Goal: Task Accomplishment & Management: Complete application form

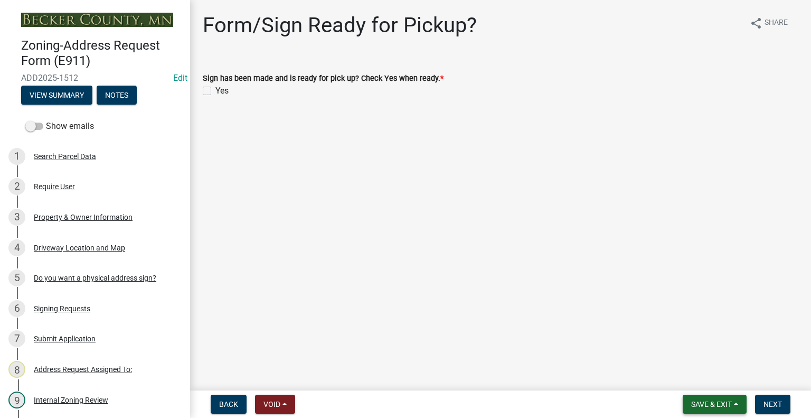
click at [713, 406] on span "Save & Exit" at bounding box center [711, 404] width 41 height 8
click at [704, 380] on button "Save & Exit" at bounding box center [704, 376] width 85 height 25
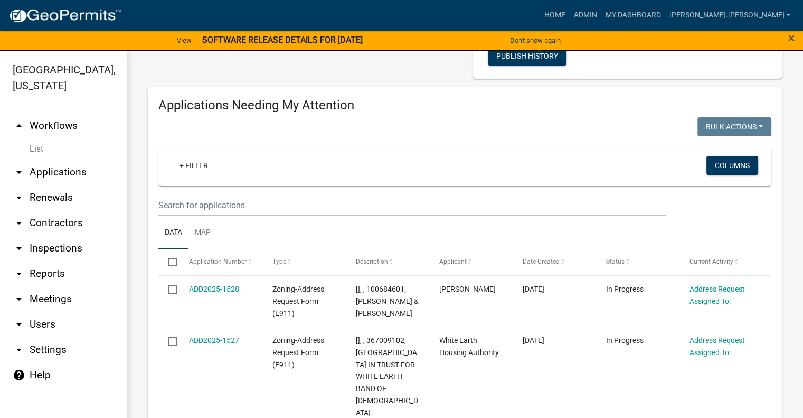
scroll to position [158, 0]
click at [601, 15] on link "Admin" at bounding box center [585, 15] width 32 height 20
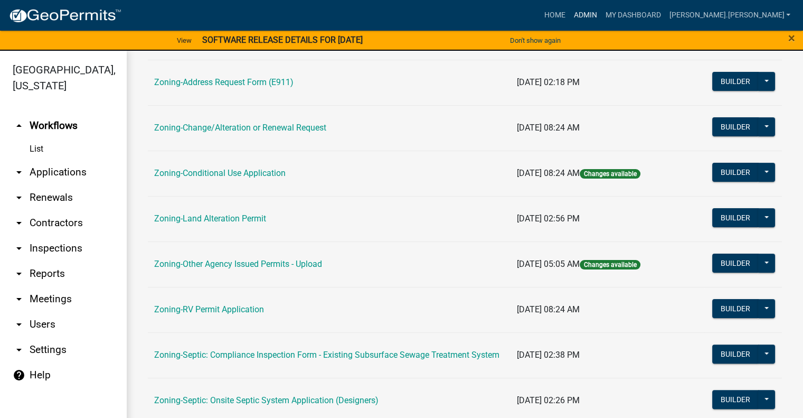
scroll to position [232, 0]
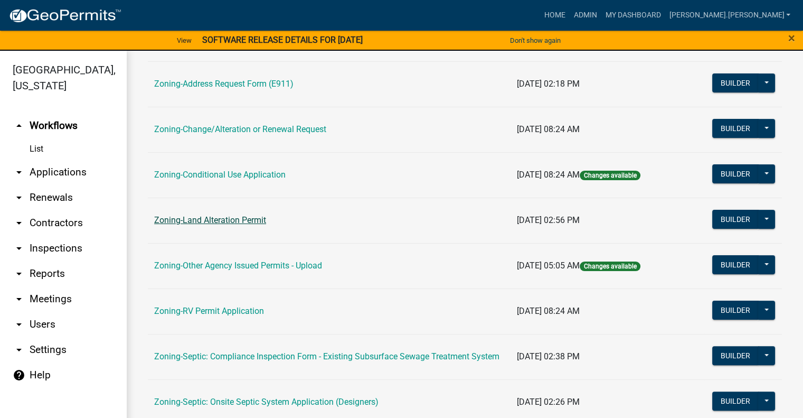
click at [218, 218] on link "Zoning-Land Alteration Permit" at bounding box center [210, 220] width 112 height 10
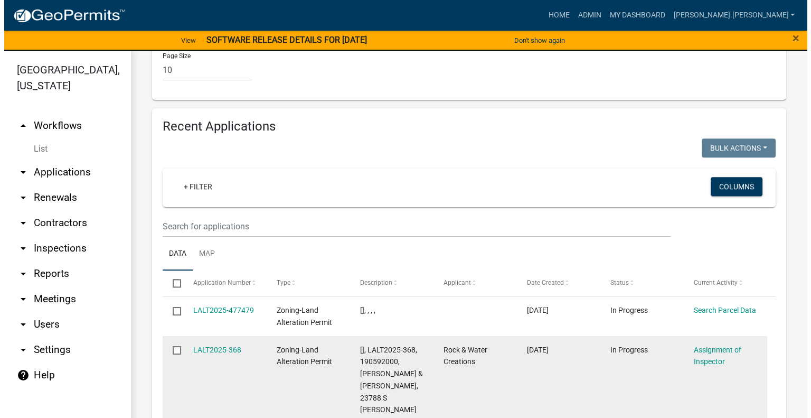
scroll to position [1321, 0]
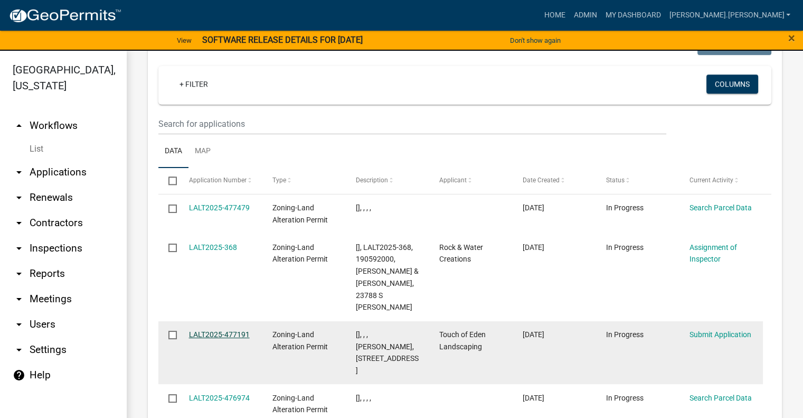
click at [237, 330] on link "LALT2025-477191" at bounding box center [219, 334] width 61 height 8
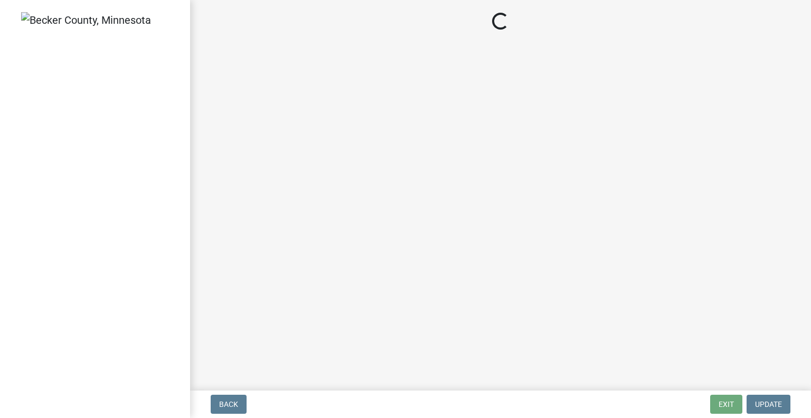
select select "46a4e5dd-5e54-4833-a695-492bd64ca2bd"
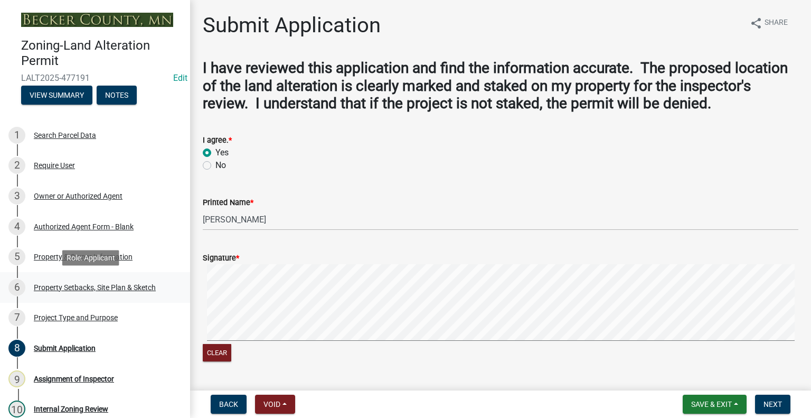
click at [110, 285] on div "Property Setbacks, Site Plan & Sketch" at bounding box center [95, 287] width 122 height 7
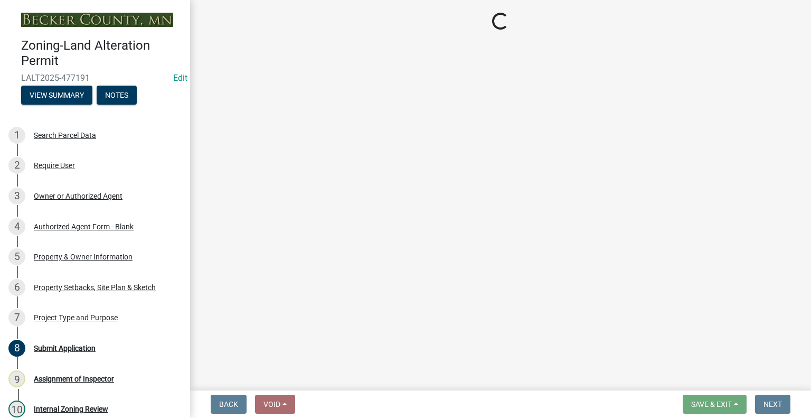
select select "023fca83-4df2-42b9-94ed-3498437255e1"
select select "2c85e181-0cc1-4c86-981c-6278ee4b89cf"
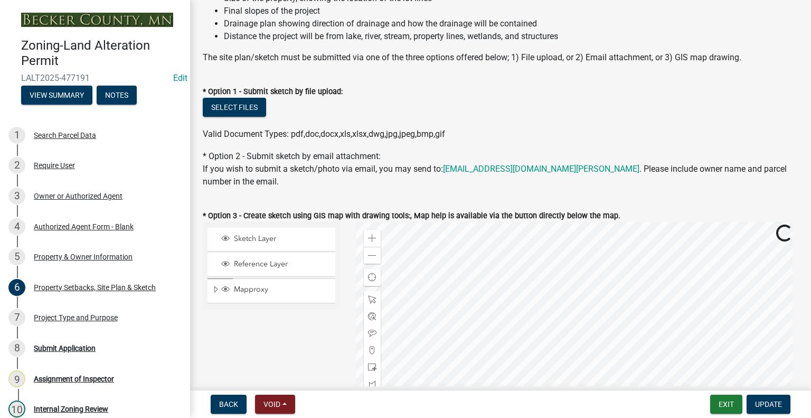
scroll to position [106, 0]
click at [238, 107] on button "Select files" at bounding box center [234, 106] width 63 height 19
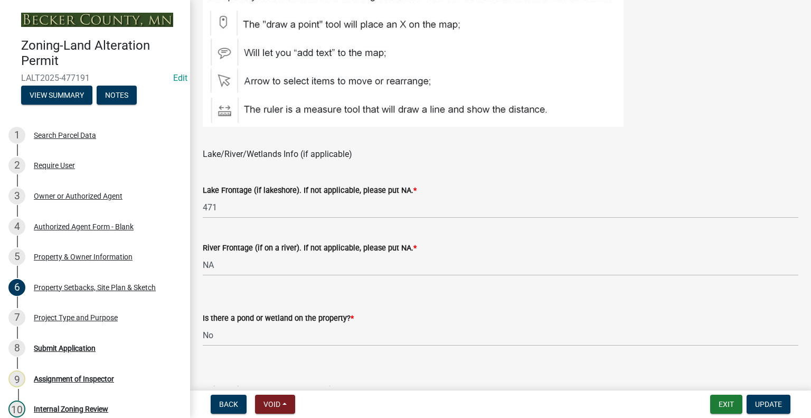
scroll to position [739, 0]
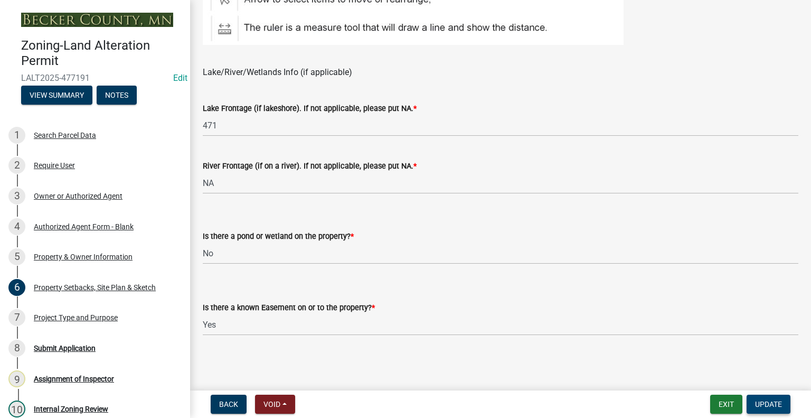
click at [760, 404] on span "Update" at bounding box center [768, 404] width 27 height 8
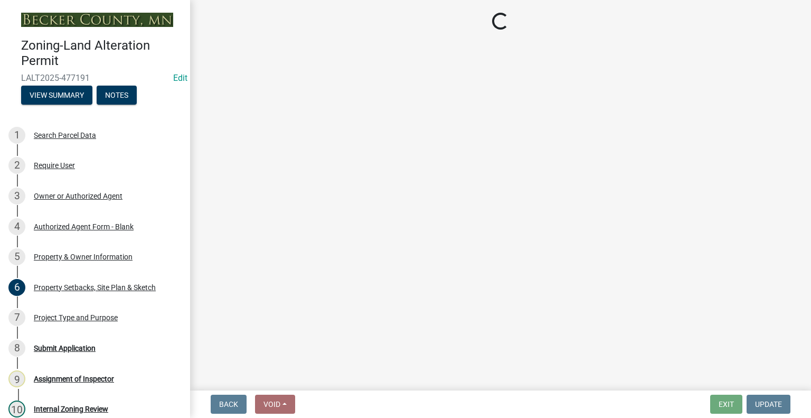
select select "46a4e5dd-5e54-4833-a695-492bd64ca2bd"
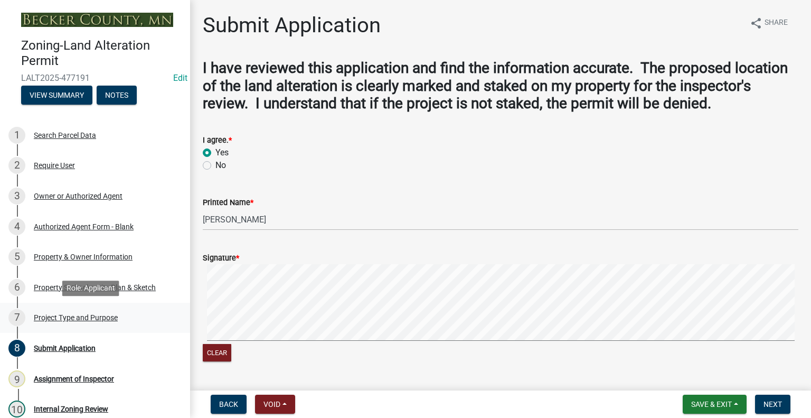
click at [85, 319] on div "Project Type and Purpose" at bounding box center [76, 317] width 84 height 7
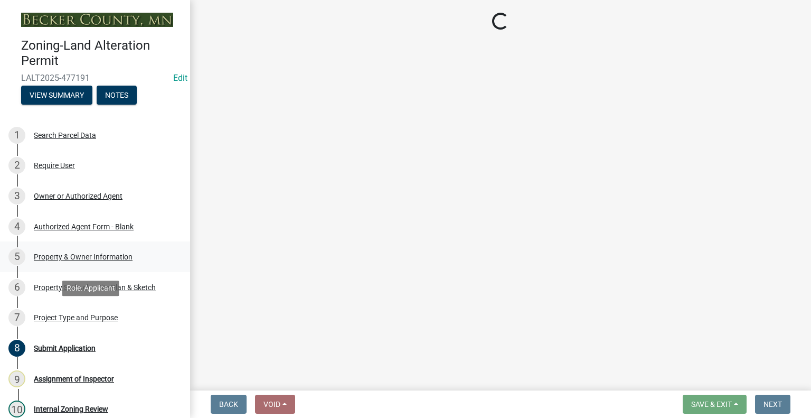
select select "dfb5c022-475b-47be-9edc-3d94109df1af"
select select "59e60a9e-02c0-4894-84ef-e3c795a6236d"
select select "d81a9fbc-9038-42b9-a23b-d4363aacf634"
select select "80ad31a7-7698-4844-ae30-7fb1d8f5b693"
select select "c4ff50e9-d941-459d-94c8-de1c9029ab7f"
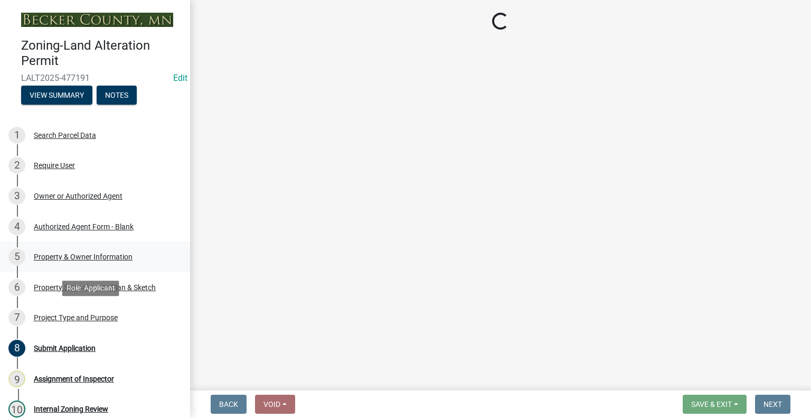
select select "bd45246b-cce1-4209-9f79-f0aa92e83a59"
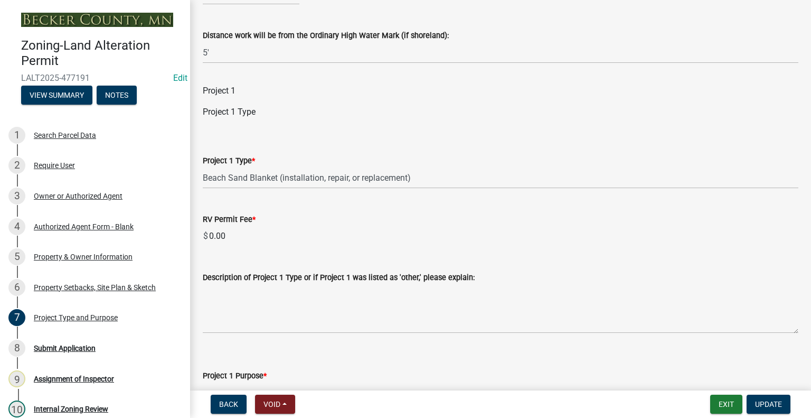
scroll to position [634, 0]
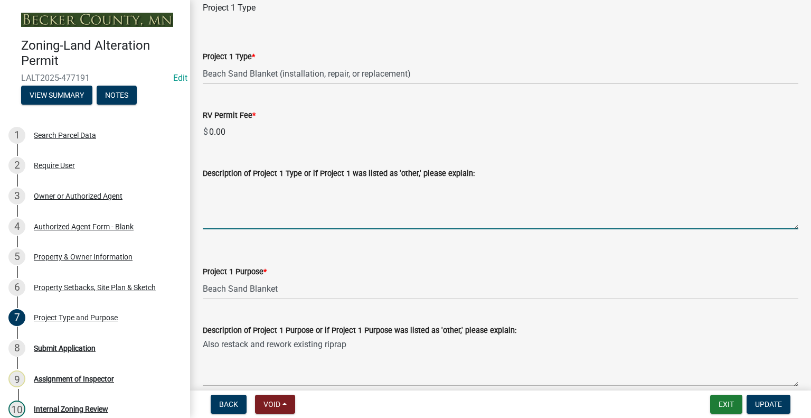
click at [291, 226] on textarea "Description of Project 1 Type or if Project 1 was listed as 'other,' please exp…" at bounding box center [501, 205] width 596 height 50
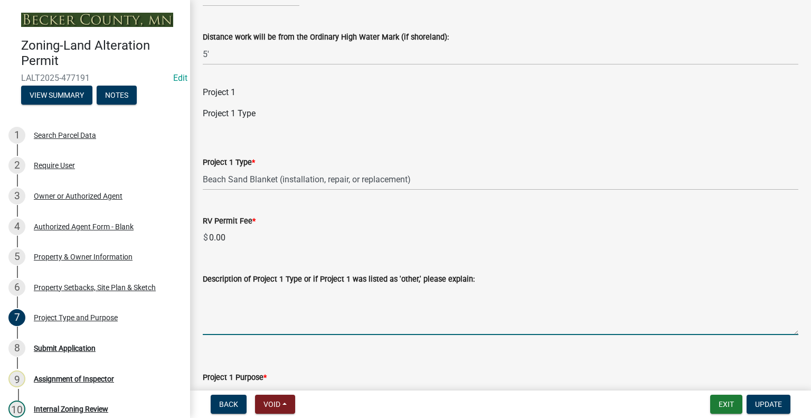
scroll to position [581, 0]
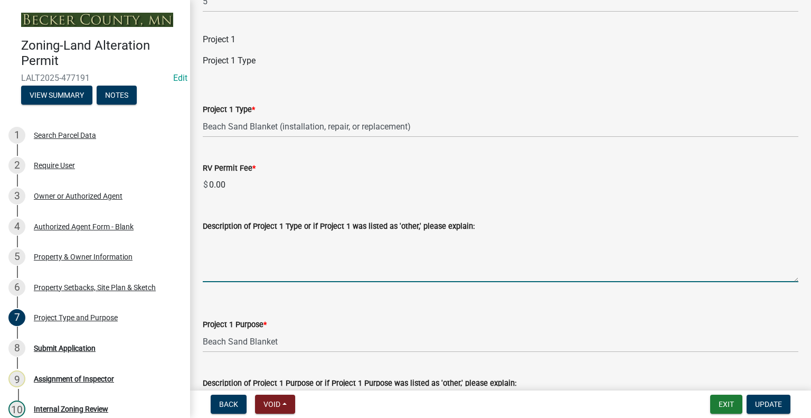
click at [277, 259] on textarea "Description of Project 1 Type or if Project 1 was listed as 'other,' please exp…" at bounding box center [501, 257] width 596 height 50
type textarea "S"
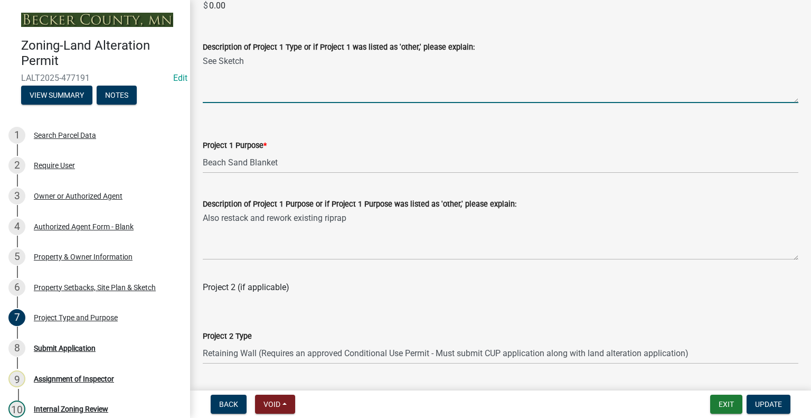
scroll to position [792, 0]
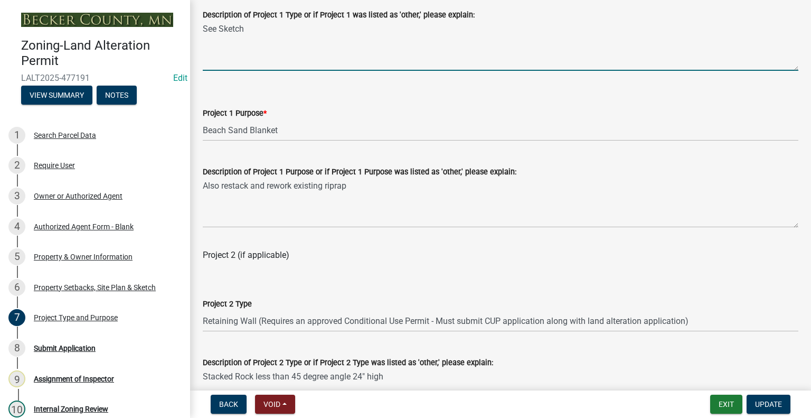
type textarea "See Sketch"
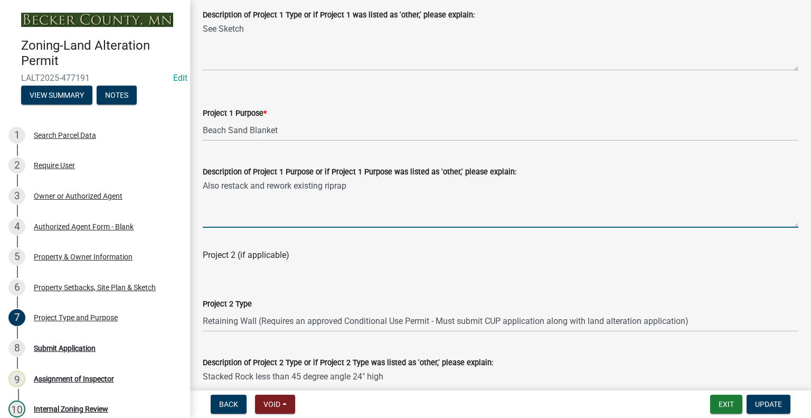
drag, startPoint x: 355, startPoint y: 199, endPoint x: 187, endPoint y: 188, distance: 168.9
click at [187, 188] on div "Zoning-Land Alteration Permit LALT2025-477191 Edit View Summary Notes 1 Search …" at bounding box center [405, 209] width 811 height 418
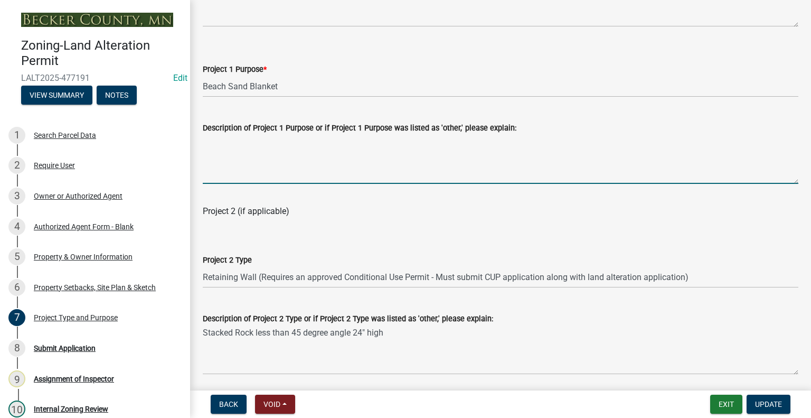
scroll to position [898, 0]
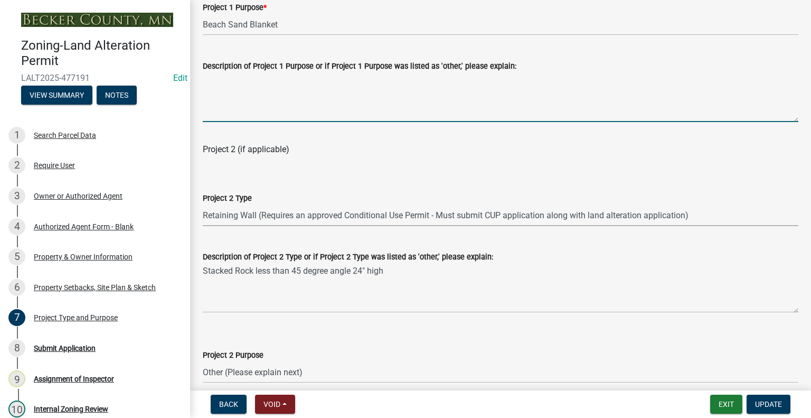
click at [382, 226] on select "Select Item... Beach Sand Blanket (installation, repair, or replacement) Fill O…" at bounding box center [501, 215] width 596 height 22
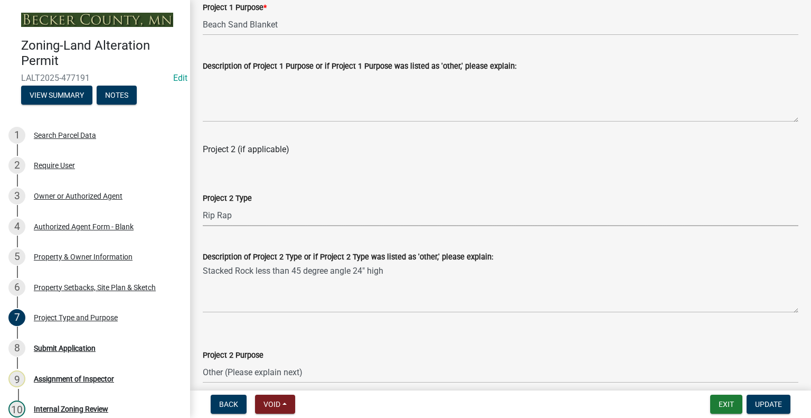
click at [203, 217] on select "Select Item... Beach Sand Blanket (installation, repair, or replacement) Fill O…" at bounding box center [501, 215] width 596 height 22
select select "5f470247-3147-41e6-a272-9ed99cf2f866"
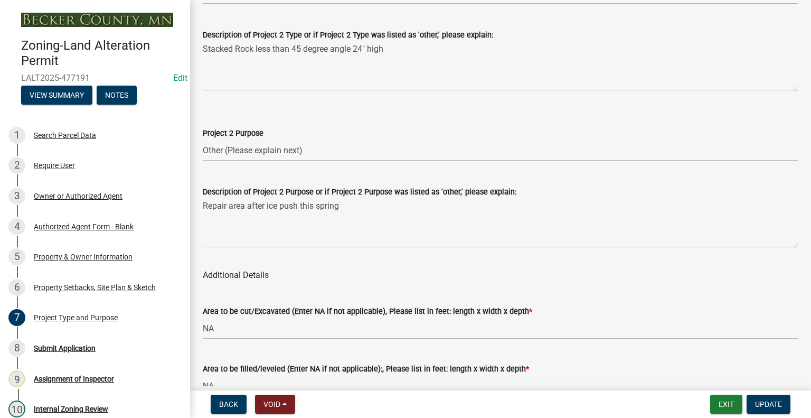
scroll to position [1056, 0]
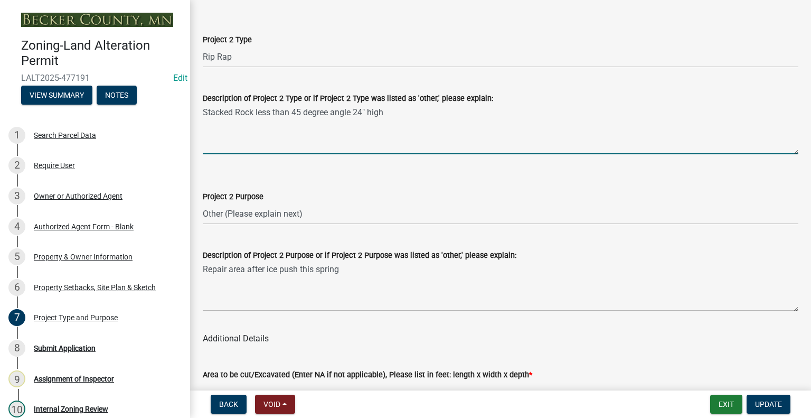
drag, startPoint x: 393, startPoint y: 123, endPoint x: 190, endPoint y: 124, distance: 203.4
click at [190, 124] on div "Zoning-Land Alteration Permit LALT2025-477191 Edit View Summary Notes 1 Search …" at bounding box center [405, 209] width 811 height 418
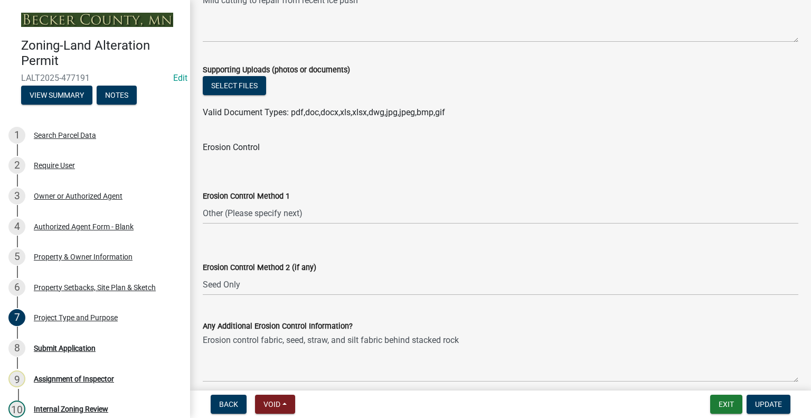
scroll to position [1737, 0]
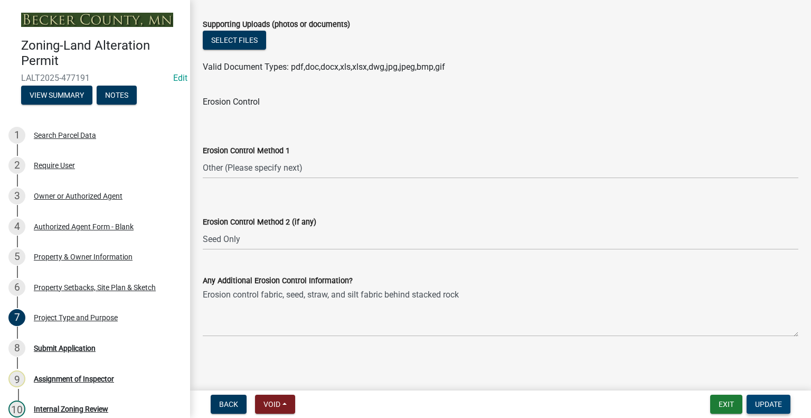
type textarea "1st area: Existing riprap restacked and reworked from ice damage winter of 2025…"
click at [773, 403] on span "Update" at bounding box center [768, 404] width 27 height 8
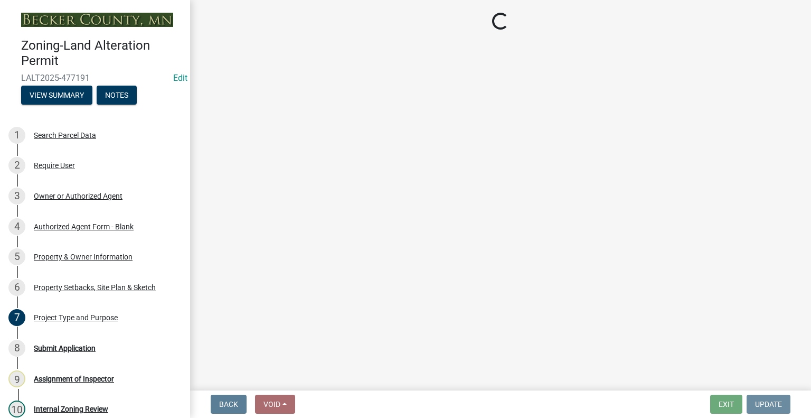
scroll to position [0, 0]
select select "46a4e5dd-5e54-4833-a695-492bd64ca2bd"
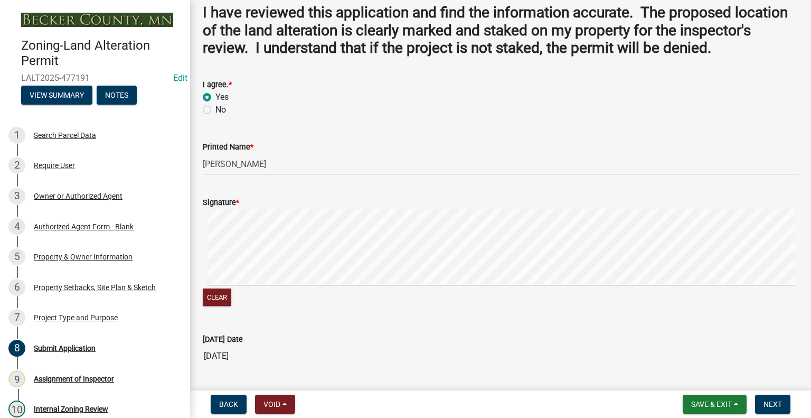
scroll to position [158, 0]
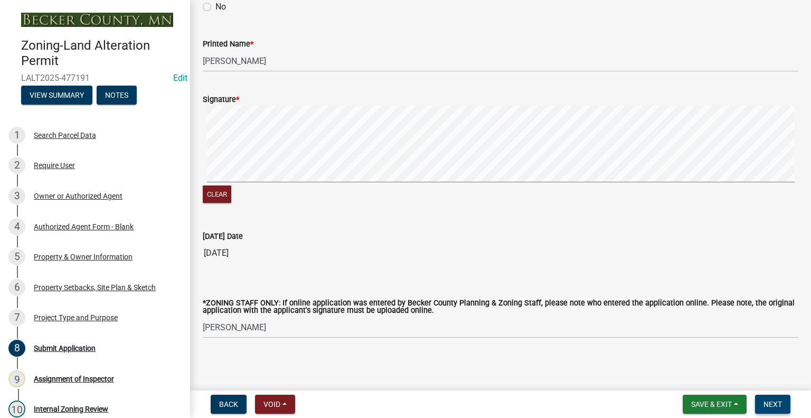
click at [780, 403] on span "Next" at bounding box center [773, 404] width 18 height 8
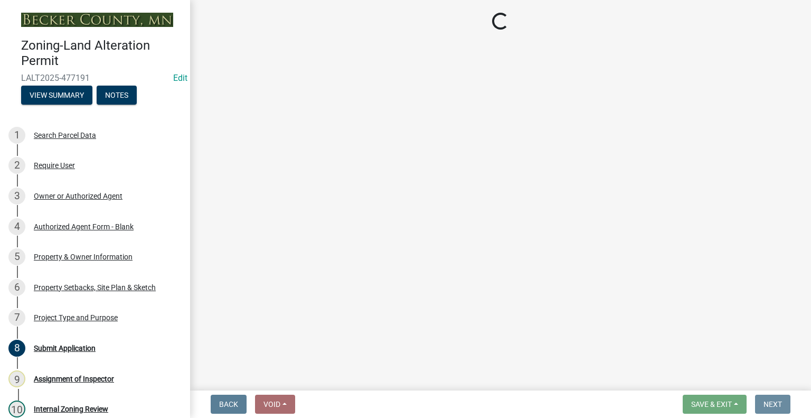
scroll to position [0, 0]
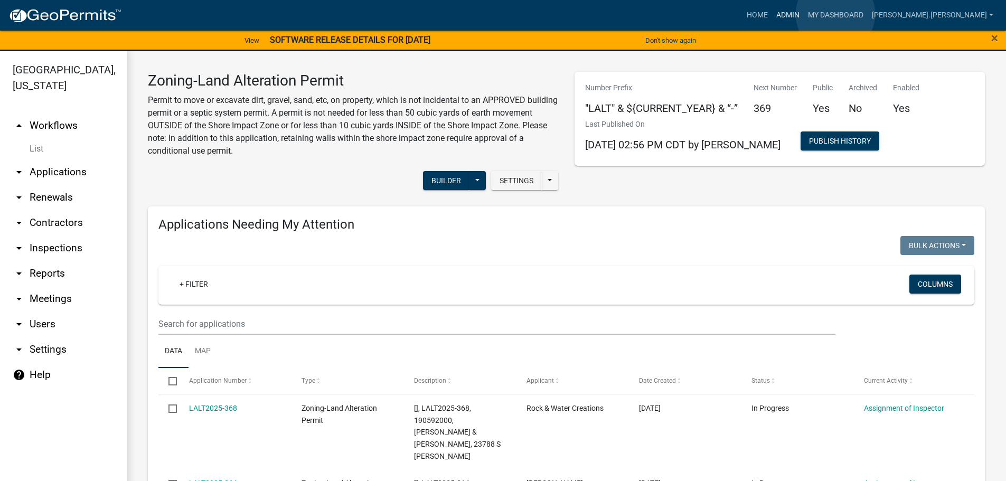
click at [804, 14] on link "Admin" at bounding box center [788, 15] width 32 height 20
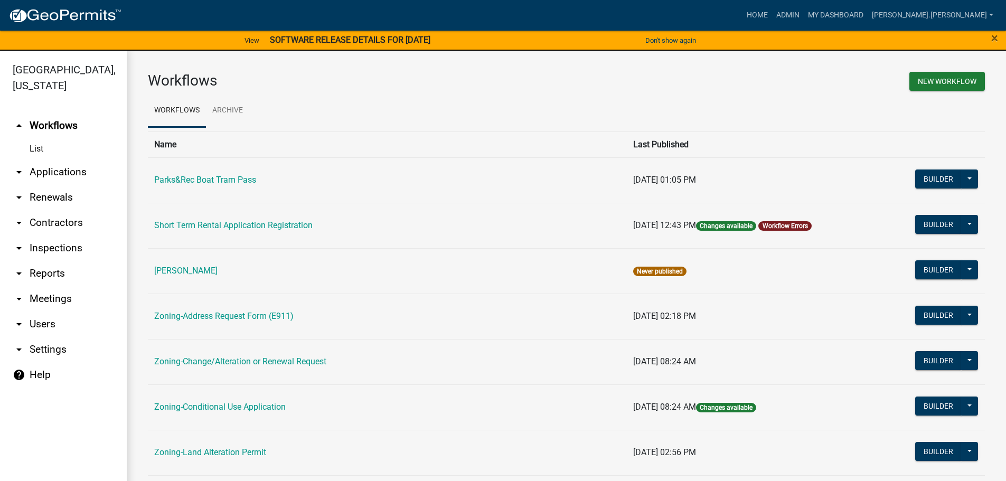
click at [250, 312] on link "Zoning-Address Request Form (E911)" at bounding box center [223, 316] width 139 height 10
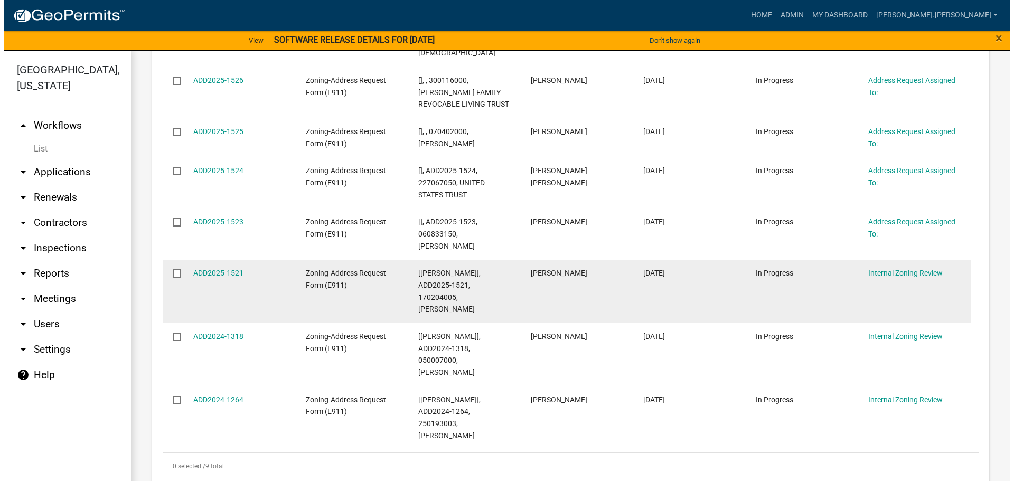
scroll to position [317, 0]
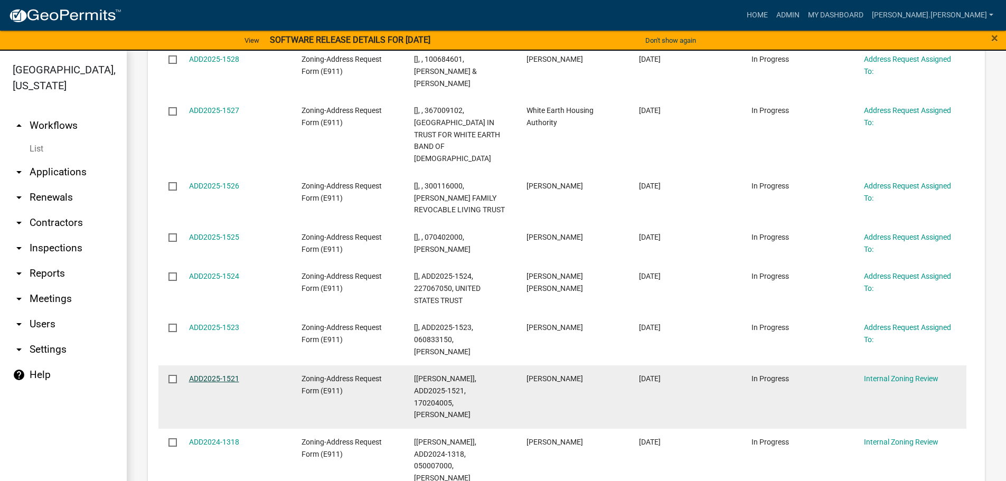
click at [233, 375] on link "ADD2025-1521" at bounding box center [214, 379] width 50 height 8
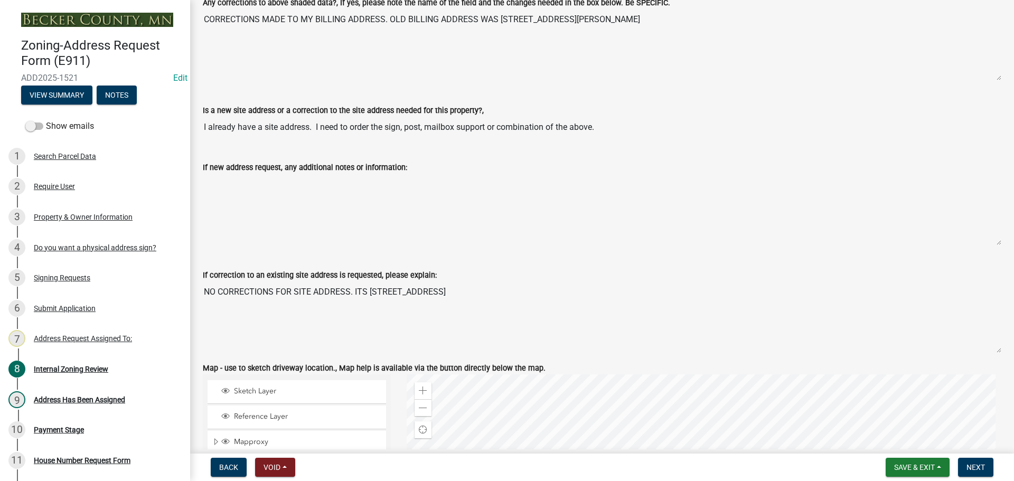
scroll to position [613, 0]
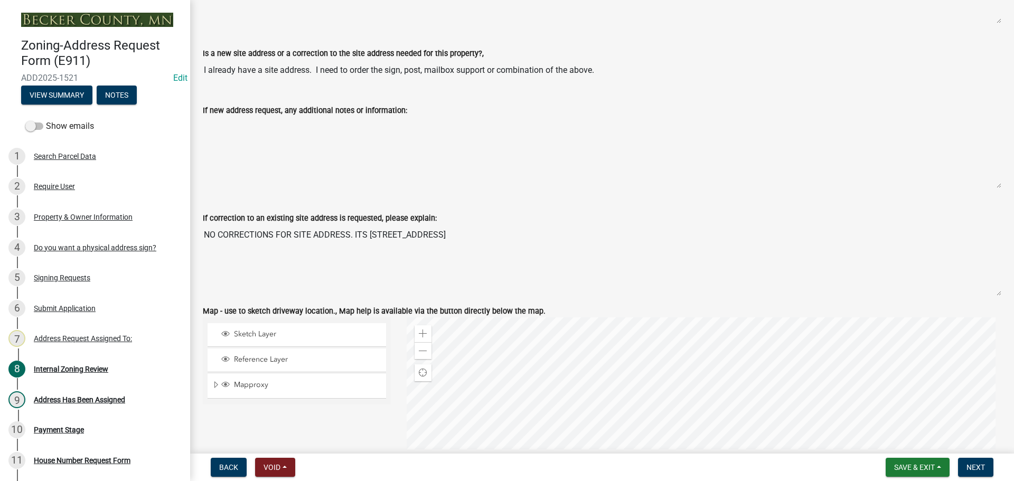
drag, startPoint x: 1009, startPoint y: 55, endPoint x: 667, endPoint y: 102, distance: 345.5
click at [665, 102] on wm-data-entity-input-list "Property and Owner Review Parcel Number 170204005 Owner Name MS. JAMIE LYNN BRA…" at bounding box center [602, 254] width 799 height 1616
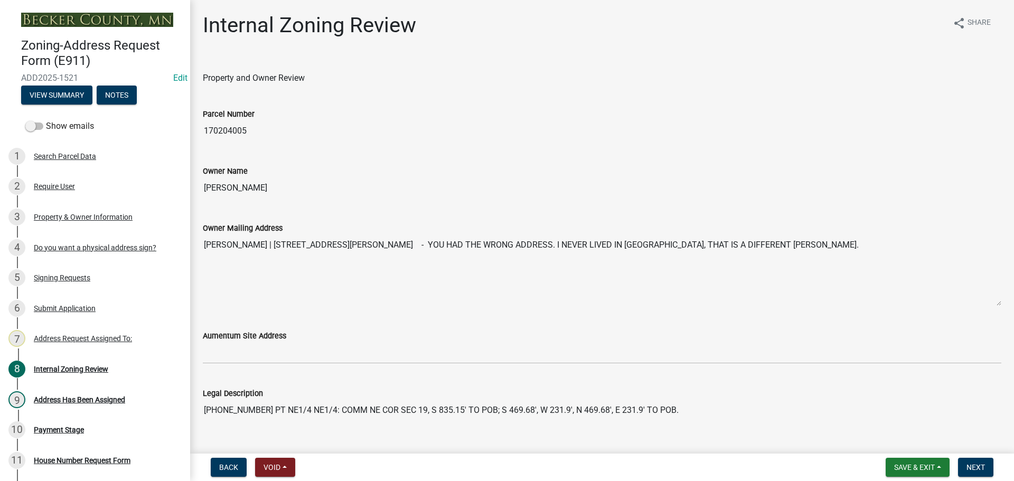
click at [387, 325] on div "Aumentum Site Address" at bounding box center [602, 339] width 799 height 49
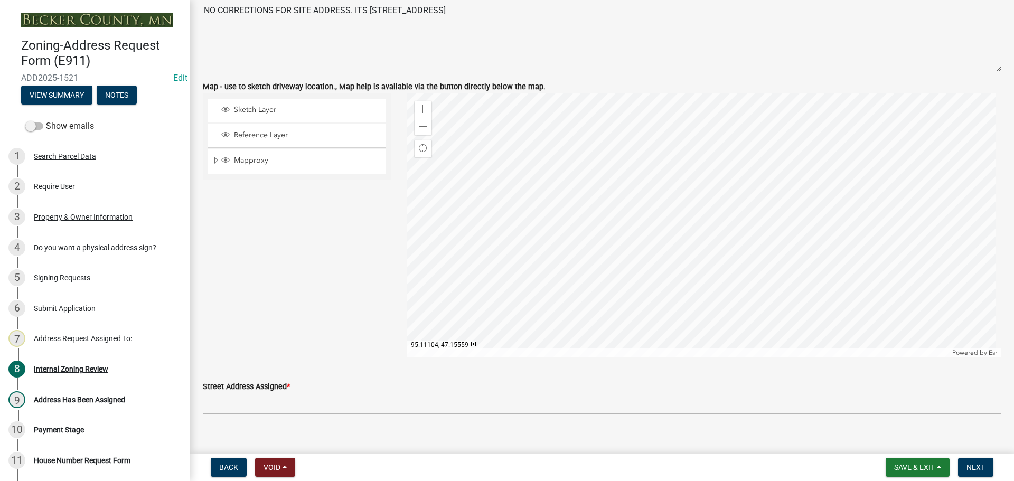
scroll to position [845, 0]
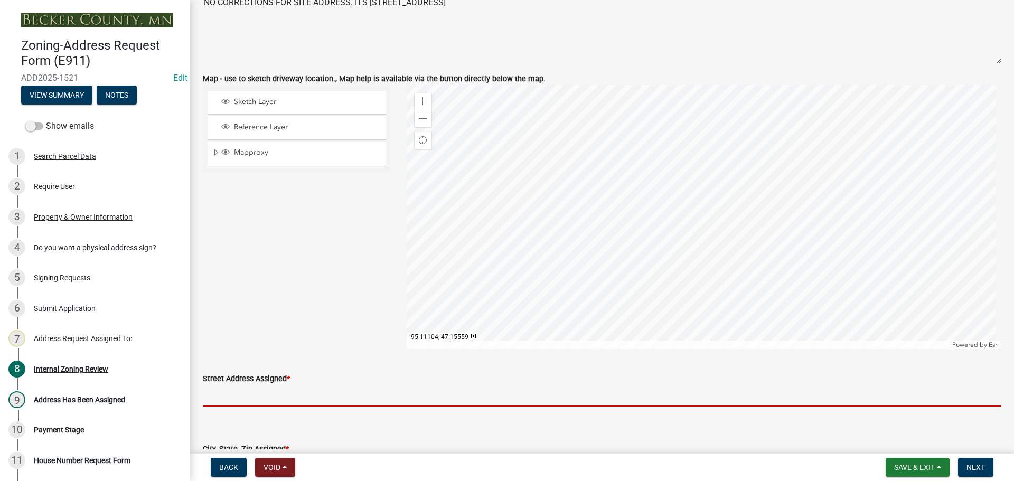
click at [269, 393] on input "Street Address Assigned *" at bounding box center [602, 396] width 799 height 22
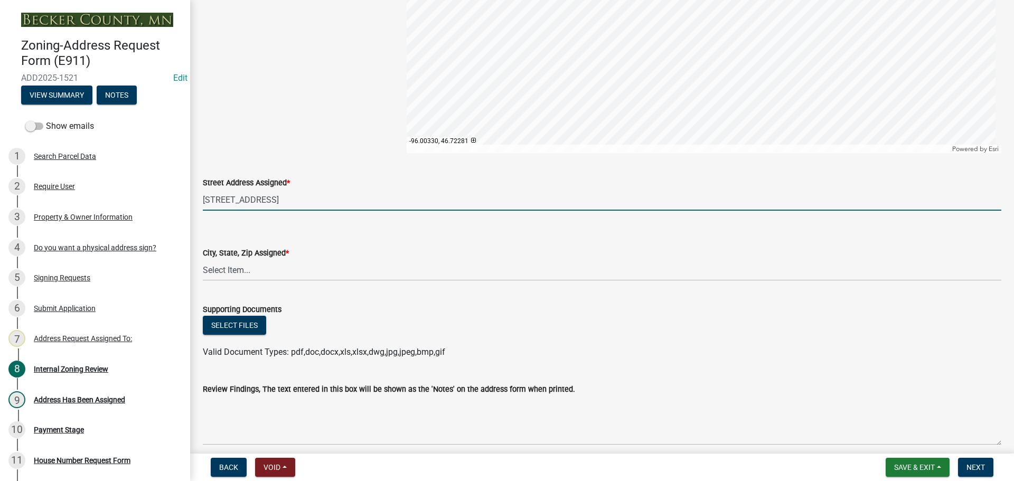
scroll to position [1056, 0]
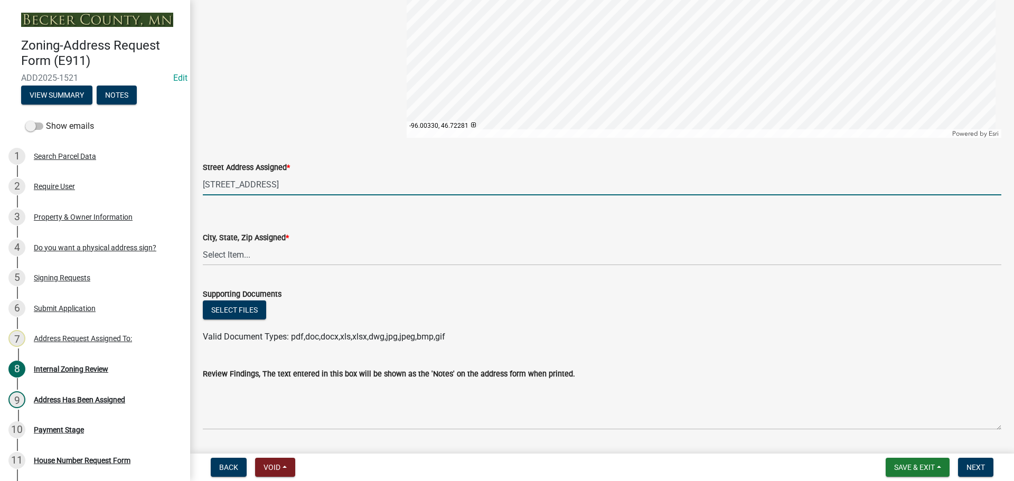
type input "12722 CO HWY 11"
click at [299, 256] on select "Select Item... Audubon, MN 56511 Callaway, MN 56521 Detroit Lakes, MN 56501 Fra…" at bounding box center [602, 255] width 799 height 22
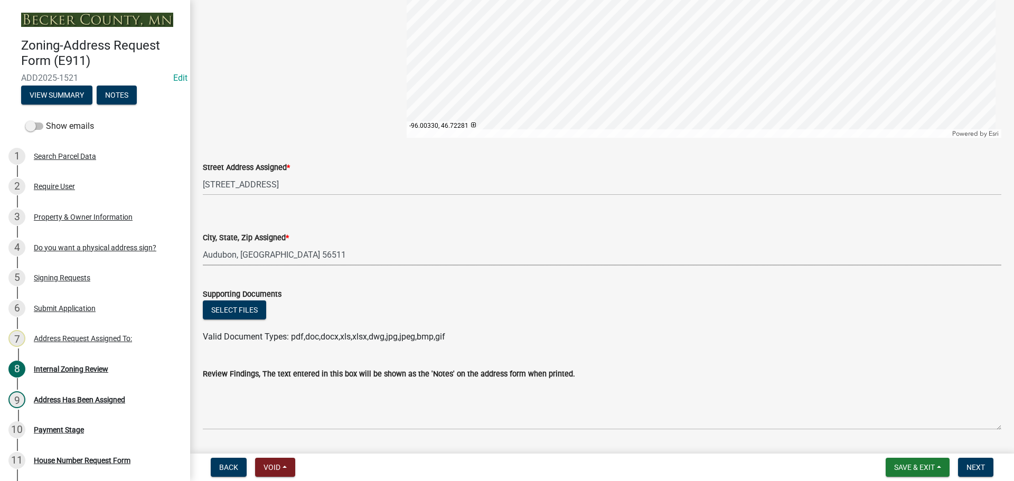
click at [203, 244] on select "Select Item... Audubon, MN 56511 Callaway, MN 56521 Detroit Lakes, MN 56501 Fra…" at bounding box center [602, 255] width 799 height 22
select select "feff9a3e-f97a-4b56-bb28-a3dea8445589"
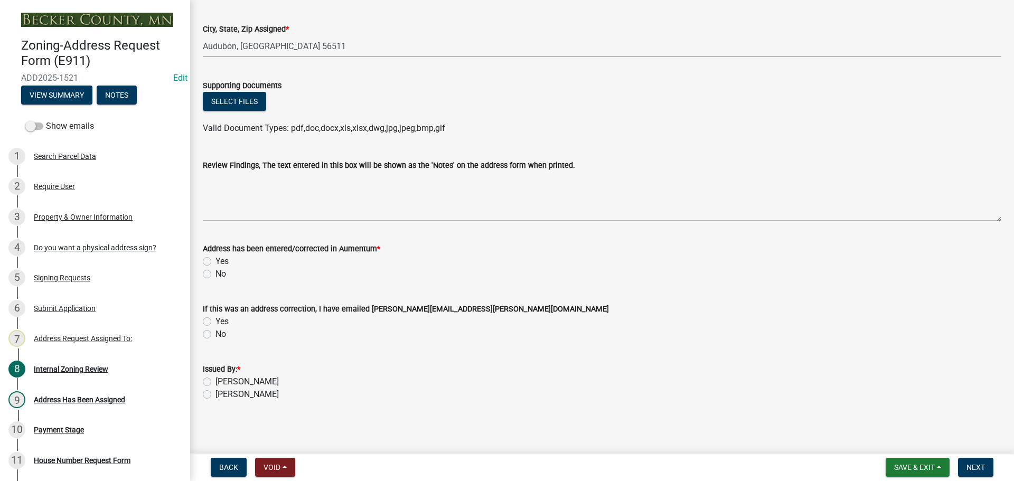
scroll to position [1267, 0]
click at [216, 258] on label "Yes" at bounding box center [222, 259] width 13 height 13
click at [216, 258] on input "Yes" at bounding box center [219, 256] width 7 height 7
radio input "true"
click at [216, 379] on label "[PERSON_NAME]" at bounding box center [247, 379] width 63 height 13
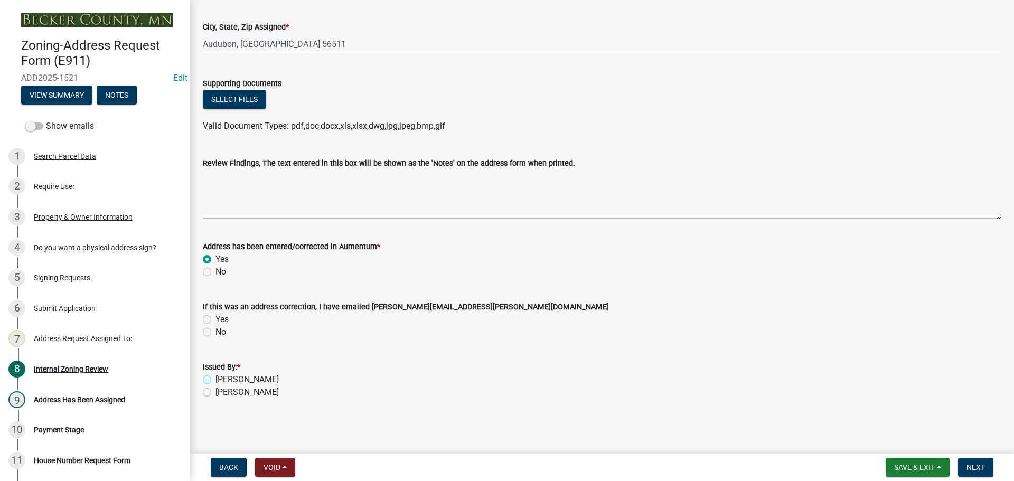
click at [216, 379] on input "[PERSON_NAME]" at bounding box center [219, 376] width 7 height 7
radio input "true"
click at [977, 465] on span "Next" at bounding box center [976, 467] width 18 height 8
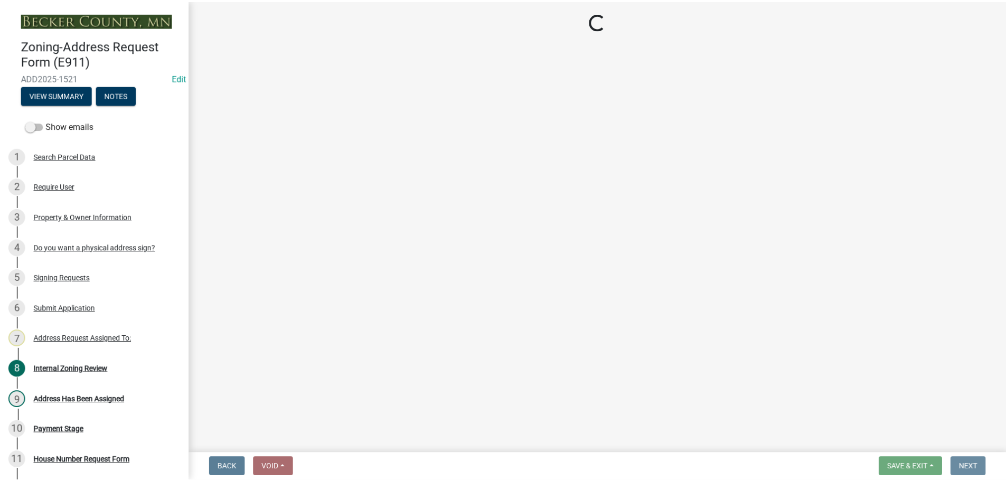
scroll to position [0, 0]
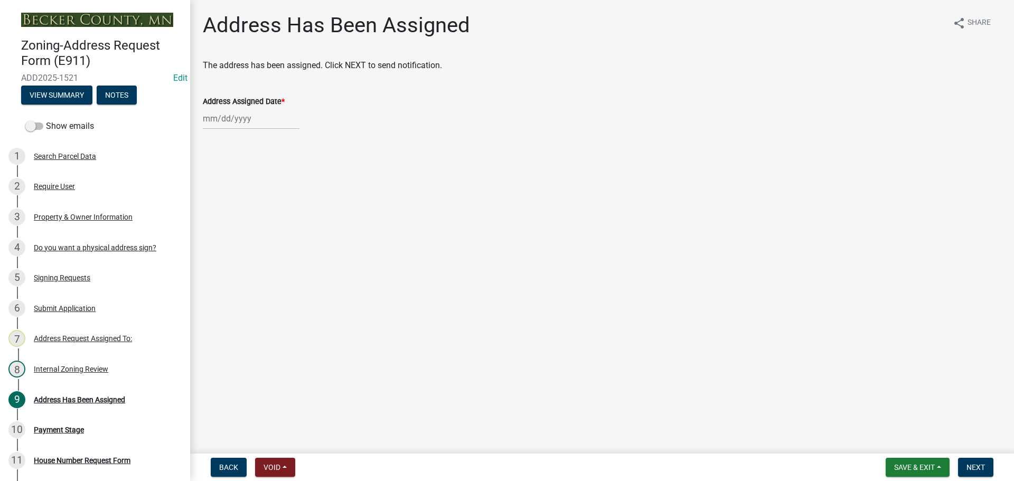
click at [250, 118] on div at bounding box center [251, 119] width 97 height 22
select select "9"
select select "2025"
click at [280, 190] on div "12" at bounding box center [281, 191] width 17 height 17
type input "09/12/2025"
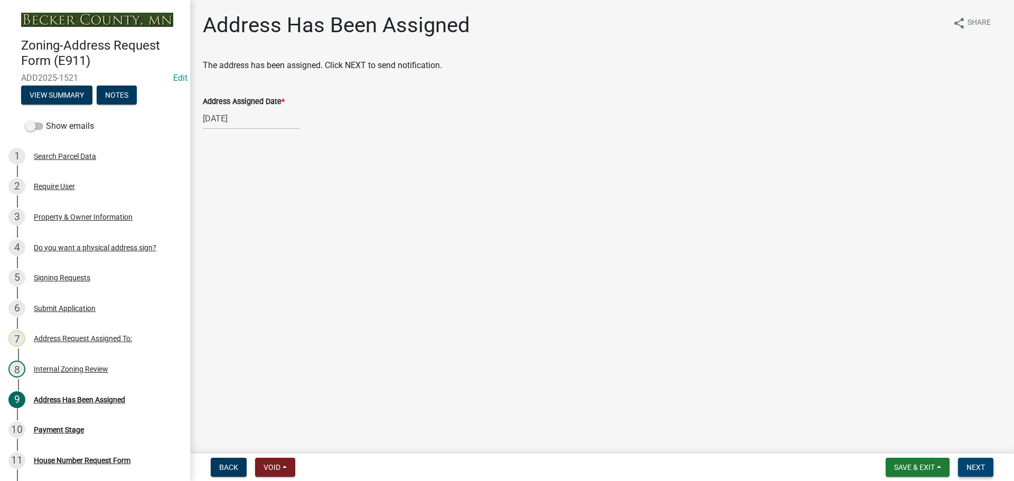
click at [971, 471] on span "Next" at bounding box center [976, 467] width 18 height 8
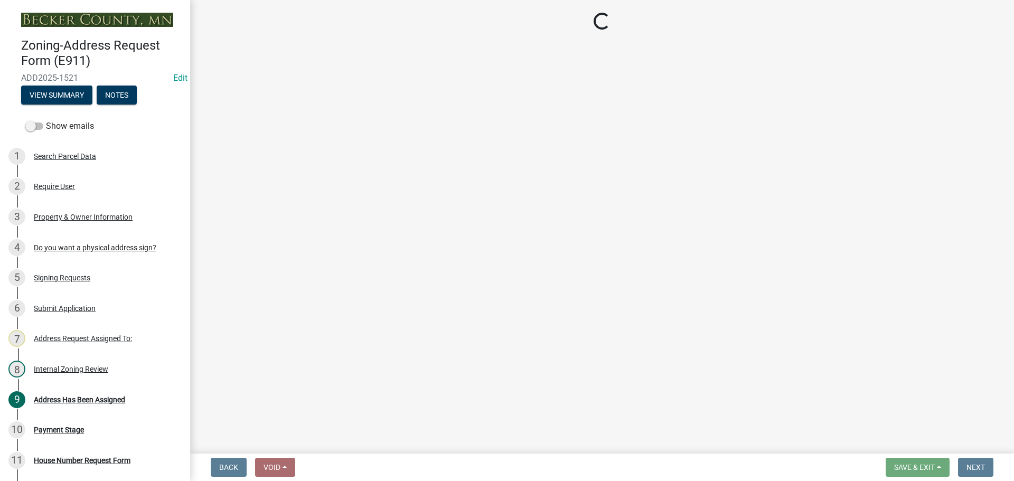
select select "3: 3"
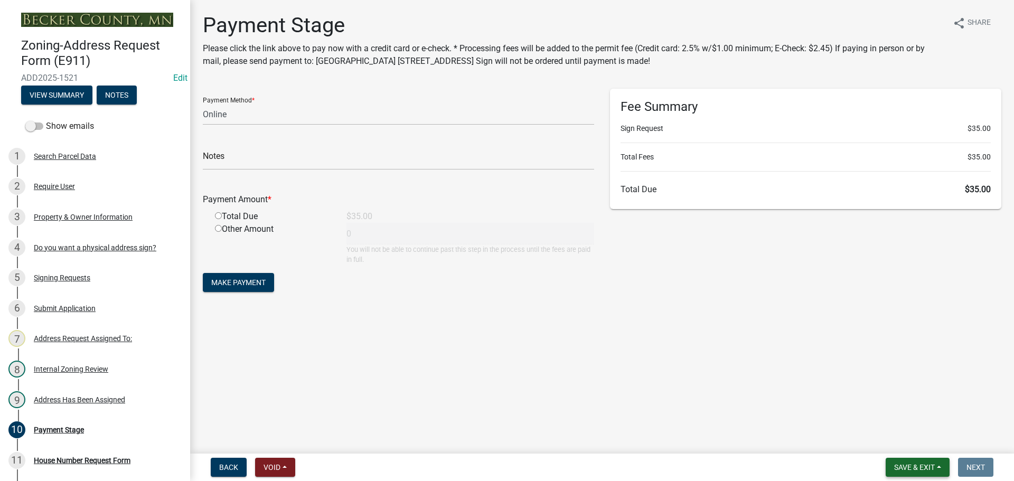
click at [898, 466] on span "Save & Exit" at bounding box center [914, 467] width 41 height 8
click at [877, 437] on button "Save & Exit" at bounding box center [907, 439] width 85 height 25
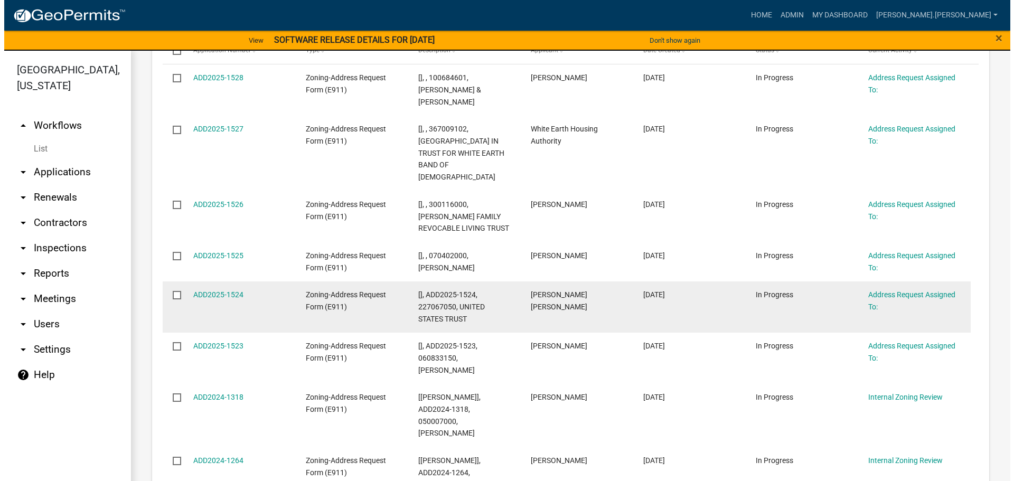
scroll to position [317, 0]
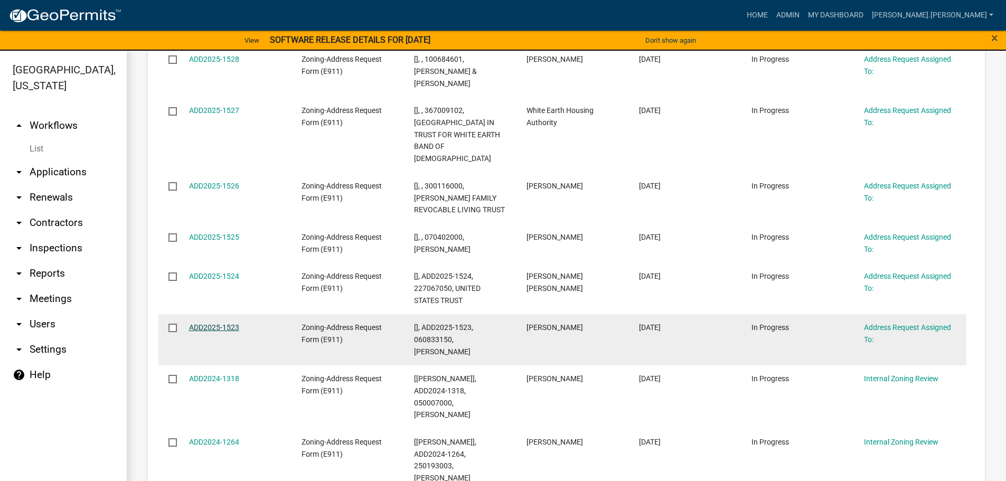
click at [224, 323] on link "ADD2025-1523" at bounding box center [214, 327] width 50 height 8
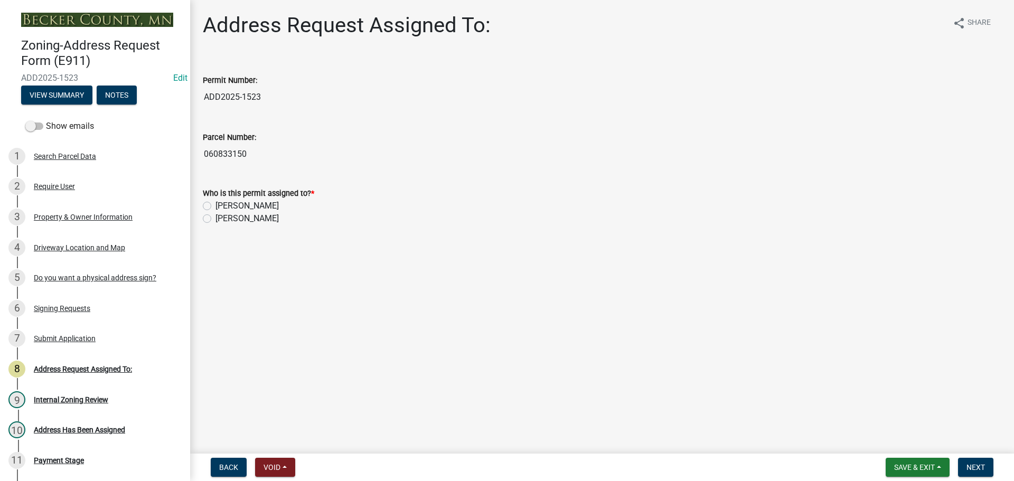
click at [216, 206] on label "[PERSON_NAME]" at bounding box center [247, 206] width 63 height 13
click at [216, 206] on input "[PERSON_NAME]" at bounding box center [219, 203] width 7 height 7
radio input "true"
click at [984, 466] on span "Next" at bounding box center [976, 467] width 18 height 8
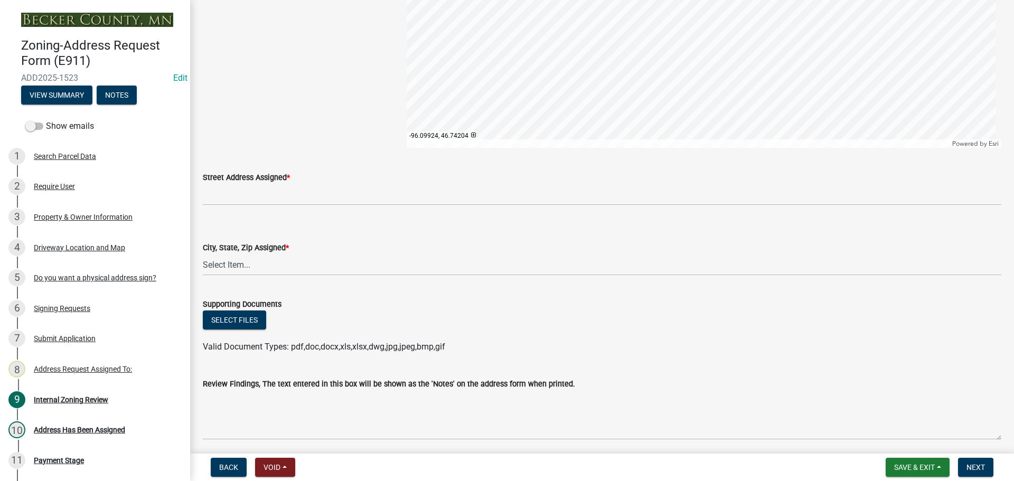
scroll to position [898, 0]
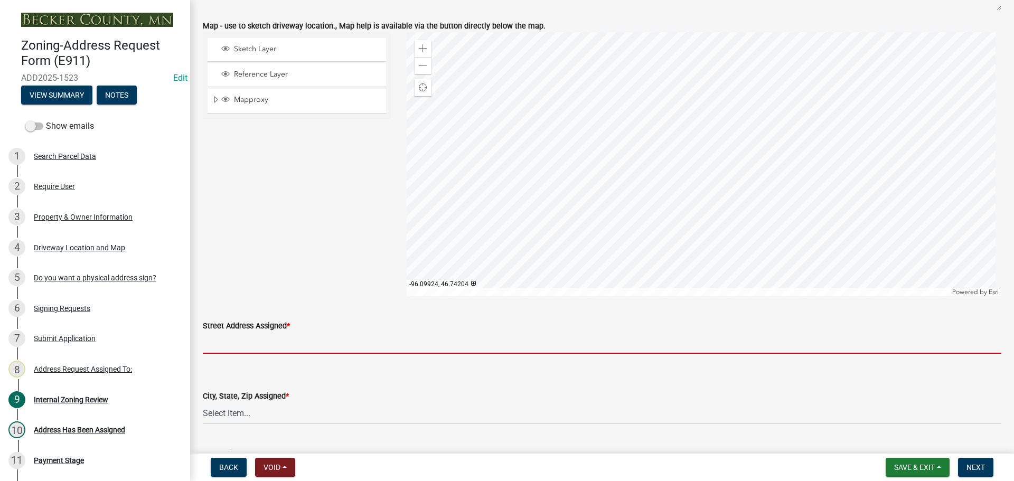
click at [274, 344] on input "Street Address Assigned *" at bounding box center [602, 343] width 799 height 22
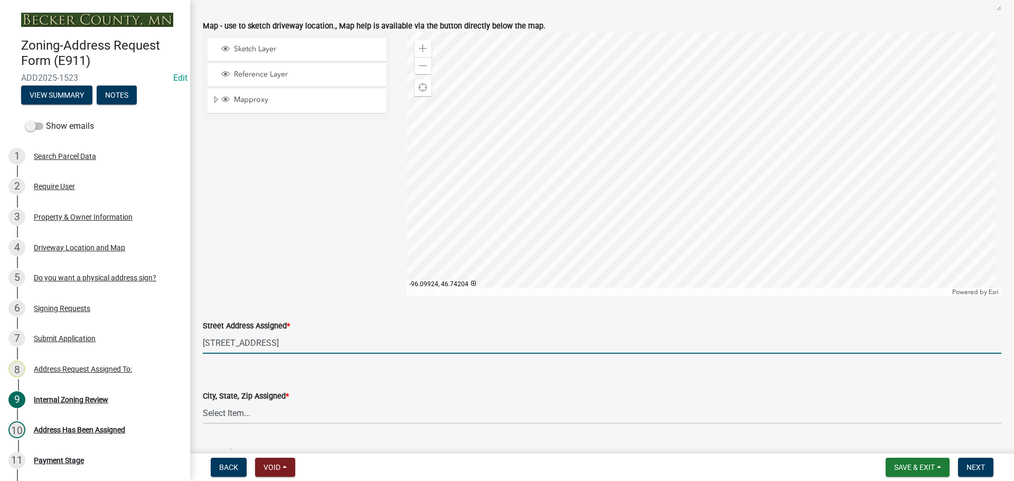
type input "14710 CO HWY 4"
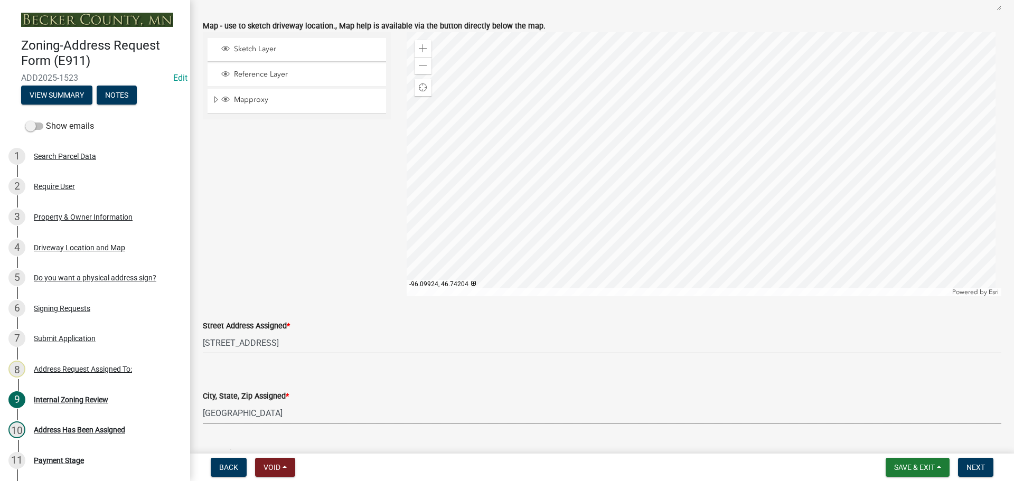
select select "2861b498-a07e-46d1-8d19-82cce95a987e"
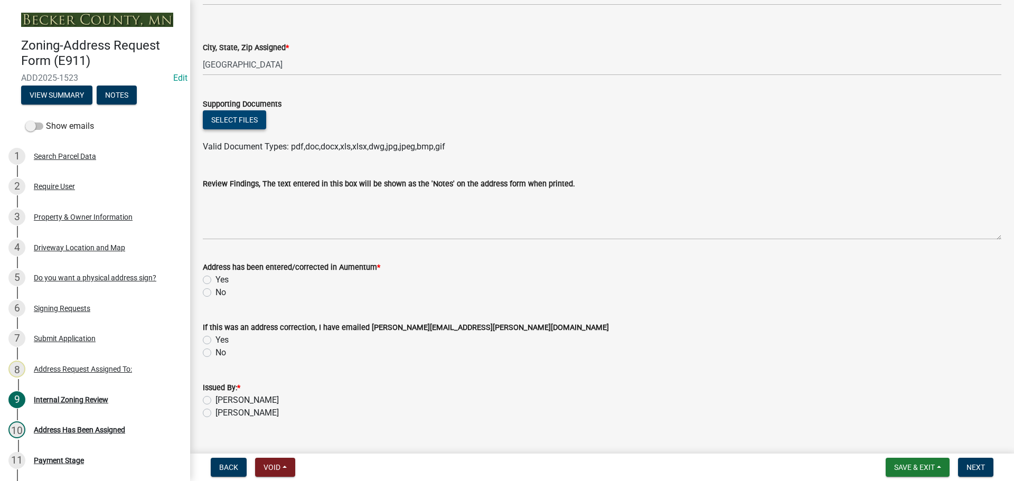
scroll to position [1248, 0]
click at [216, 278] on label "Yes" at bounding box center [222, 279] width 13 height 13
click at [216, 278] on input "Yes" at bounding box center [219, 276] width 7 height 7
radio input "true"
click at [216, 396] on label "[PERSON_NAME]" at bounding box center [247, 399] width 63 height 13
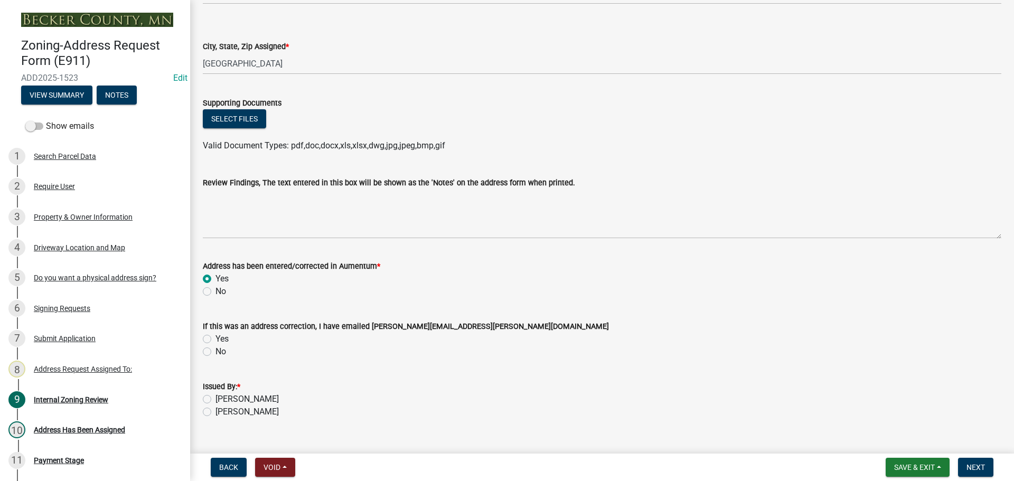
click at [216, 396] on input "[PERSON_NAME]" at bounding box center [219, 396] width 7 height 7
radio input "true"
click at [970, 470] on span "Next" at bounding box center [976, 467] width 18 height 8
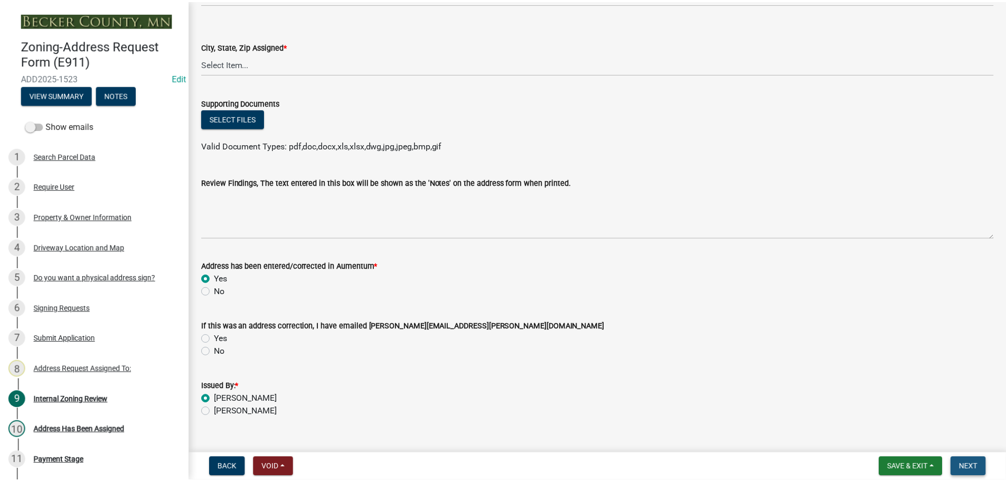
scroll to position [0, 0]
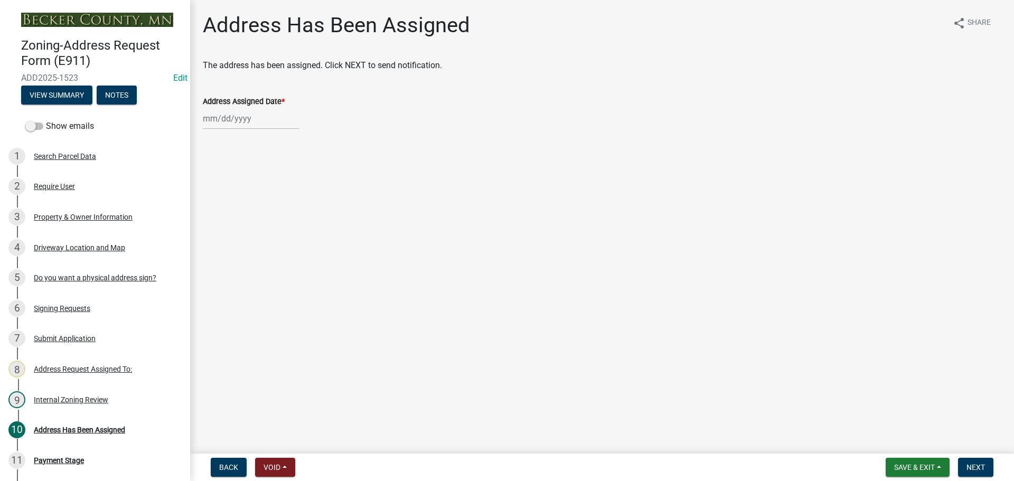
select select "9"
select select "2025"
click at [236, 117] on div "Jan Feb Mar Apr May Jun Jul Aug Sep Oct Nov Dec 1525 1526 1527 1528 1529 1530 1…" at bounding box center [251, 119] width 97 height 22
click at [278, 193] on div "12" at bounding box center [281, 191] width 17 height 17
type input "09/12/2025"
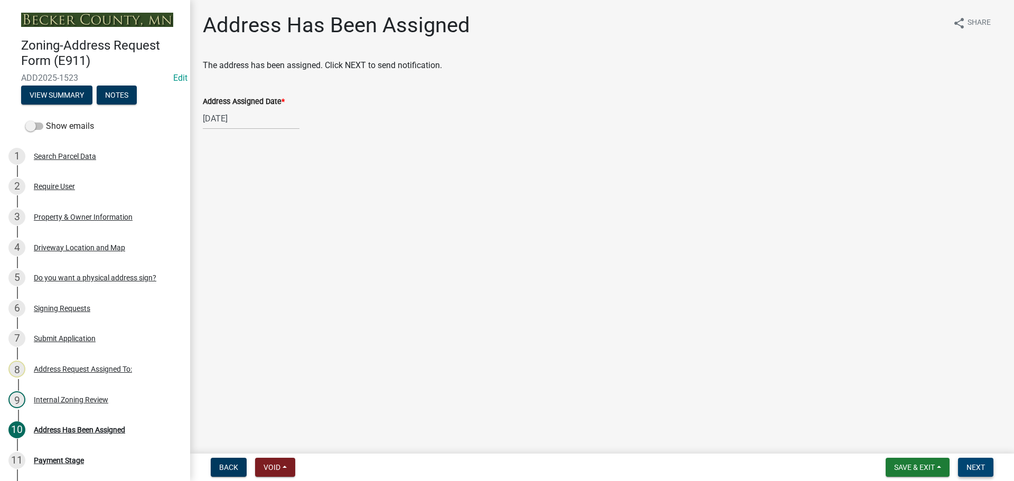
click at [965, 466] on button "Next" at bounding box center [975, 467] width 35 height 19
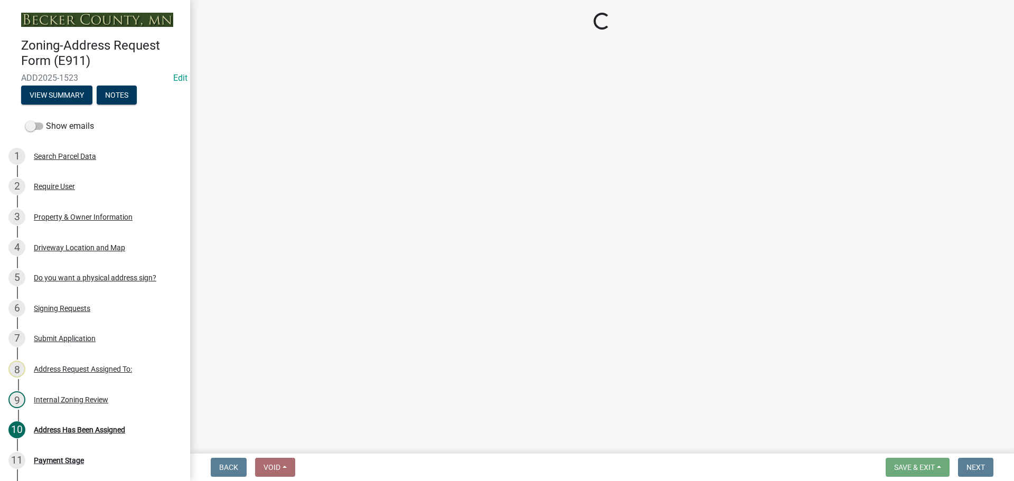
select select "3: 3"
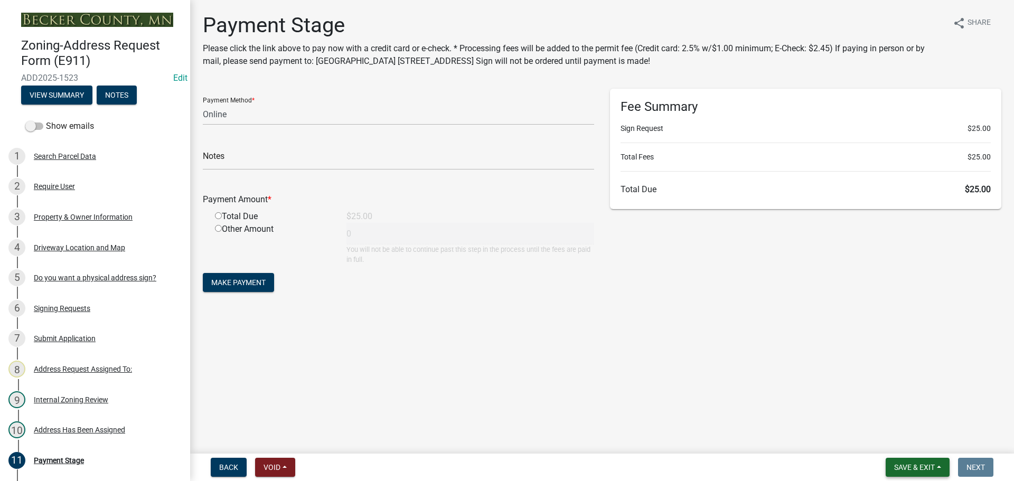
click at [897, 470] on span "Save & Exit" at bounding box center [914, 467] width 41 height 8
click at [896, 446] on button "Save & Exit" at bounding box center [907, 439] width 85 height 25
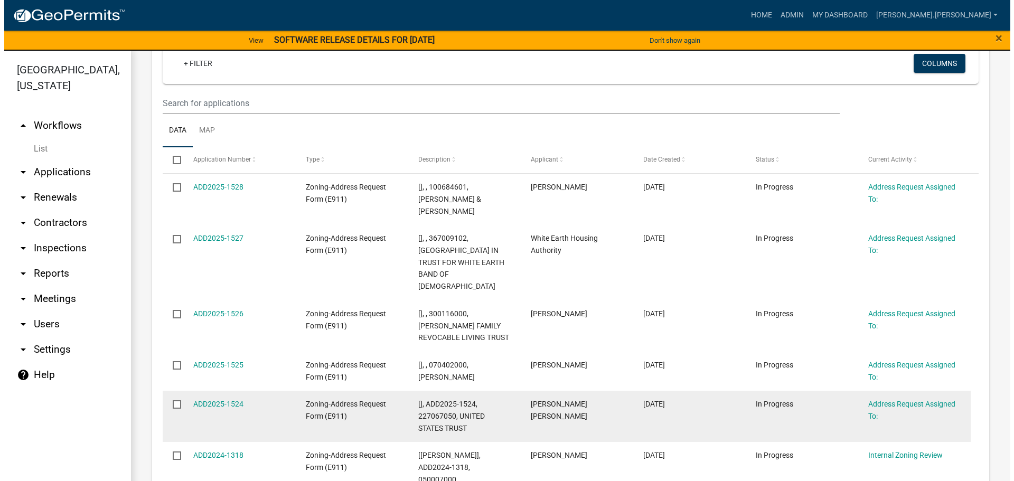
scroll to position [158, 0]
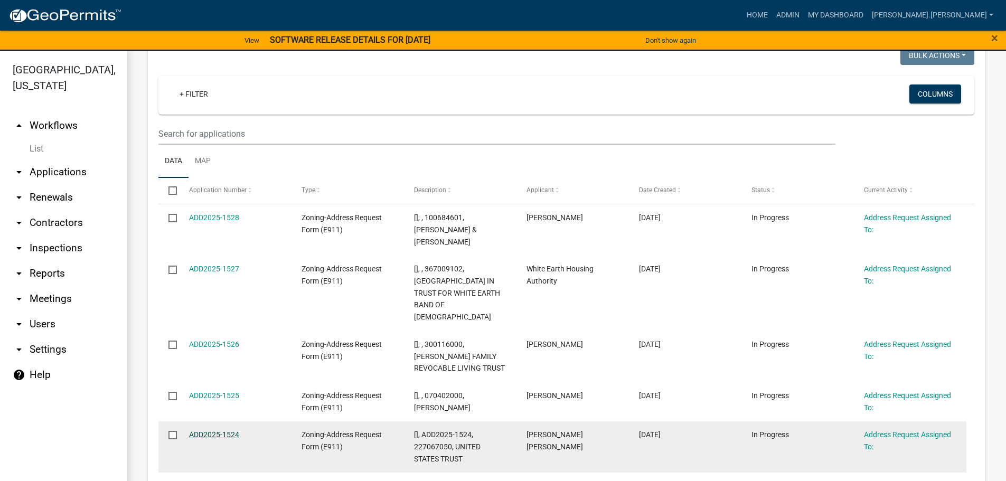
click at [226, 430] on link "ADD2025-1524" at bounding box center [214, 434] width 50 height 8
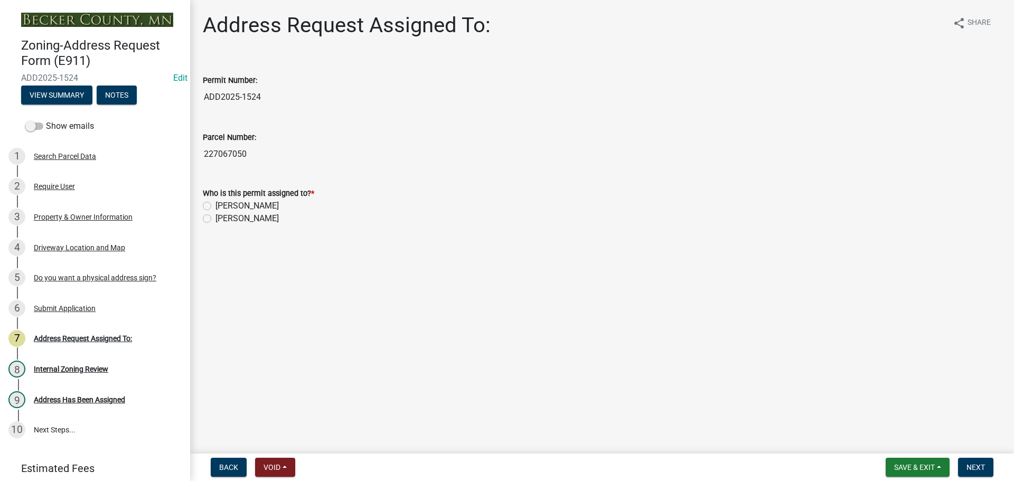
click at [216, 207] on label "[PERSON_NAME]" at bounding box center [247, 206] width 63 height 13
click at [216, 207] on input "[PERSON_NAME]" at bounding box center [219, 203] width 7 height 7
radio input "true"
drag, startPoint x: 974, startPoint y: 469, endPoint x: 975, endPoint y: 458, distance: 11.2
click at [974, 469] on span "Next" at bounding box center [976, 467] width 18 height 8
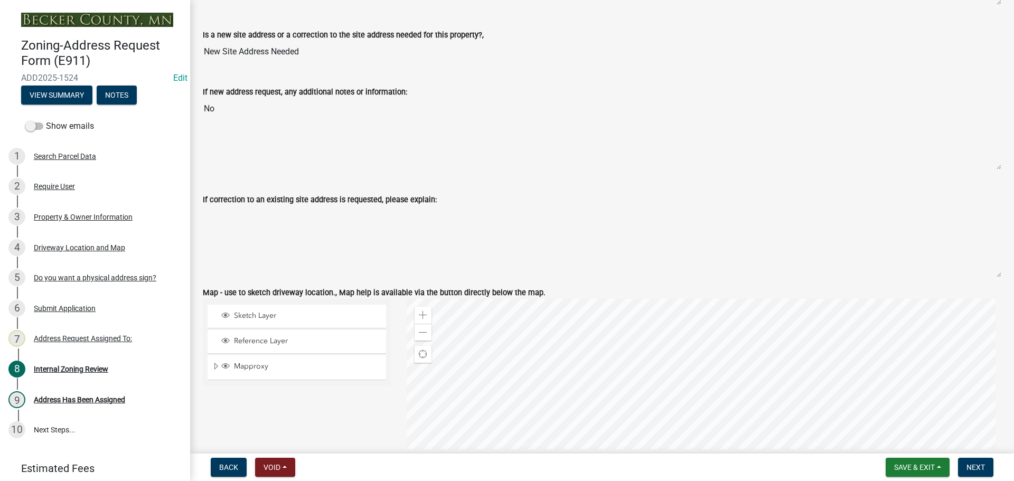
scroll to position [740, 0]
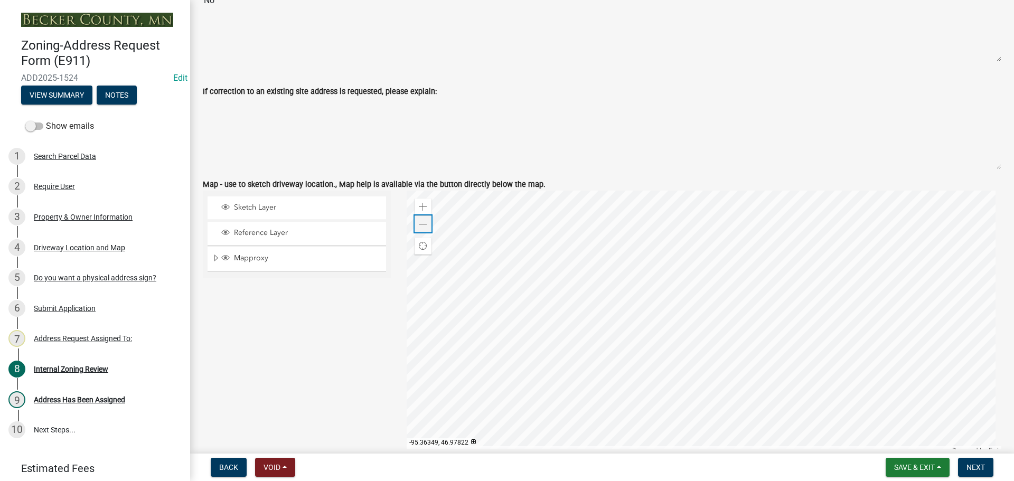
click at [419, 226] on span at bounding box center [423, 224] width 8 height 8
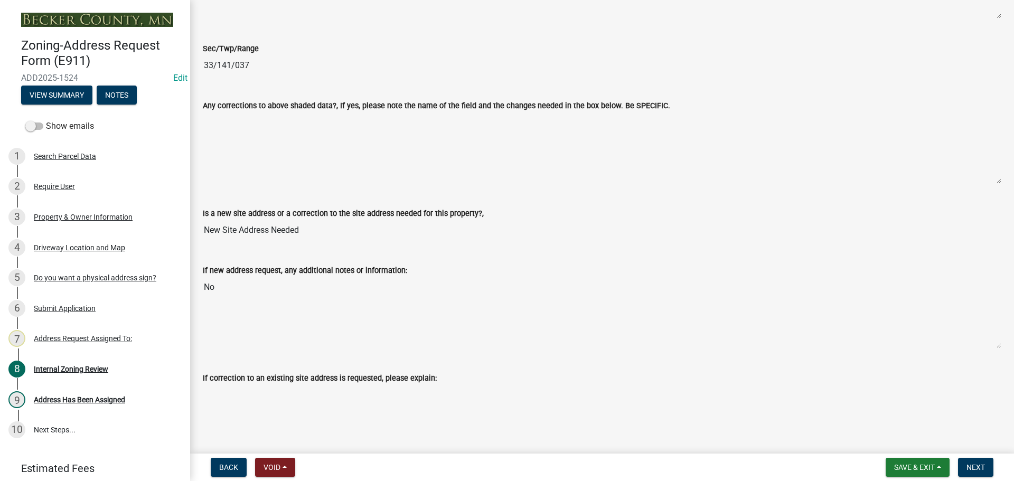
scroll to position [369, 0]
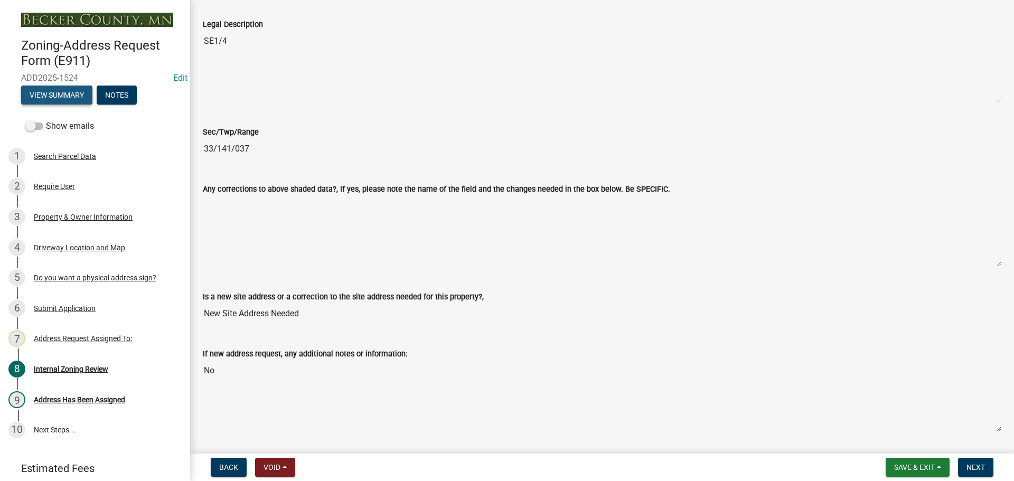
click at [62, 100] on button "View Summary" at bounding box center [56, 95] width 71 height 19
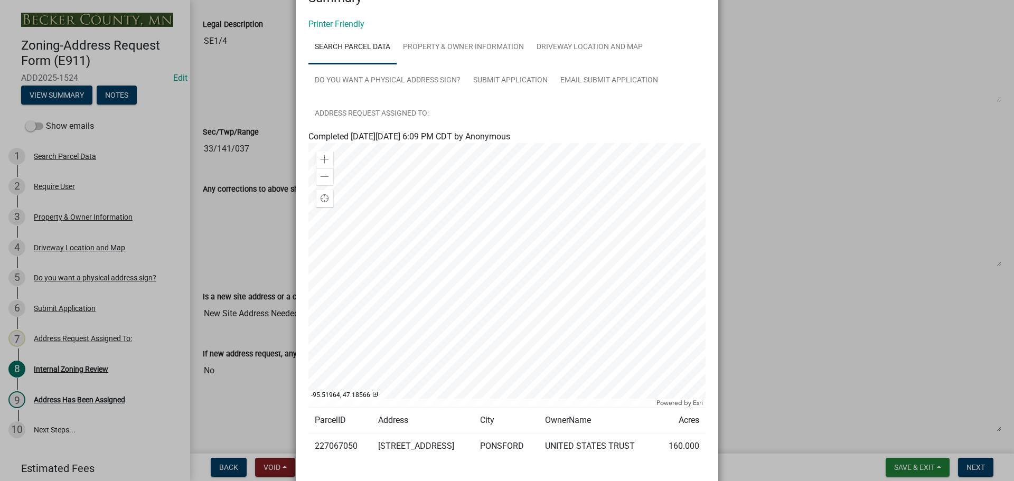
scroll to position [0, 0]
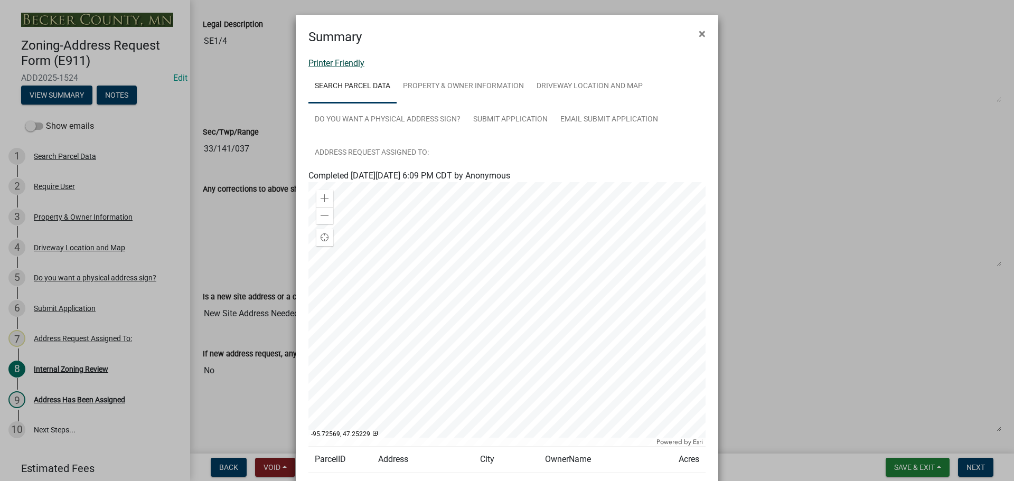
click at [326, 63] on link "Printer Friendly" at bounding box center [336, 63] width 56 height 10
click at [699, 35] on span "×" at bounding box center [702, 33] width 7 height 15
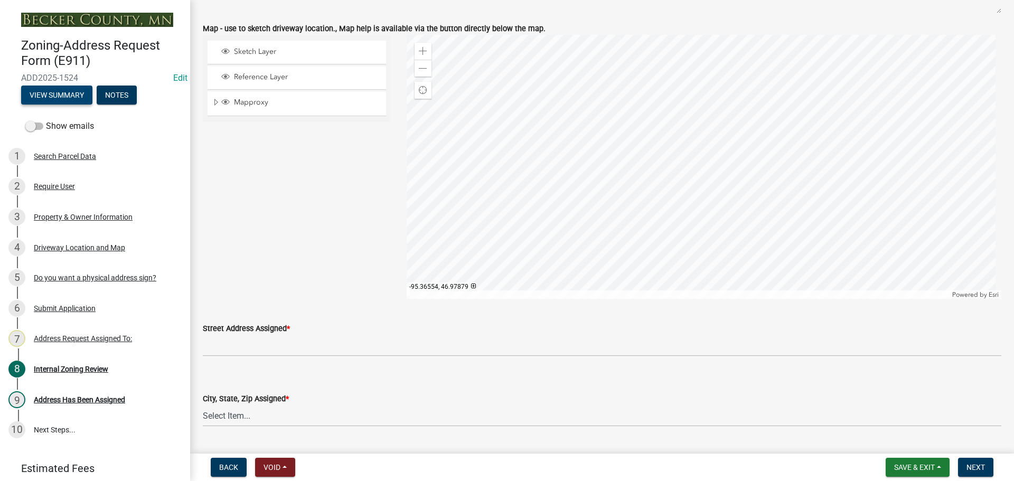
scroll to position [1004, 0]
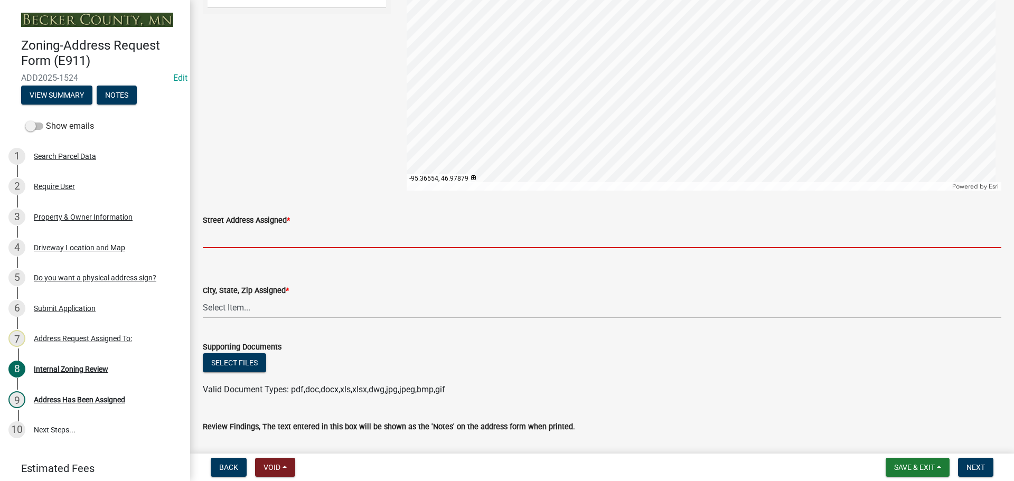
click at [258, 234] on input "Street Address Assigned *" at bounding box center [602, 238] width 799 height 22
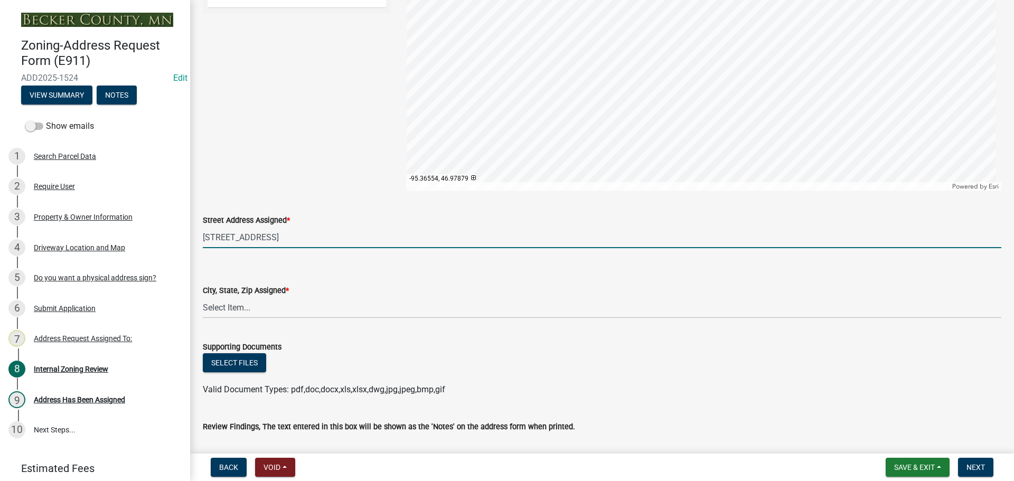
type input "45094 CO HWY 44"
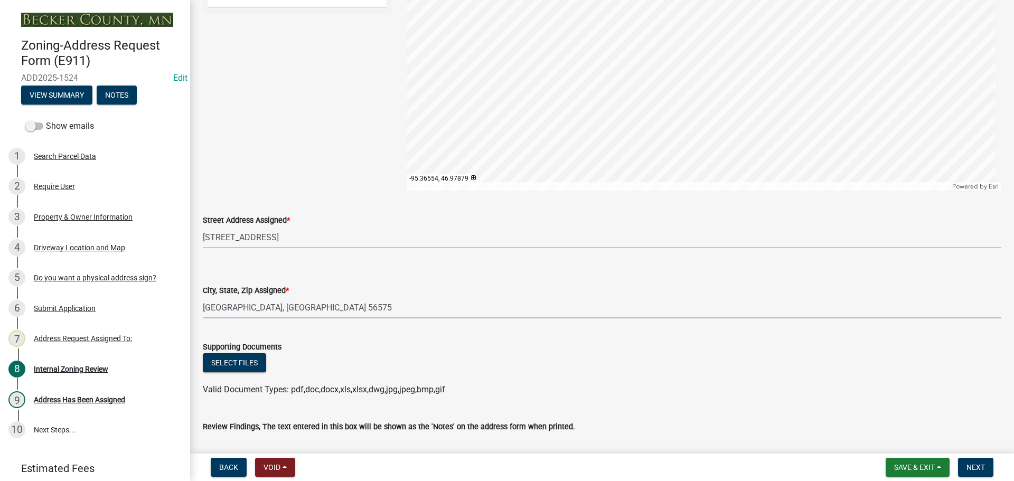
select select "ea35a401-7dd5-4ee9-9975-b00ee382beef"
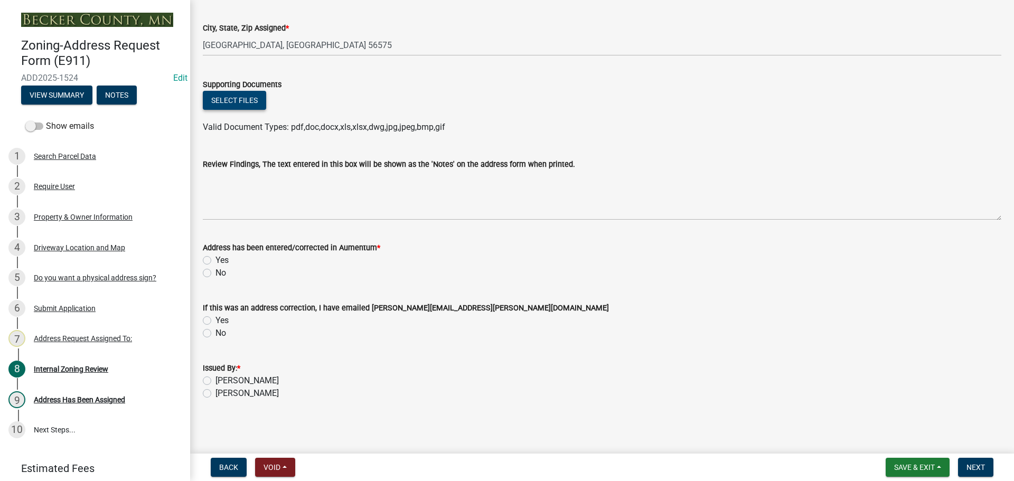
scroll to position [1267, 0]
click at [216, 258] on label "Yes" at bounding box center [222, 259] width 13 height 13
click at [216, 258] on input "Yes" at bounding box center [219, 256] width 7 height 7
radio input "true"
click at [216, 380] on label "[PERSON_NAME]" at bounding box center [247, 379] width 63 height 13
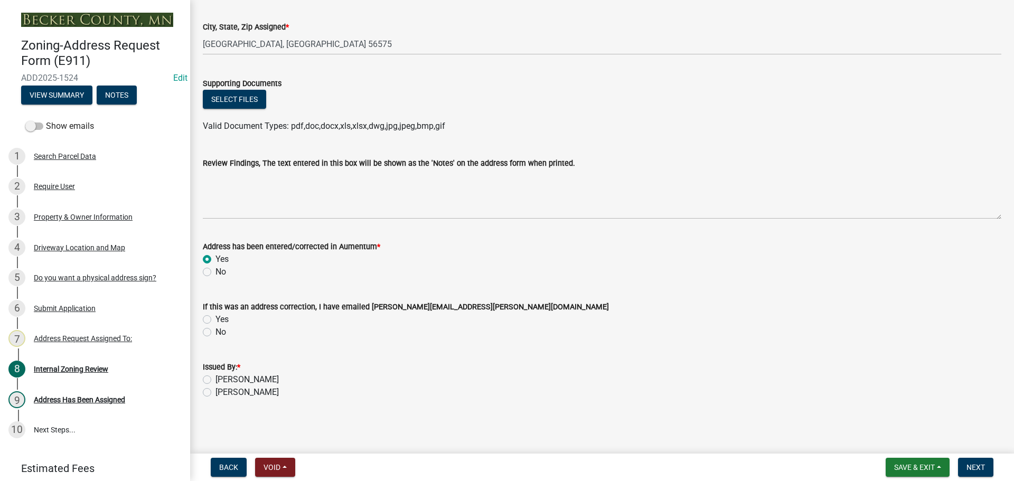
click at [216, 380] on input "[PERSON_NAME]" at bounding box center [219, 376] width 7 height 7
radio input "true"
click at [977, 470] on span "Next" at bounding box center [976, 467] width 18 height 8
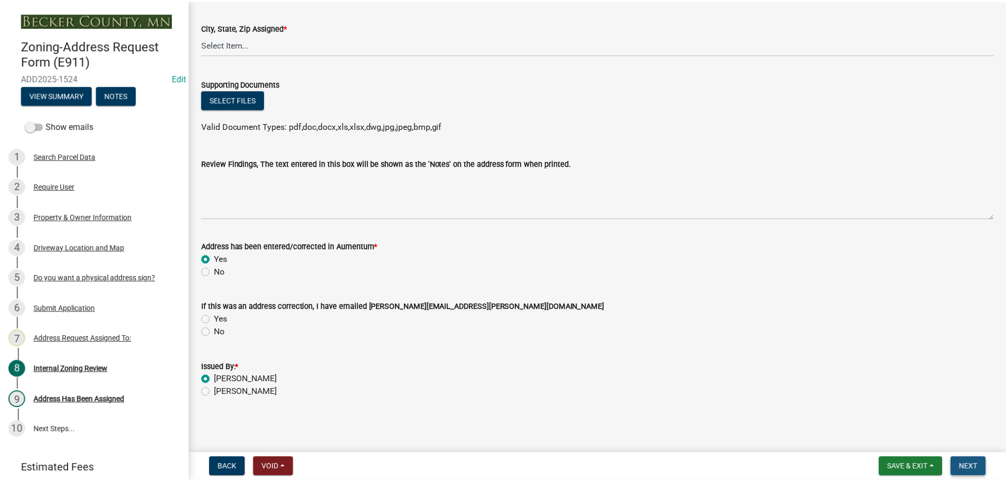
scroll to position [0, 0]
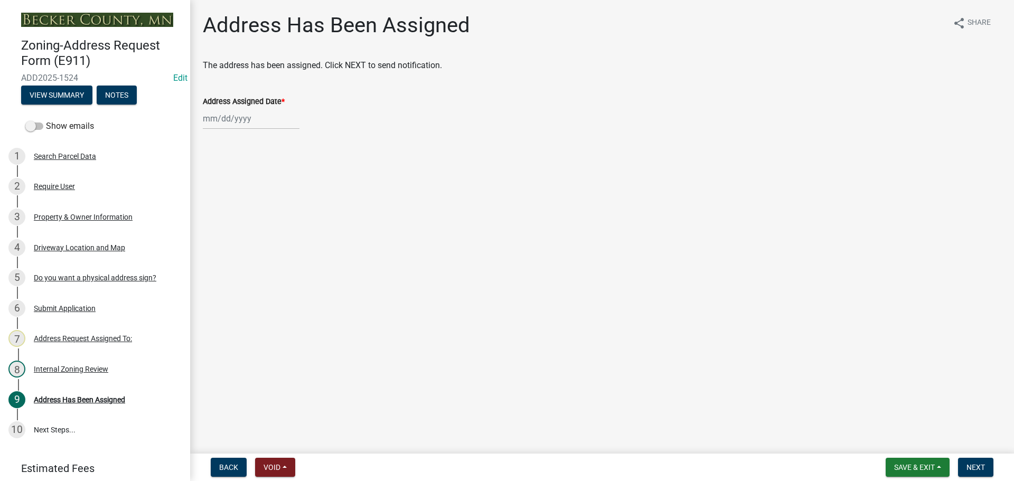
select select "9"
select select "2025"
click at [284, 123] on div "Jan Feb Mar Apr May Jun Jul Aug Sep Oct Nov Dec 1525 1526 1527 1528 1529 1530 1…" at bounding box center [251, 119] width 97 height 22
click at [282, 191] on div "12" at bounding box center [281, 191] width 17 height 17
type input "09/12/2025"
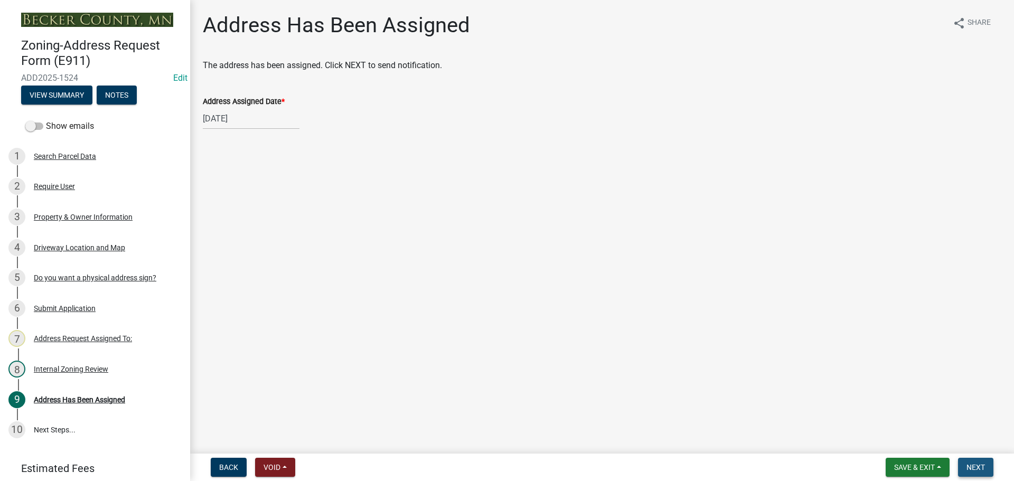
click at [980, 466] on span "Next" at bounding box center [976, 467] width 18 height 8
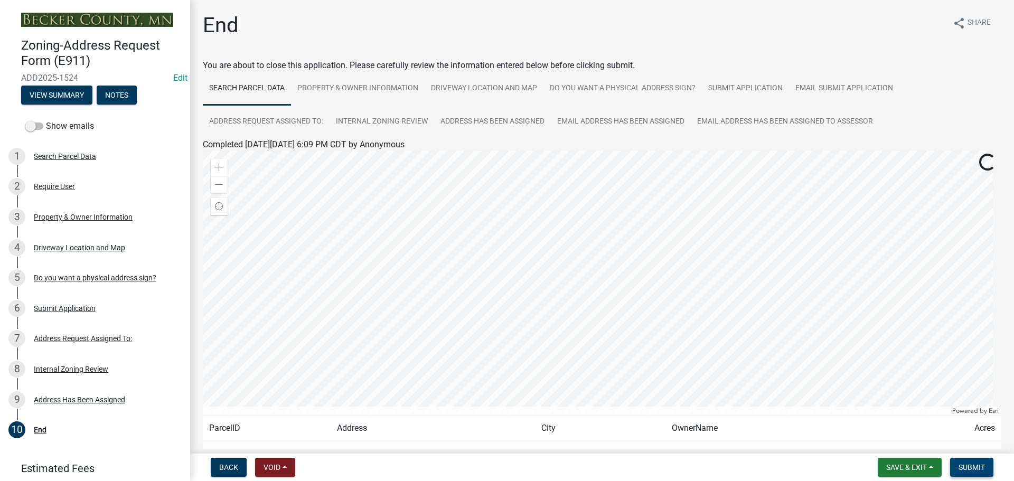
click at [980, 468] on span "Submit" at bounding box center [972, 467] width 26 height 8
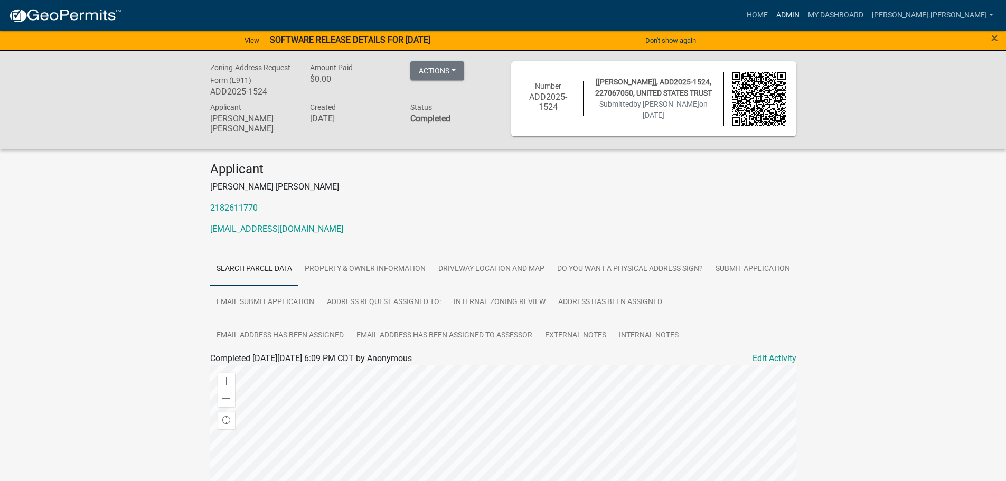
click at [804, 13] on link "Admin" at bounding box center [788, 15] width 32 height 20
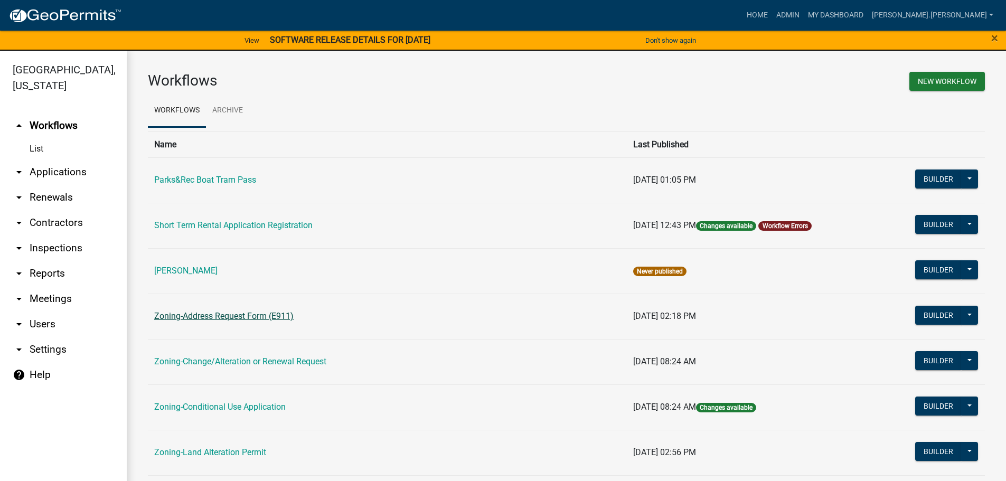
click at [249, 315] on link "Zoning-Address Request Form (E911)" at bounding box center [223, 316] width 139 height 10
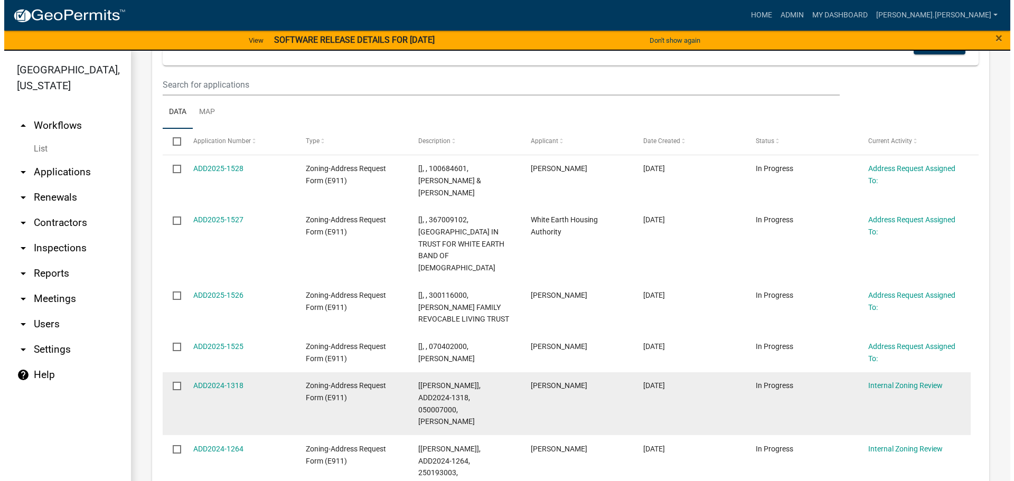
scroll to position [264, 0]
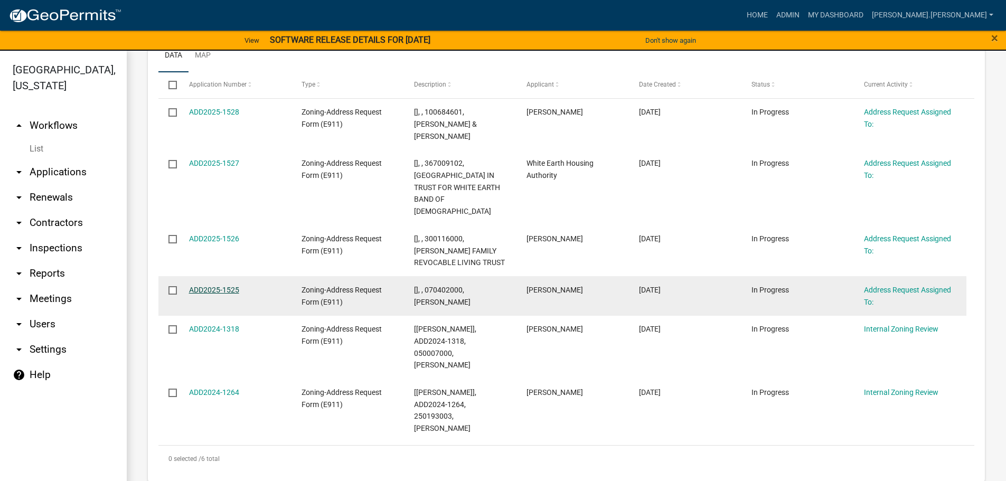
click at [231, 286] on link "ADD2025-1525" at bounding box center [214, 290] width 50 height 8
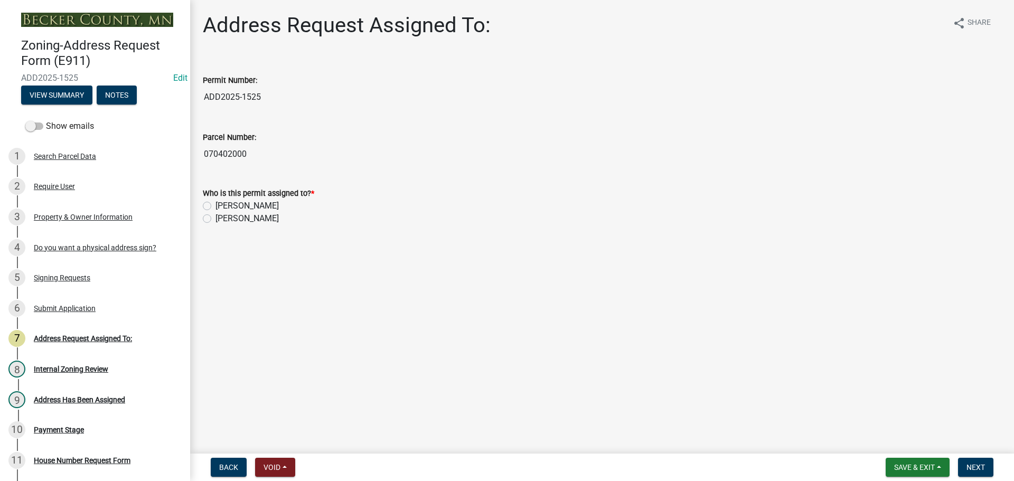
click at [216, 205] on label "[PERSON_NAME]" at bounding box center [247, 206] width 63 height 13
click at [216, 205] on input "[PERSON_NAME]" at bounding box center [219, 203] width 7 height 7
radio input "true"
click at [977, 464] on span "Next" at bounding box center [976, 467] width 18 height 8
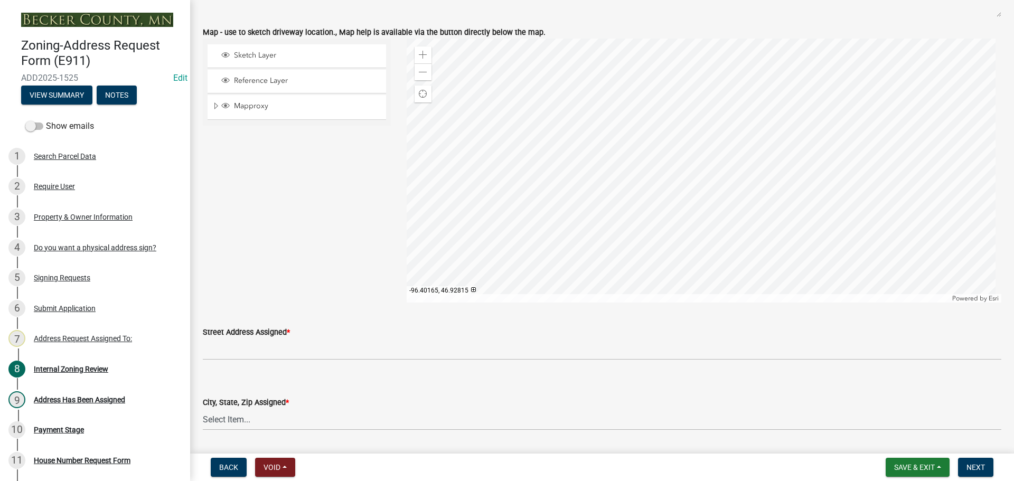
scroll to position [898, 0]
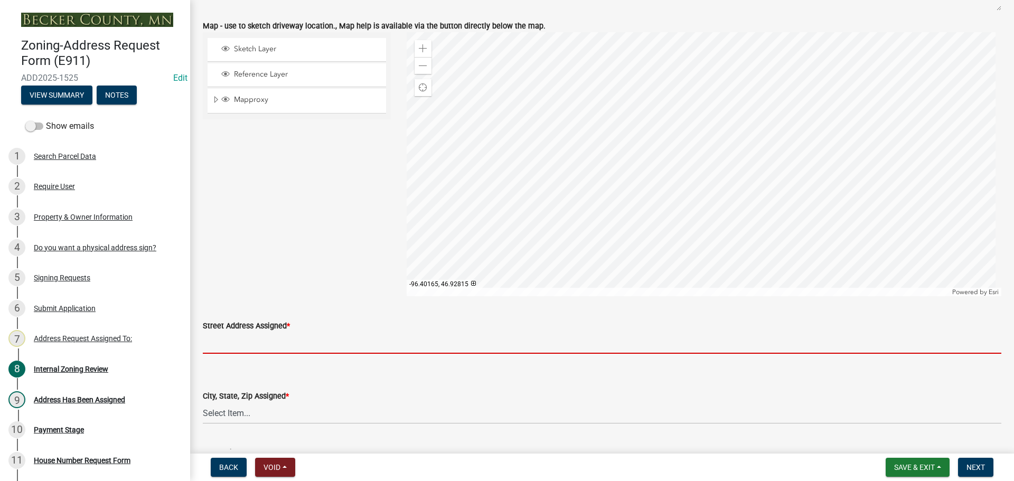
click at [308, 345] on input "Street Address Assigned *" at bounding box center [602, 343] width 799 height 22
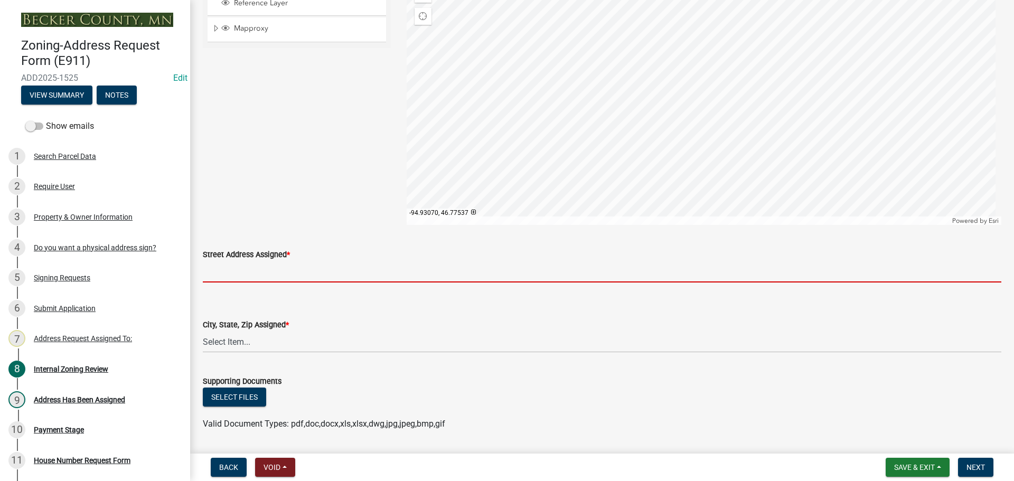
scroll to position [1056, 0]
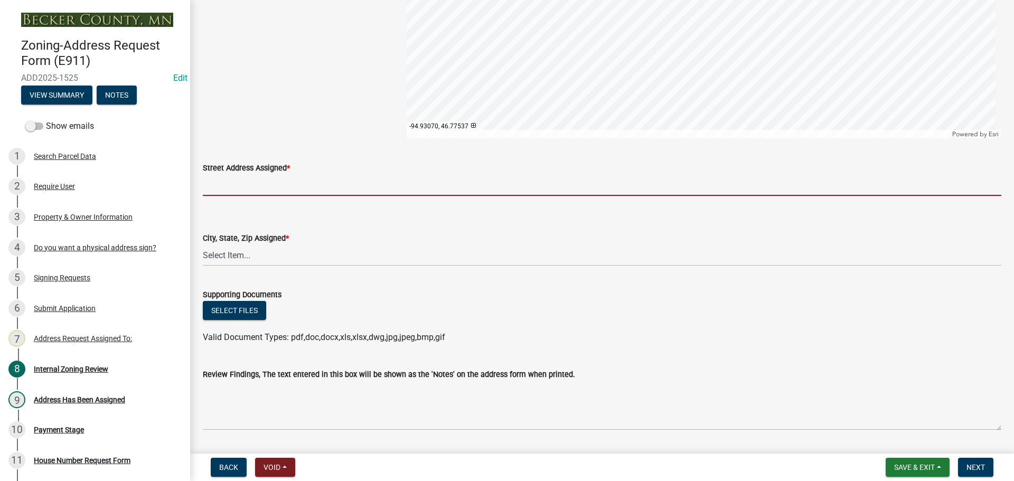
click at [272, 189] on input "Street Address Assigned *" at bounding box center [602, 185] width 799 height 22
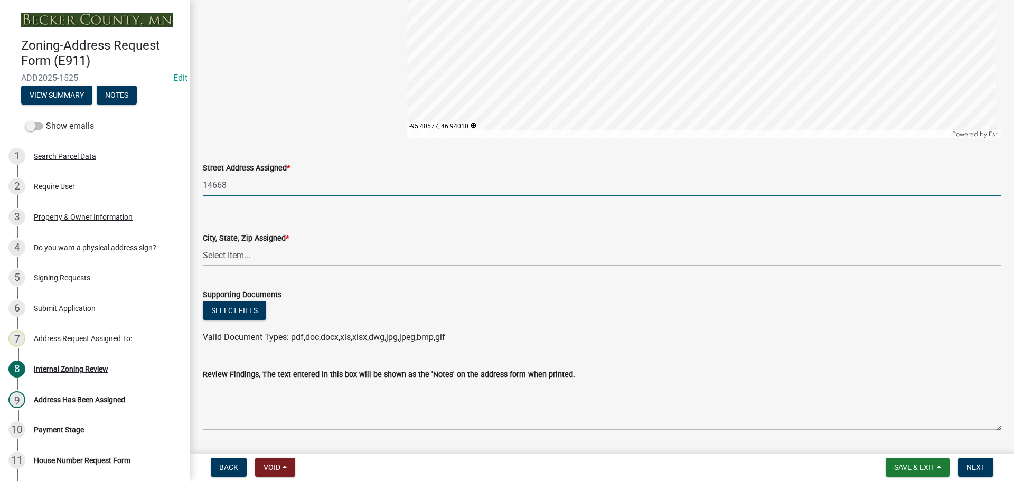
click at [280, 185] on input "14668" at bounding box center [602, 185] width 799 height 22
type input "14668 SOUTHSHORES CIR"
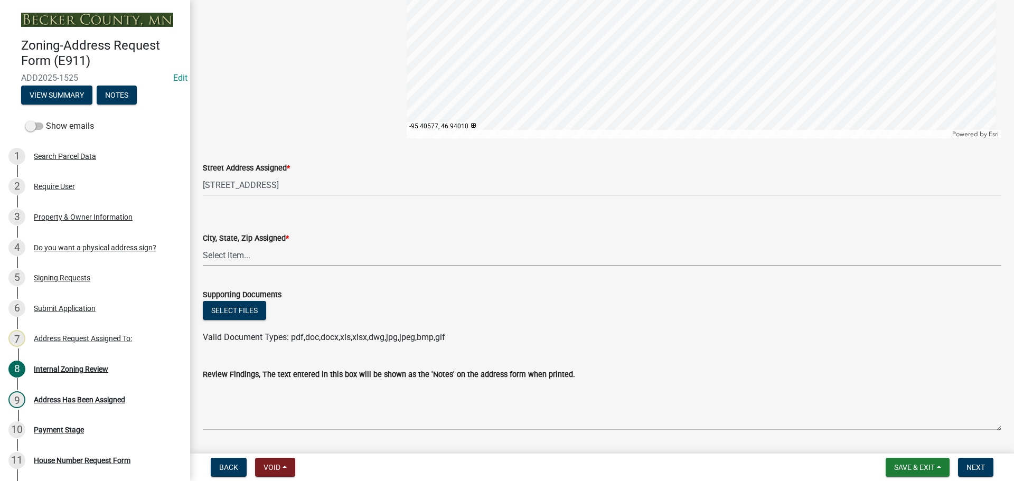
click at [308, 255] on select "Select Item... Audubon, MN 56511 Callaway, MN 56521 Detroit Lakes, MN 56501 Fra…" at bounding box center [602, 256] width 799 height 22
click at [203, 245] on select "Select Item... Audubon, MN 56511 Callaway, MN 56521 Detroit Lakes, MN 56501 Fra…" at bounding box center [602, 256] width 799 height 22
select select "2861b498-a07e-46d1-8d19-82cce95a987e"
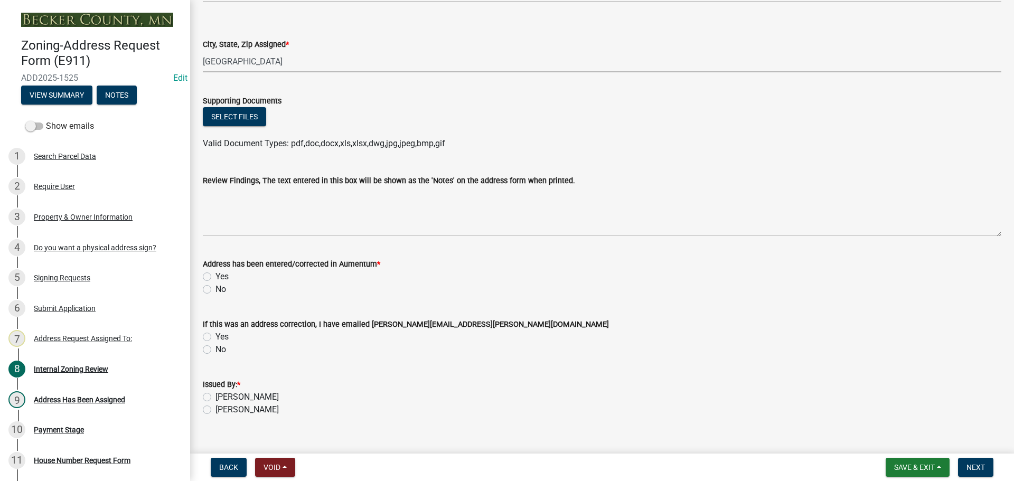
scroll to position [1267, 0]
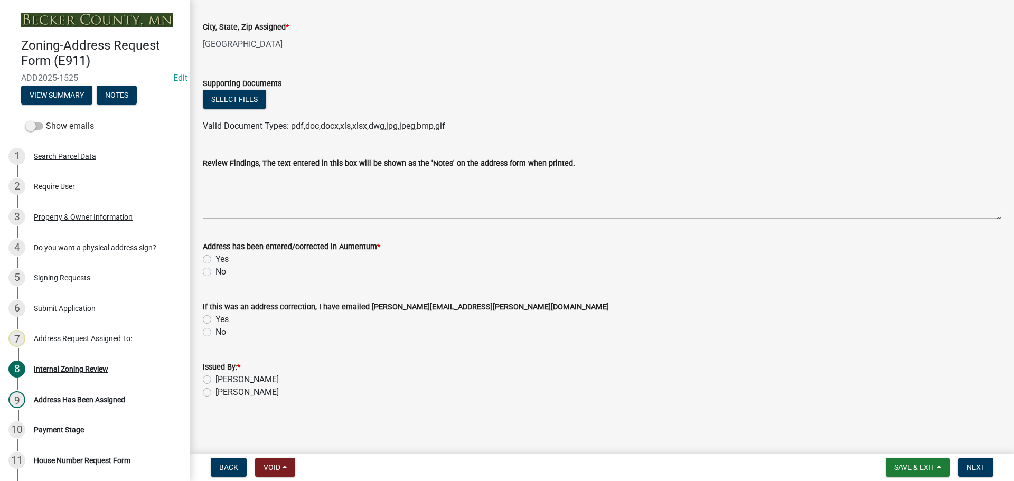
click at [216, 256] on label "Yes" at bounding box center [222, 259] width 13 height 13
click at [216, 256] on input "Yes" at bounding box center [219, 256] width 7 height 7
radio input "true"
click at [216, 381] on label "[PERSON_NAME]" at bounding box center [247, 379] width 63 height 13
click at [216, 380] on input "[PERSON_NAME]" at bounding box center [219, 376] width 7 height 7
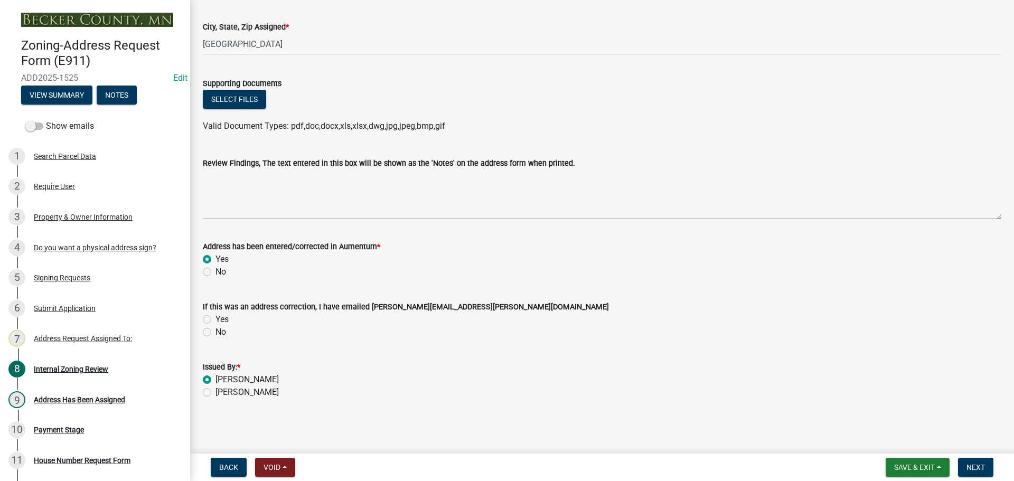
radio input "true"
click at [972, 463] on span "Next" at bounding box center [976, 467] width 18 height 8
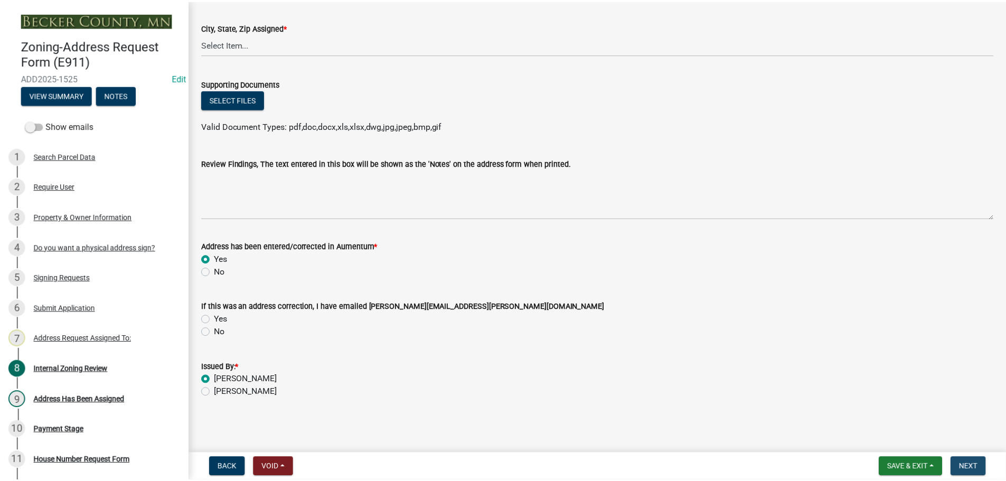
scroll to position [0, 0]
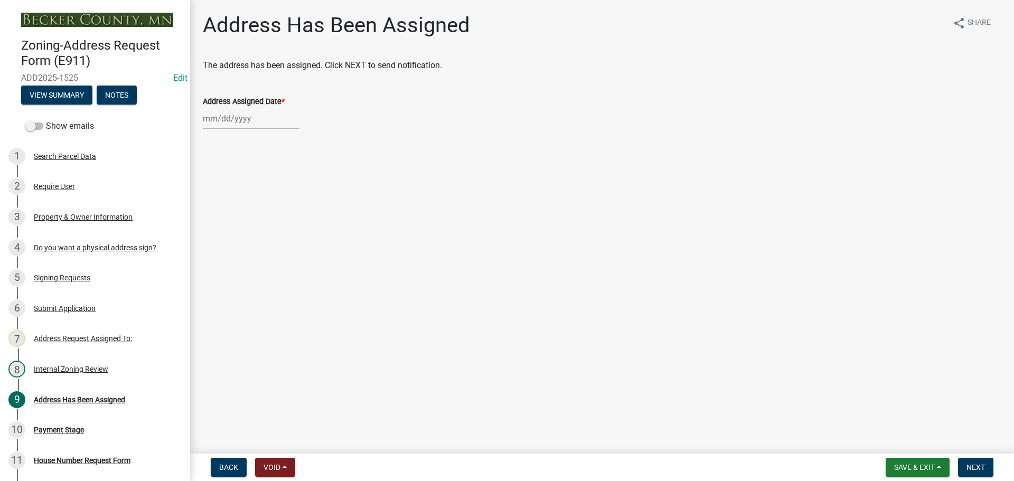
select select "9"
select select "2025"
click at [219, 118] on div "Jan Feb Mar Apr May Jun Jul Aug Sep Oct Nov Dec 1525 1526 1527 1528 1529 1530 1…" at bounding box center [251, 119] width 97 height 22
click at [284, 192] on div "12" at bounding box center [281, 191] width 17 height 17
type input "09/12/2025"
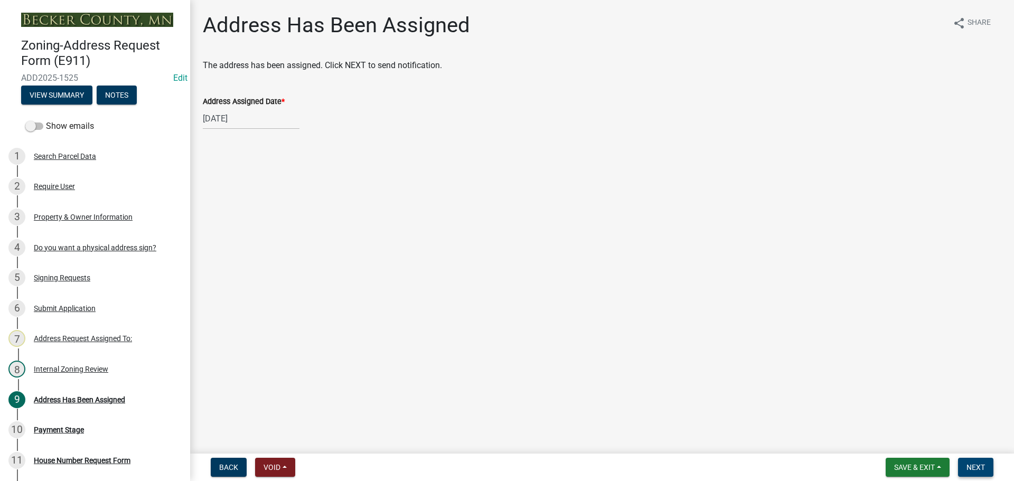
click at [979, 465] on span "Next" at bounding box center [976, 467] width 18 height 8
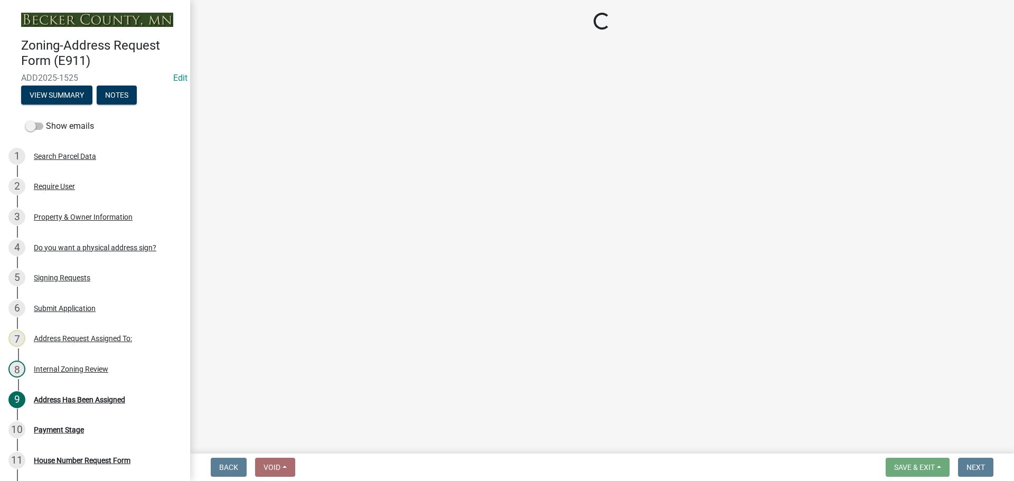
select select "3: 3"
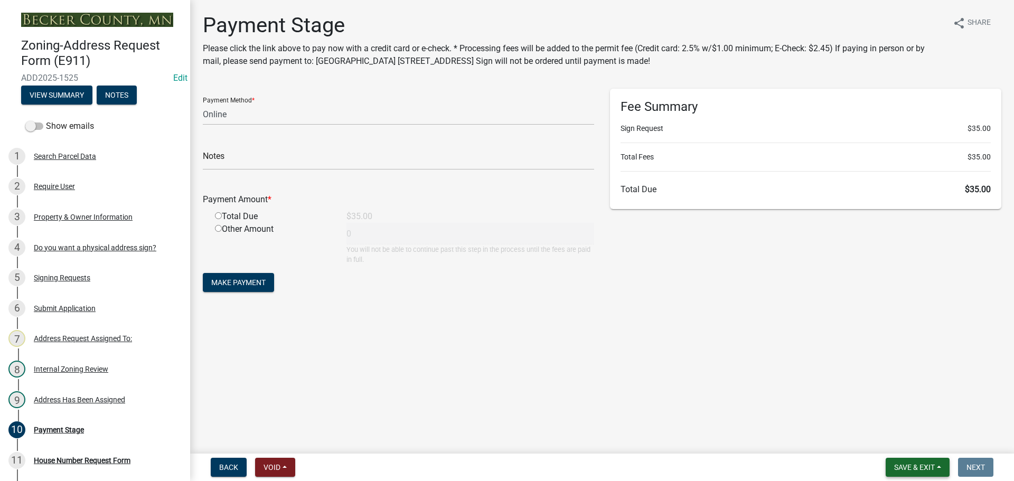
click at [903, 471] on span "Save & Exit" at bounding box center [914, 467] width 41 height 8
click at [902, 439] on button "Save & Exit" at bounding box center [907, 439] width 85 height 25
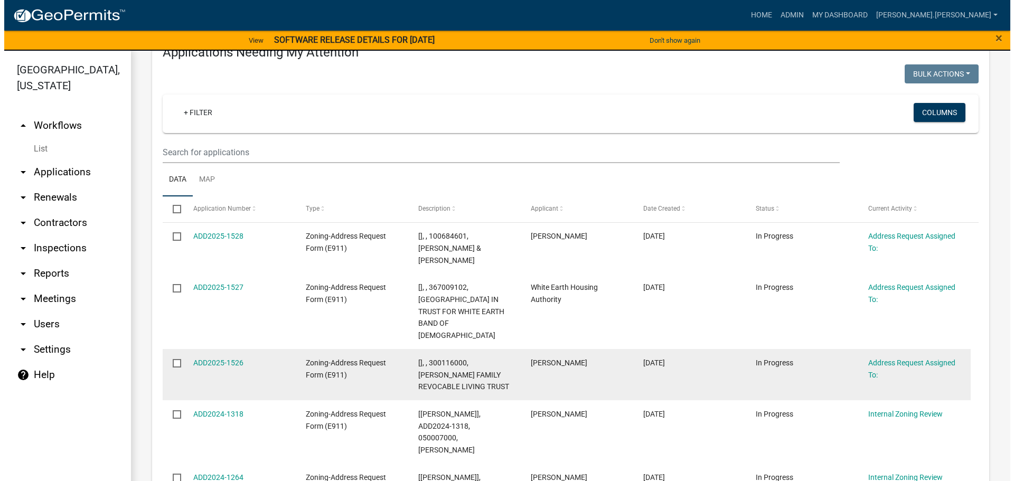
scroll to position [158, 0]
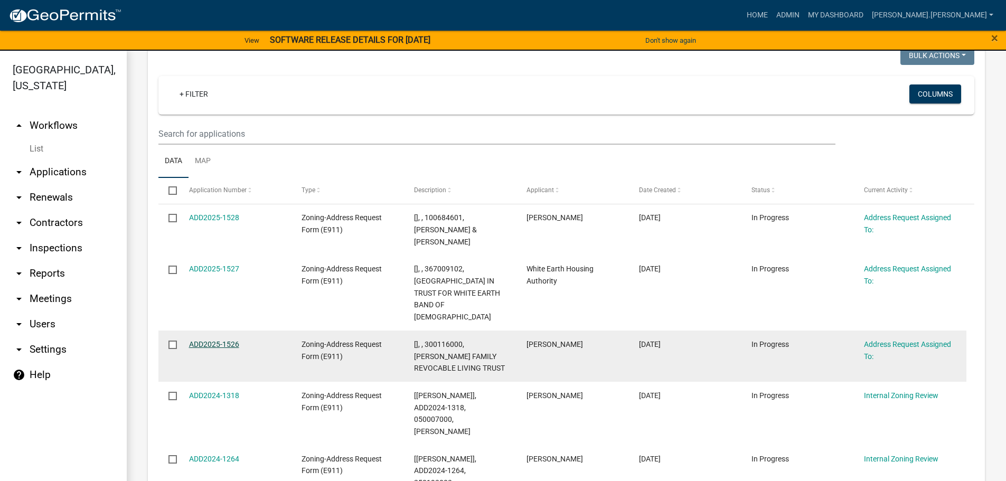
click at [218, 340] on link "ADD2025-1526" at bounding box center [214, 344] width 50 height 8
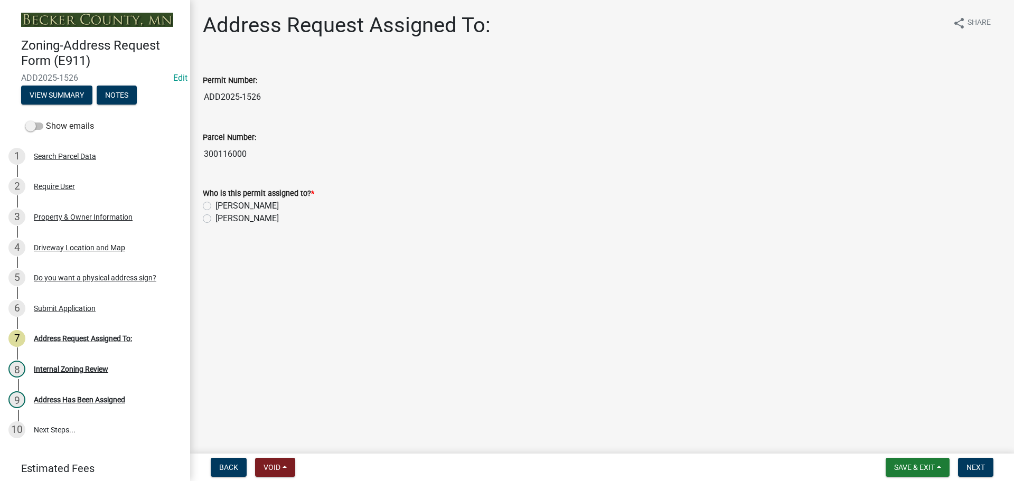
drag, startPoint x: 578, startPoint y: 424, endPoint x: 705, endPoint y: 506, distance: 151.2
click at [705, 481] on html "Internet Explorer does NOT work with GeoPermits. Get a new browser for more sec…" at bounding box center [507, 240] width 1014 height 481
drag, startPoint x: 208, startPoint y: 205, endPoint x: 213, endPoint y: 205, distance: 5.3
click at [216, 205] on label "[PERSON_NAME]" at bounding box center [247, 206] width 63 height 13
click at [216, 205] on input "[PERSON_NAME]" at bounding box center [219, 203] width 7 height 7
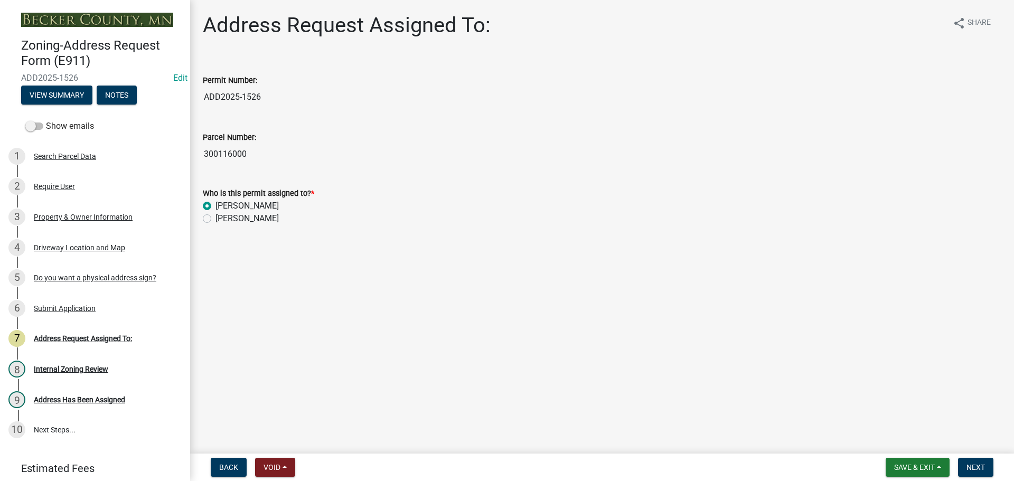
radio input "true"
click at [987, 466] on button "Next" at bounding box center [975, 467] width 35 height 19
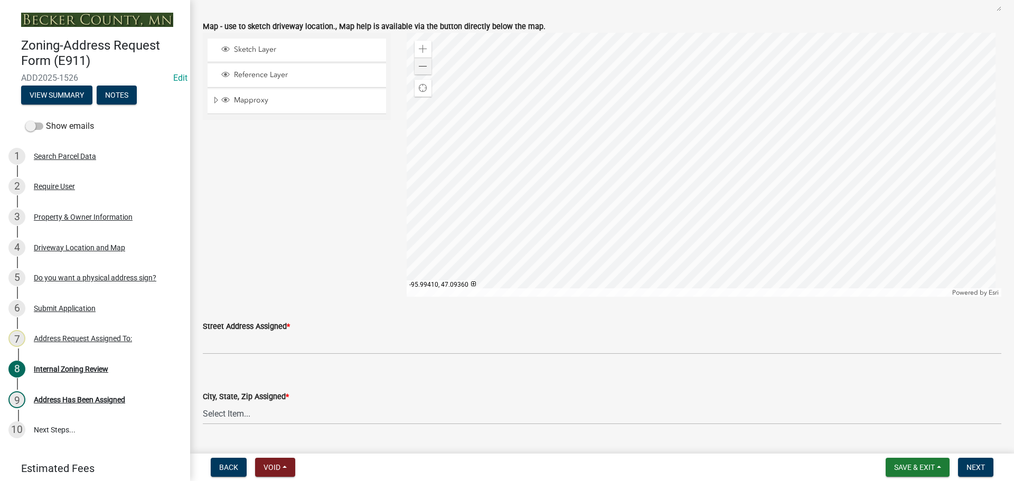
scroll to position [898, 0]
click at [423, 63] on span at bounding box center [423, 66] width 8 height 8
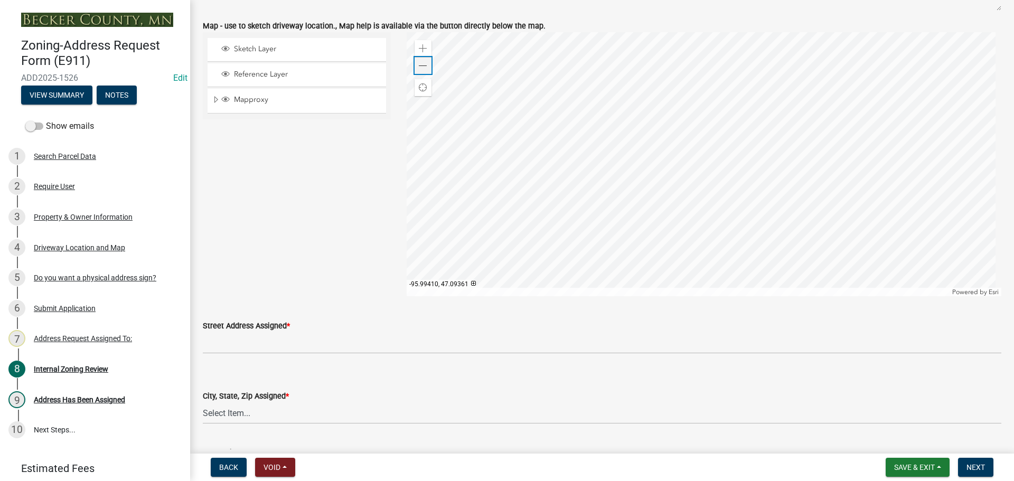
click at [423, 63] on span at bounding box center [423, 66] width 8 height 8
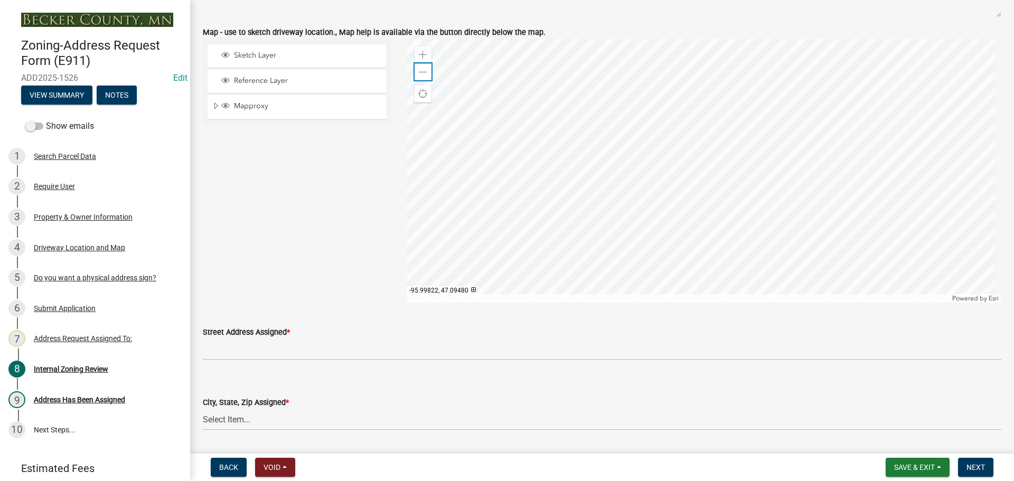
scroll to position [951, 0]
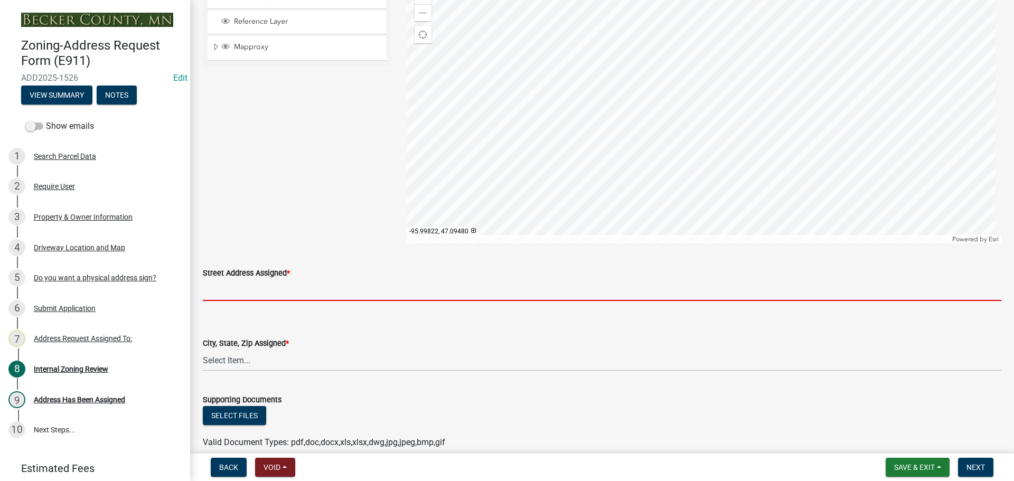
click at [257, 295] on input "Street Address Assigned *" at bounding box center [602, 290] width 799 height 22
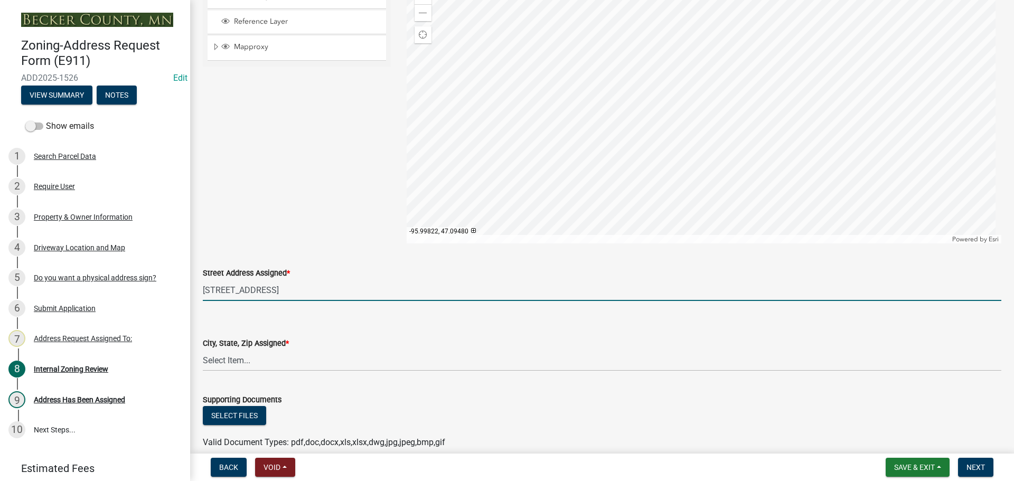
type input "19147 360TH ST"
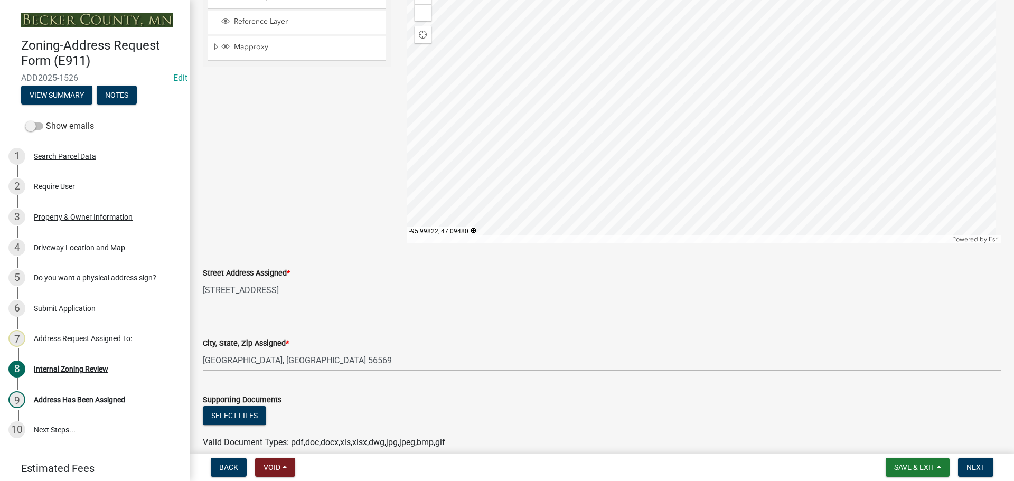
select select "2cd19a71-55ef-4b70-b28f-1dc77561399e"
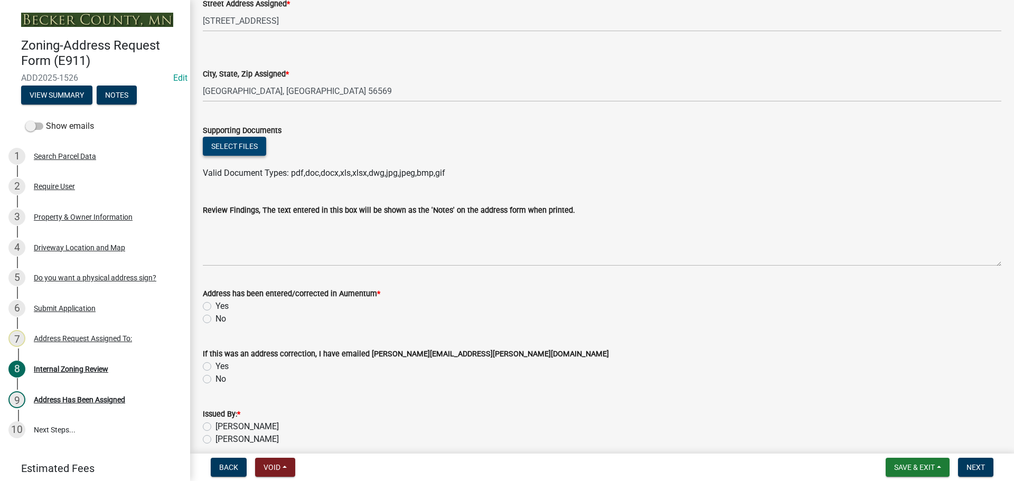
scroll to position [1267, 0]
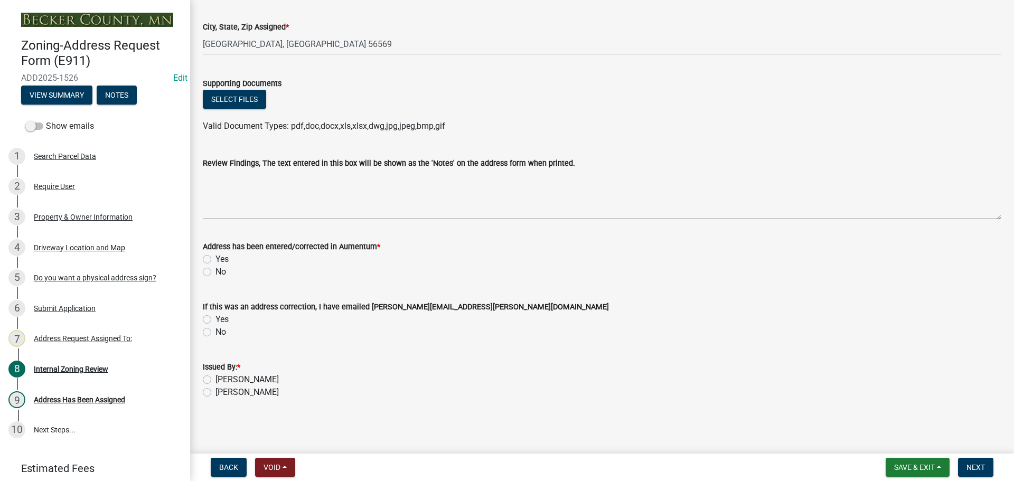
click at [216, 257] on label "Yes" at bounding box center [222, 259] width 13 height 13
click at [216, 257] on input "Yes" at bounding box center [219, 256] width 7 height 7
radio input "true"
click at [216, 378] on label "[PERSON_NAME]" at bounding box center [247, 379] width 63 height 13
click at [216, 378] on input "[PERSON_NAME]" at bounding box center [219, 376] width 7 height 7
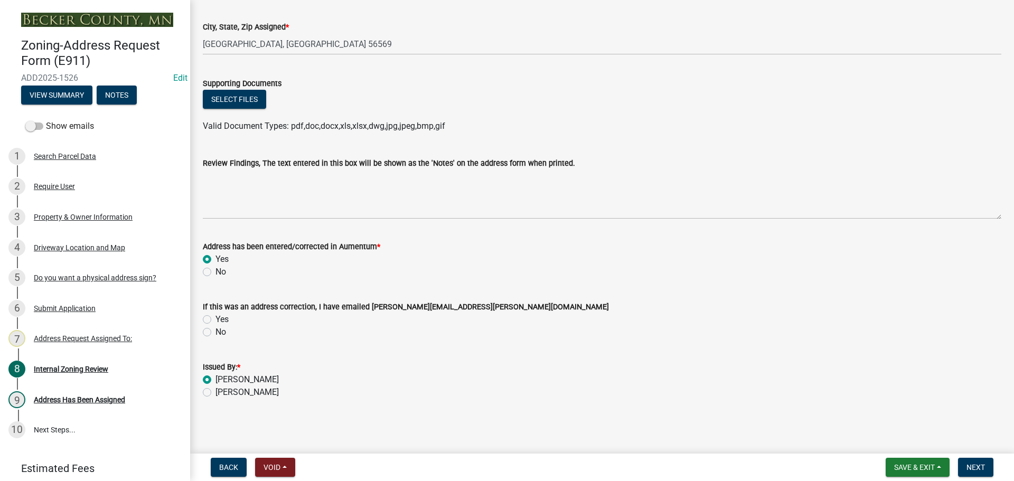
radio input "true"
click at [971, 464] on span "Next" at bounding box center [976, 467] width 18 height 8
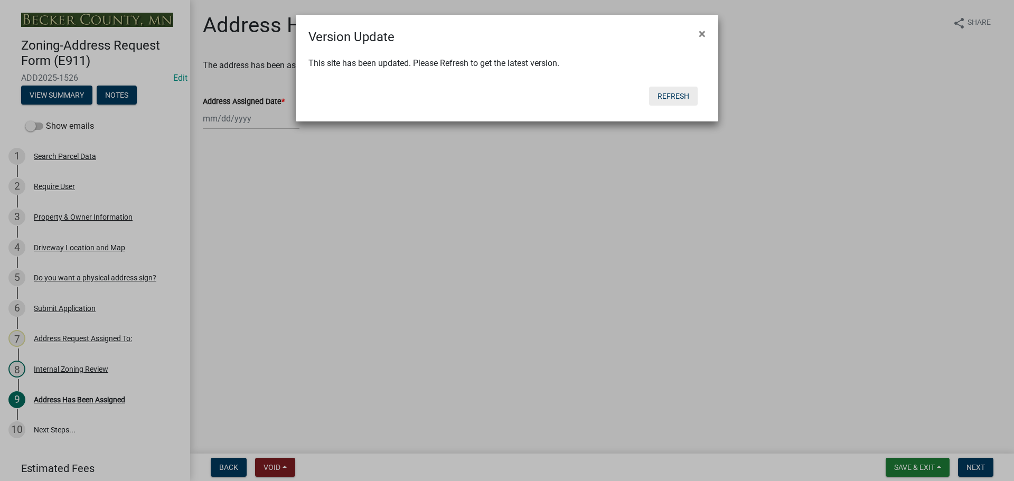
click at [689, 99] on button "Refresh" at bounding box center [673, 96] width 49 height 19
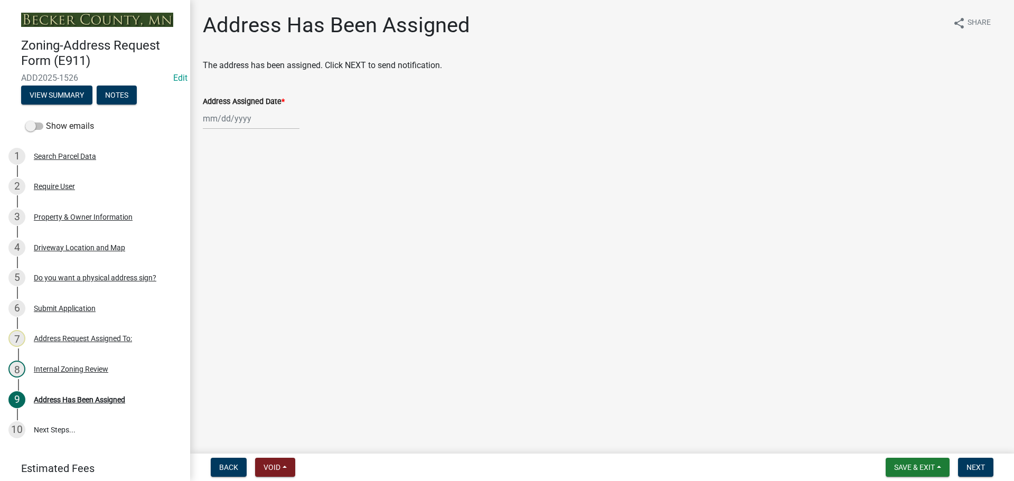
click at [268, 117] on div at bounding box center [251, 119] width 97 height 22
select select "9"
select select "2025"
click at [278, 191] on div "12" at bounding box center [281, 191] width 17 height 17
type input "09/12/2025"
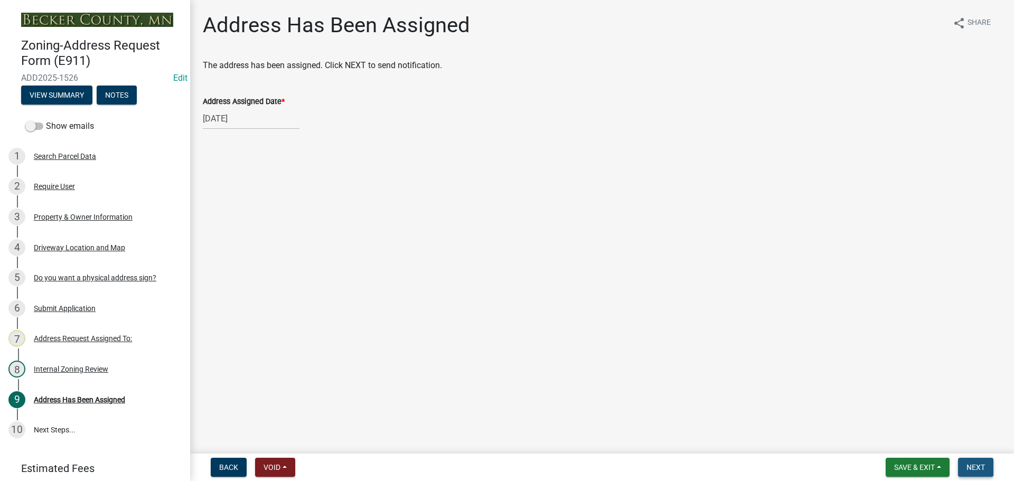
click at [979, 466] on span "Next" at bounding box center [976, 467] width 18 height 8
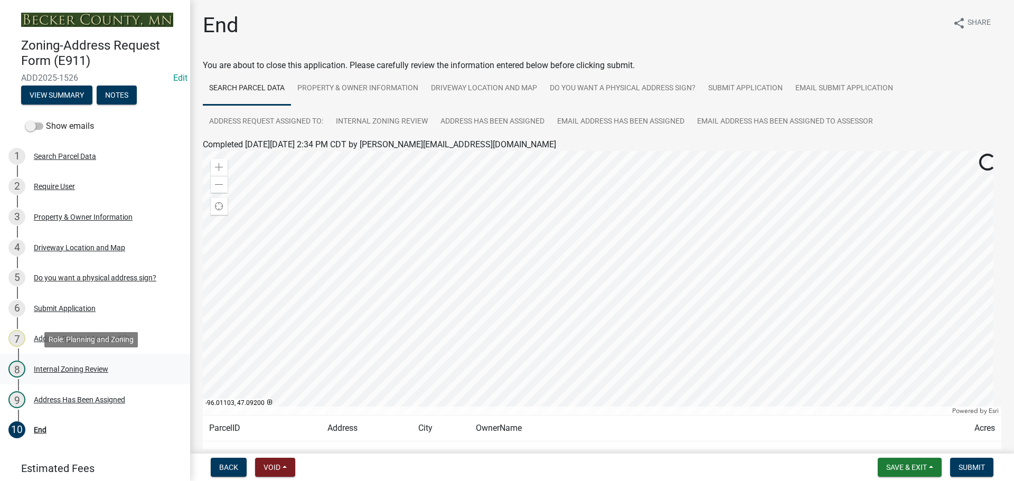
click at [85, 369] on div "Internal Zoning Review" at bounding box center [71, 369] width 74 height 7
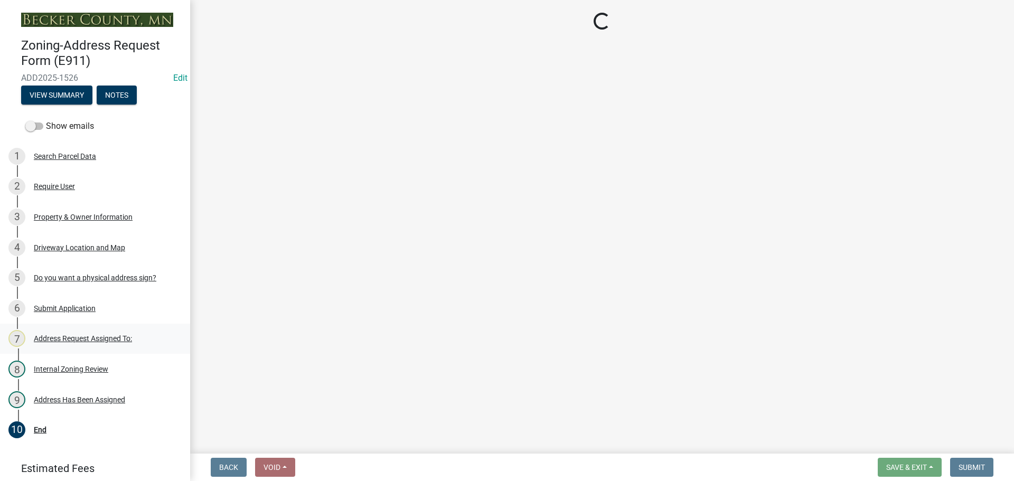
select select "2cd19a71-55ef-4b70-b28f-1dc77561399e"
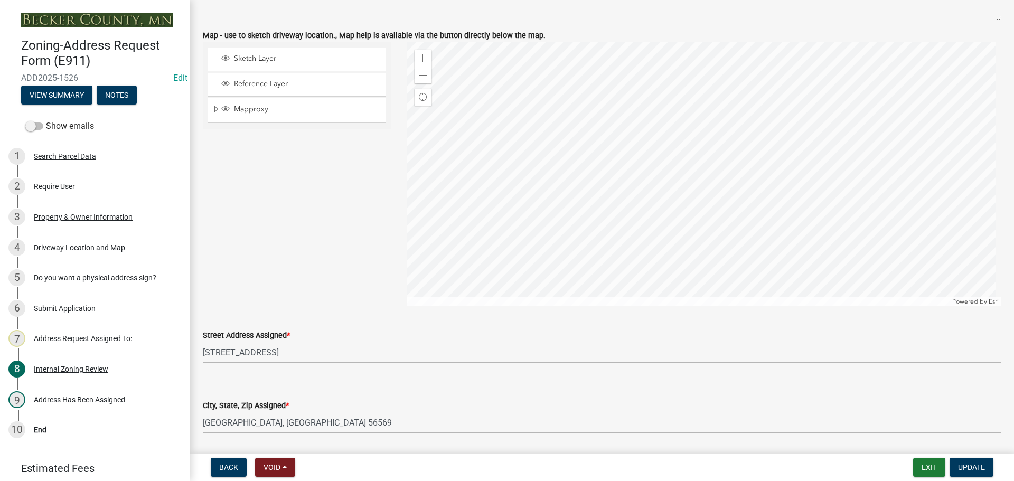
scroll to position [1056, 0]
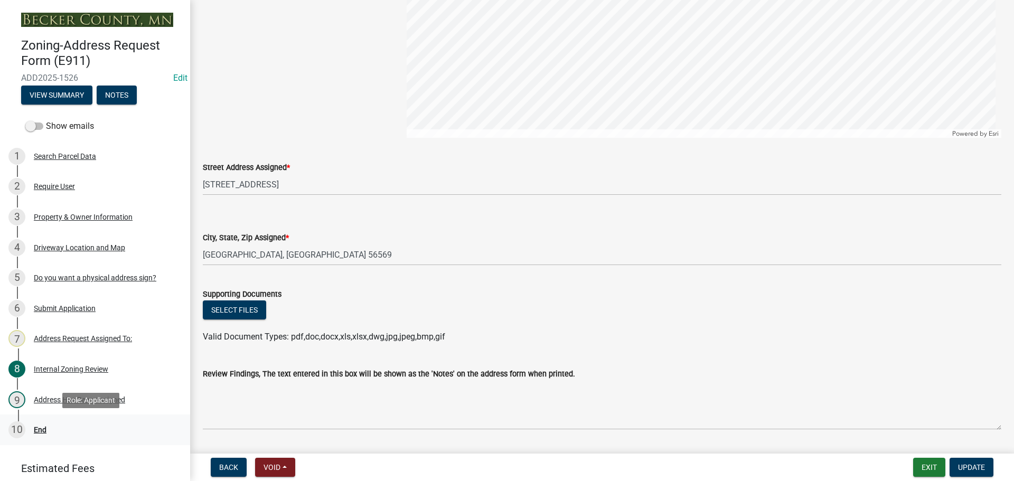
click at [41, 429] on div "End" at bounding box center [40, 429] width 13 height 7
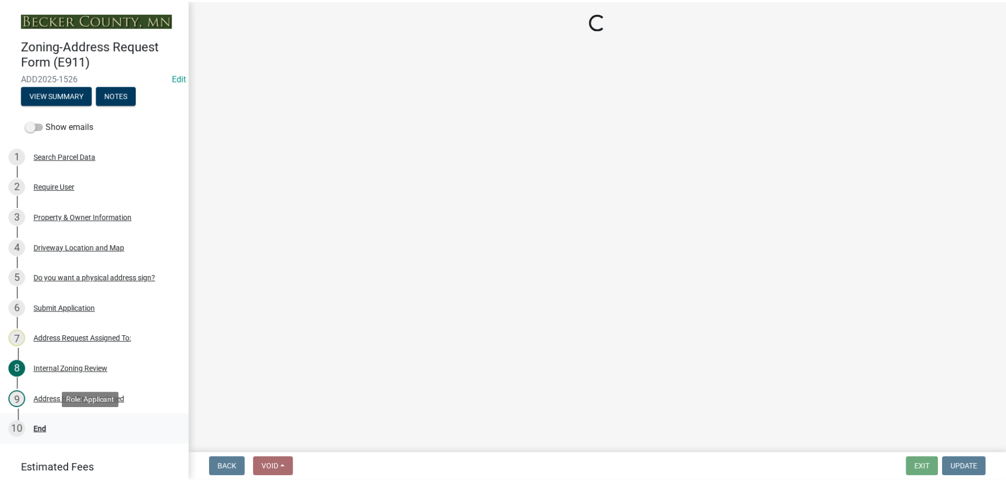
scroll to position [0, 0]
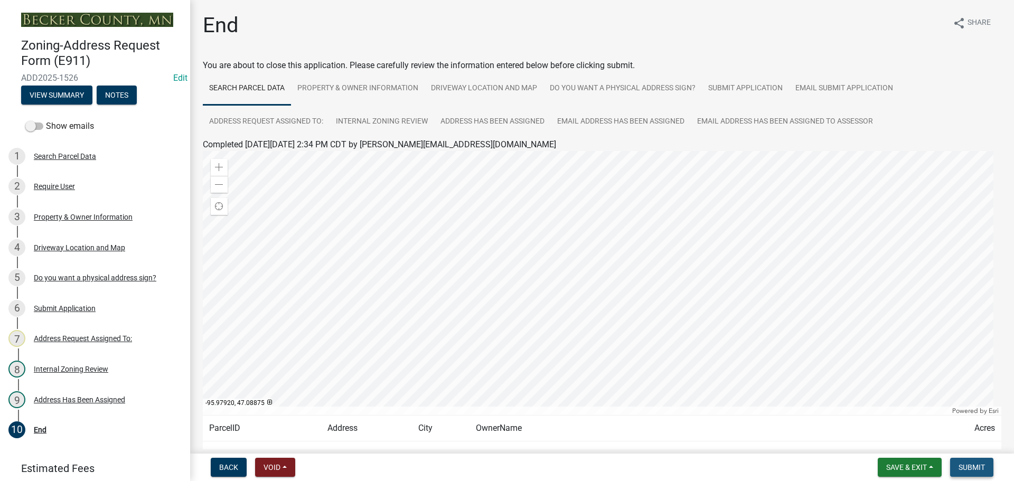
click at [970, 470] on span "Submit" at bounding box center [972, 467] width 26 height 8
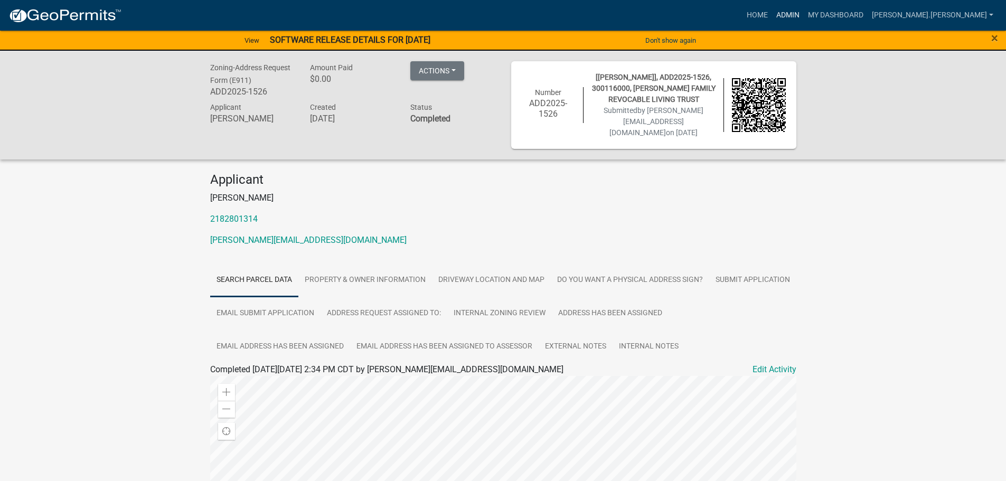
click at [804, 11] on link "Admin" at bounding box center [788, 15] width 32 height 20
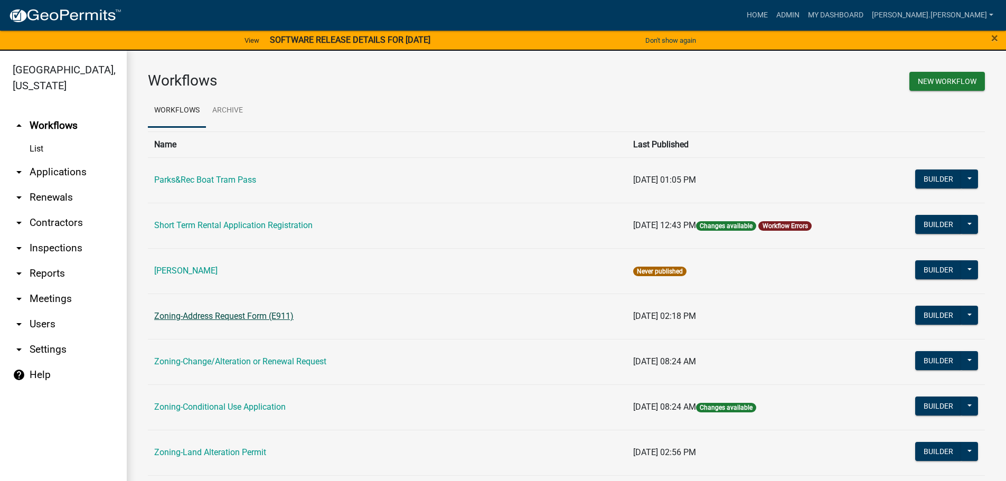
click at [242, 313] on link "Zoning-Address Request Form (E911)" at bounding box center [223, 316] width 139 height 10
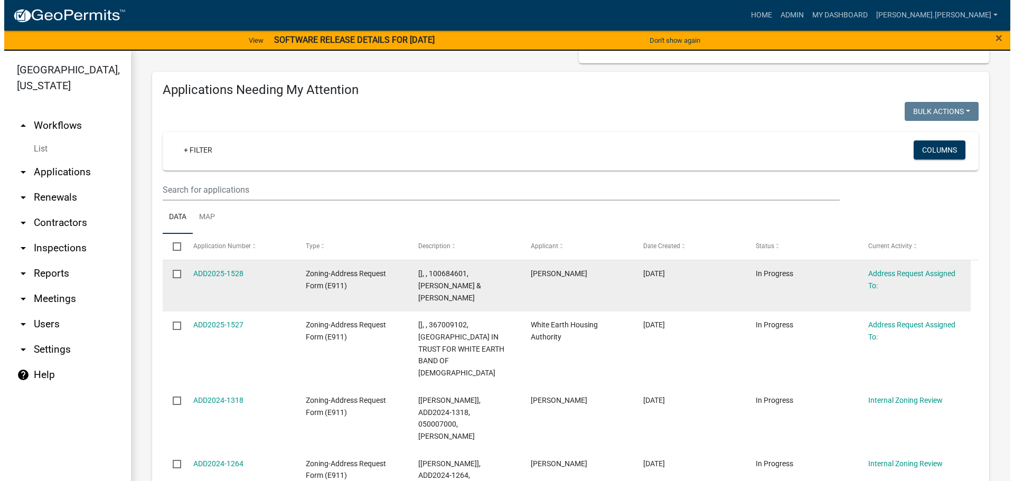
scroll to position [106, 0]
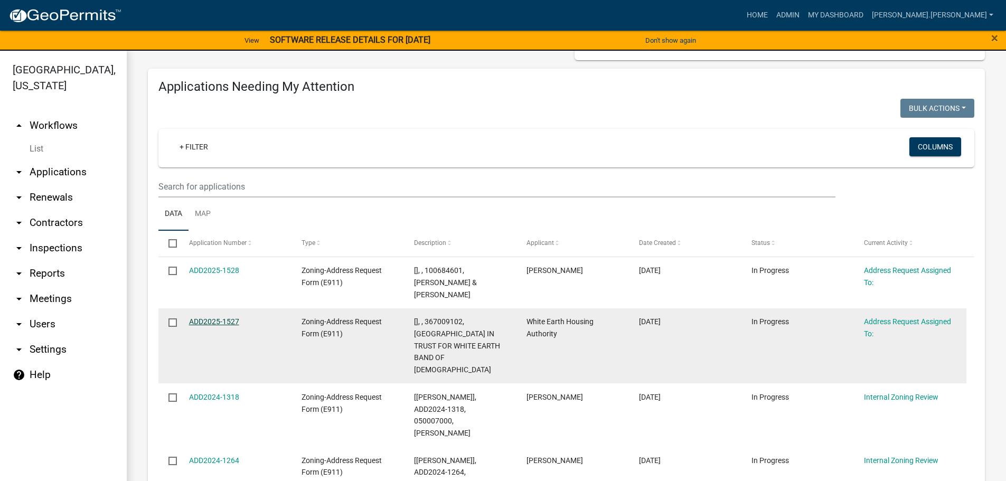
click at [226, 317] on link "ADD2025-1527" at bounding box center [214, 321] width 50 height 8
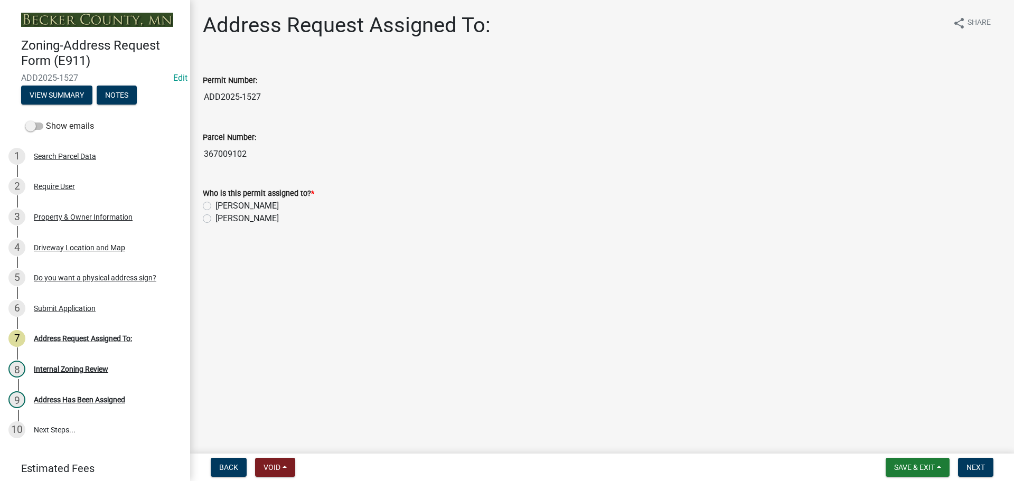
click at [216, 205] on label "[PERSON_NAME]" at bounding box center [247, 206] width 63 height 13
click at [216, 205] on input "[PERSON_NAME]" at bounding box center [219, 203] width 7 height 7
radio input "true"
click at [976, 463] on span "Next" at bounding box center [976, 467] width 18 height 8
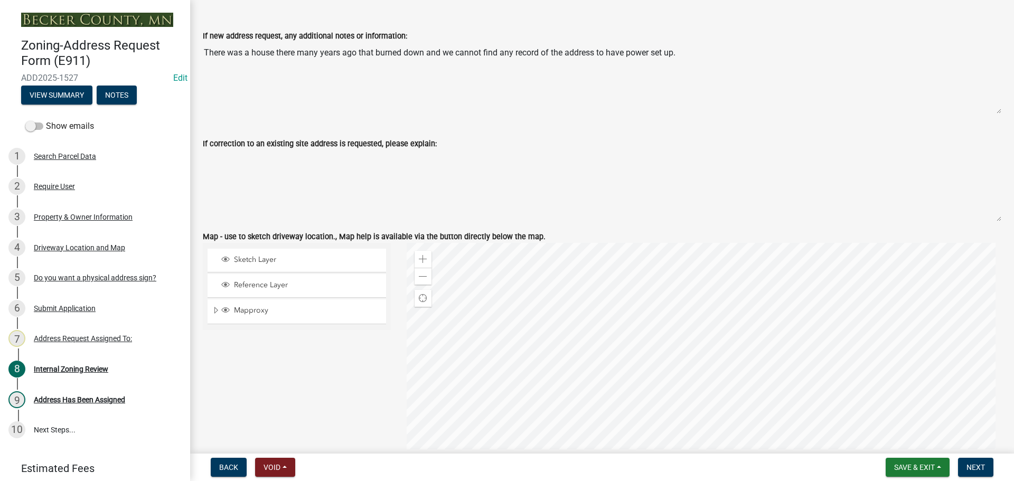
scroll to position [740, 0]
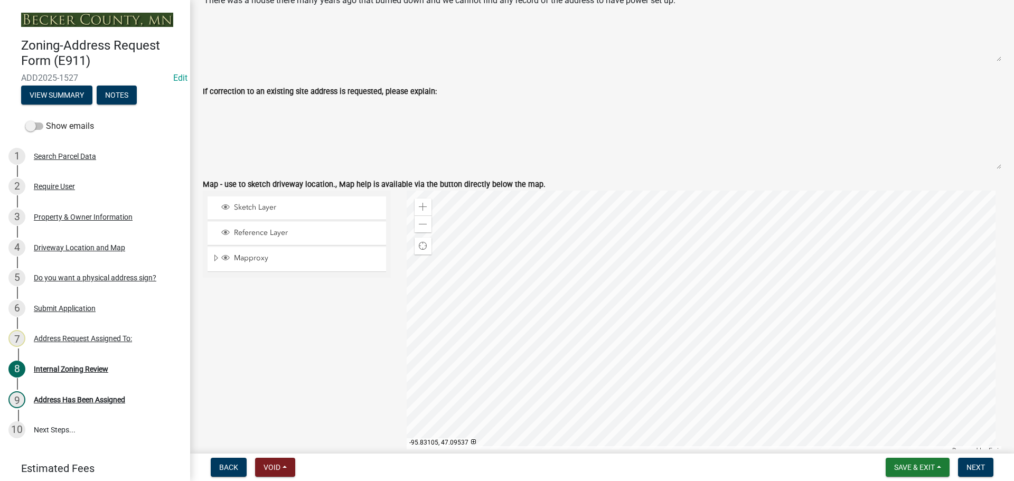
click at [408, 221] on div at bounding box center [704, 323] width 595 height 264
click at [415, 226] on div "Zoom out" at bounding box center [423, 224] width 17 height 17
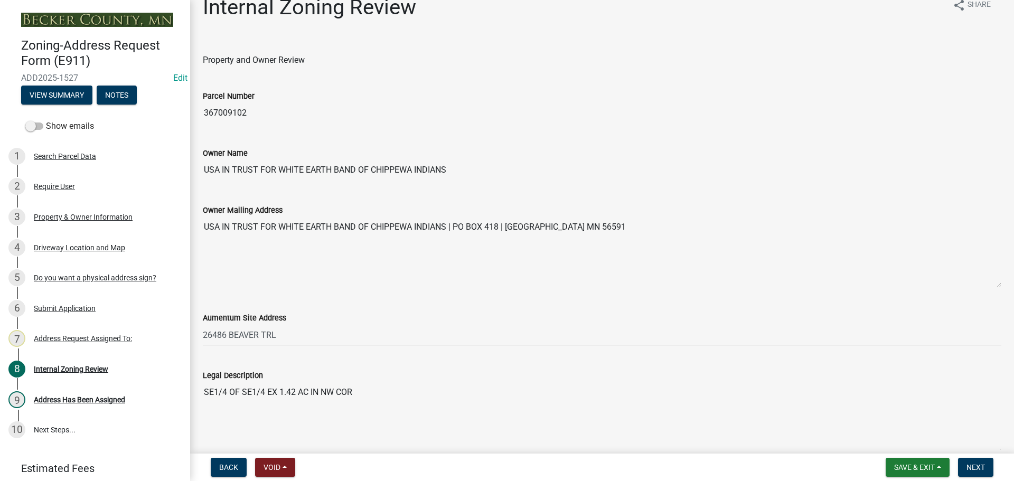
scroll to position [0, 0]
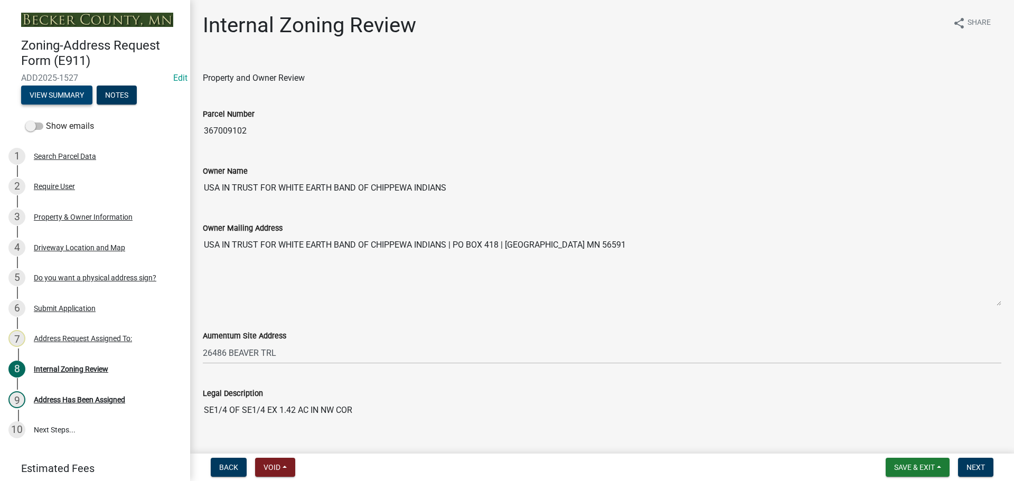
click at [44, 97] on button "View Summary" at bounding box center [56, 95] width 71 height 19
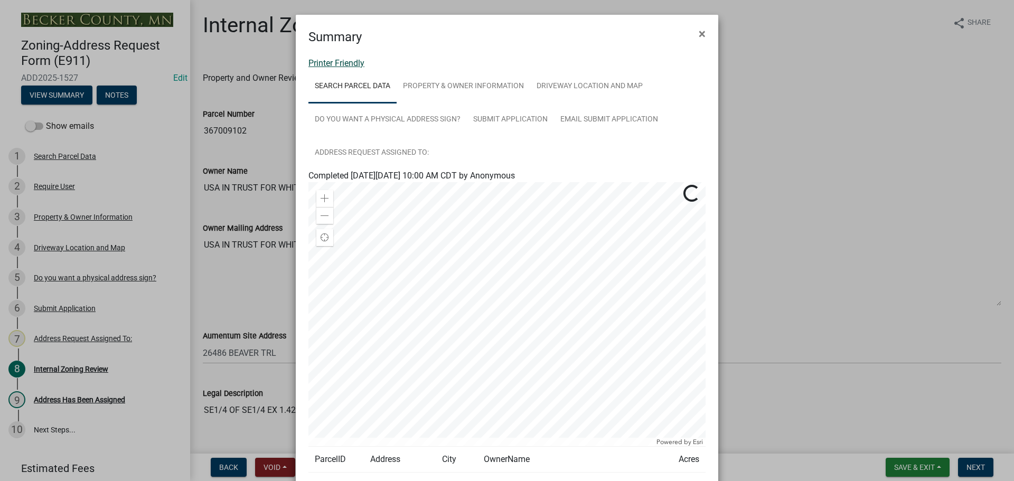
click at [357, 62] on link "Printer Friendly" at bounding box center [336, 63] width 56 height 10
click at [699, 33] on span "×" at bounding box center [702, 33] width 7 height 15
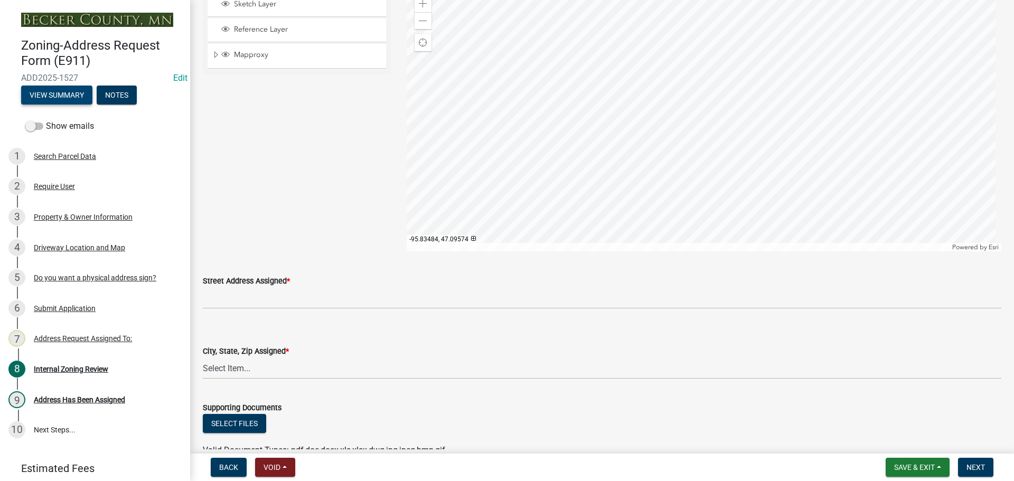
scroll to position [1004, 0]
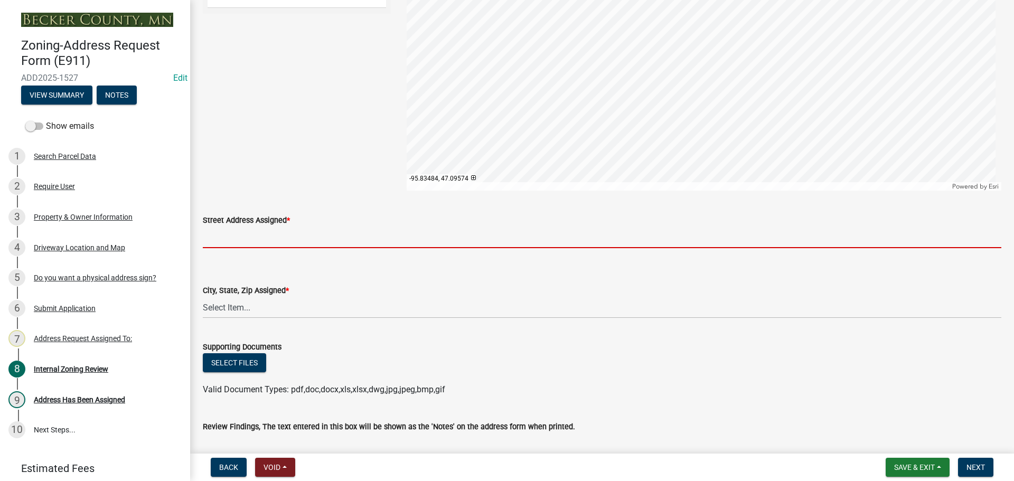
click at [248, 236] on input "Street Address Assigned *" at bounding box center [602, 238] width 799 height 22
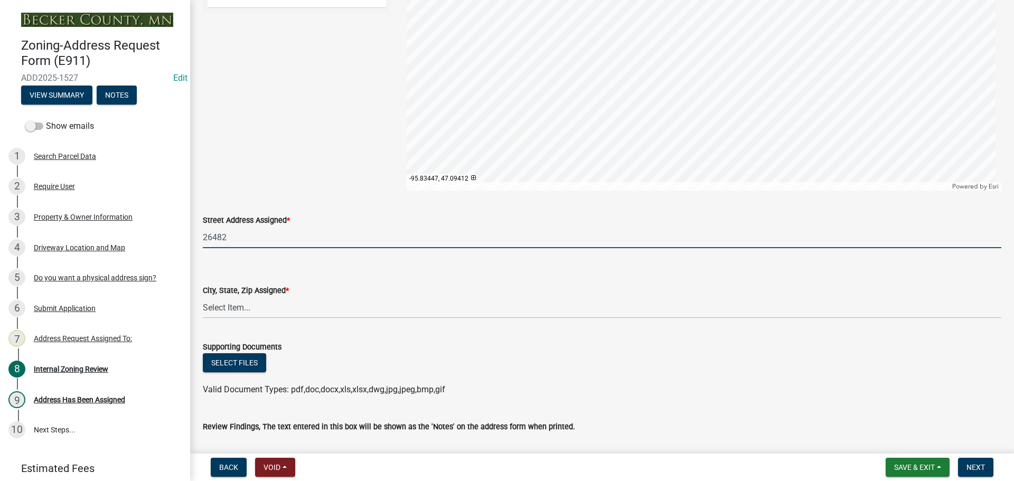
click at [263, 238] on input "26482" at bounding box center [602, 238] width 799 height 22
type input "26482 BEAVER TRL"
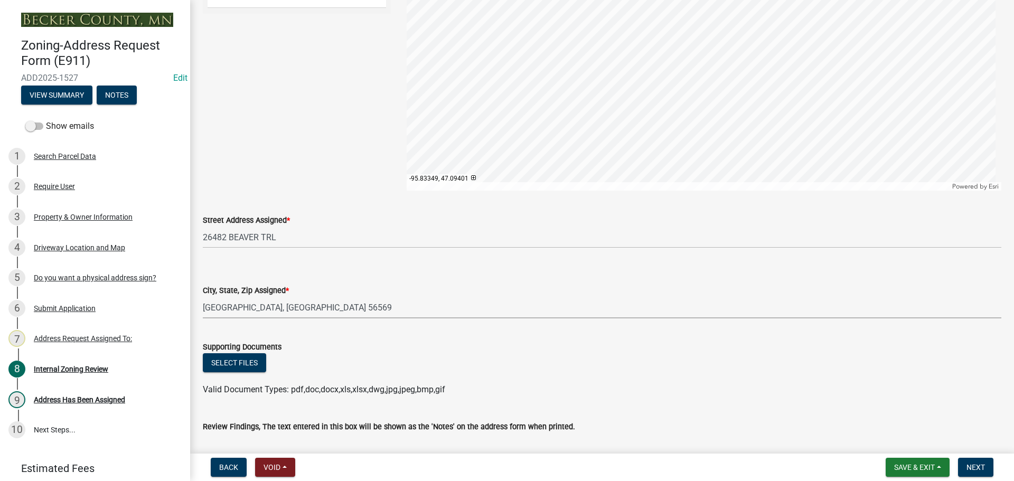
select select "2cd19a71-55ef-4b70-b28f-1dc77561399e"
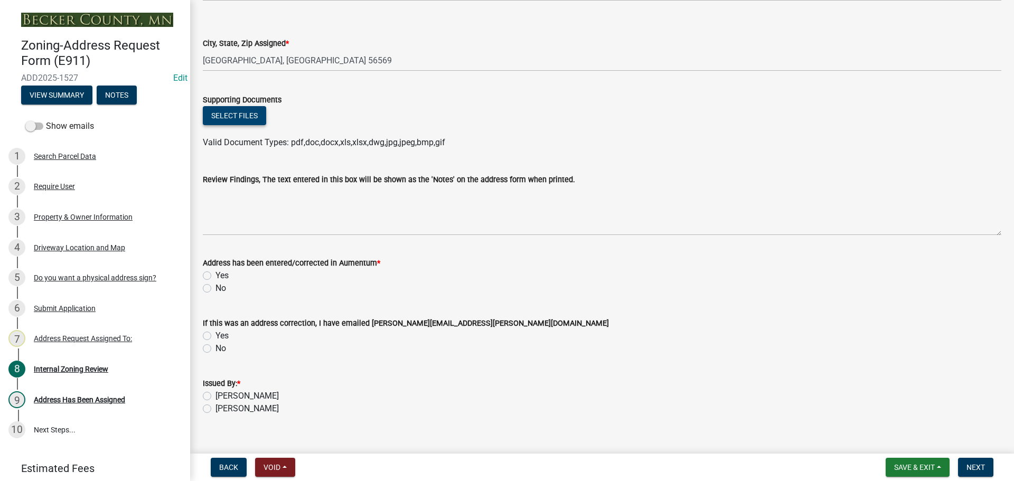
scroll to position [1267, 0]
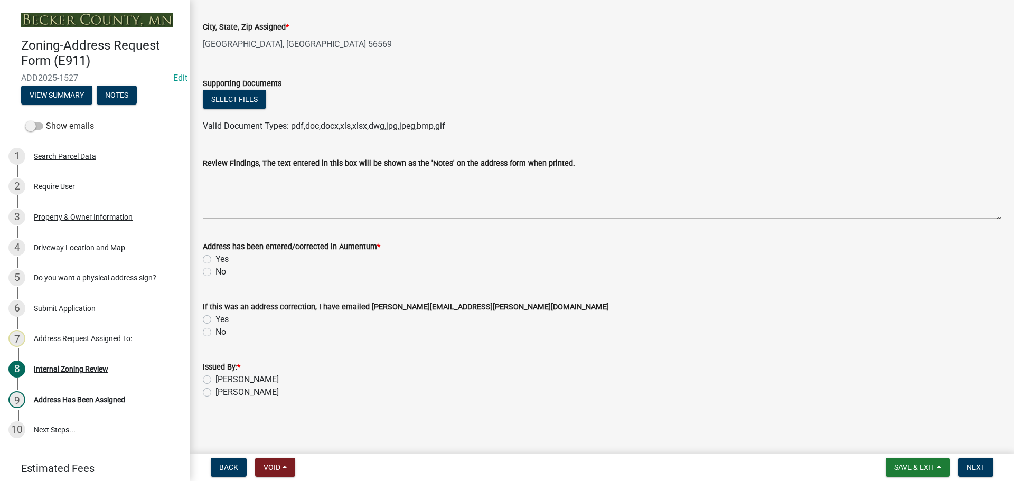
click at [216, 260] on label "Yes" at bounding box center [222, 259] width 13 height 13
click at [216, 260] on input "Yes" at bounding box center [219, 256] width 7 height 7
radio input "true"
click at [216, 381] on label "[PERSON_NAME]" at bounding box center [247, 379] width 63 height 13
click at [216, 380] on input "[PERSON_NAME]" at bounding box center [219, 376] width 7 height 7
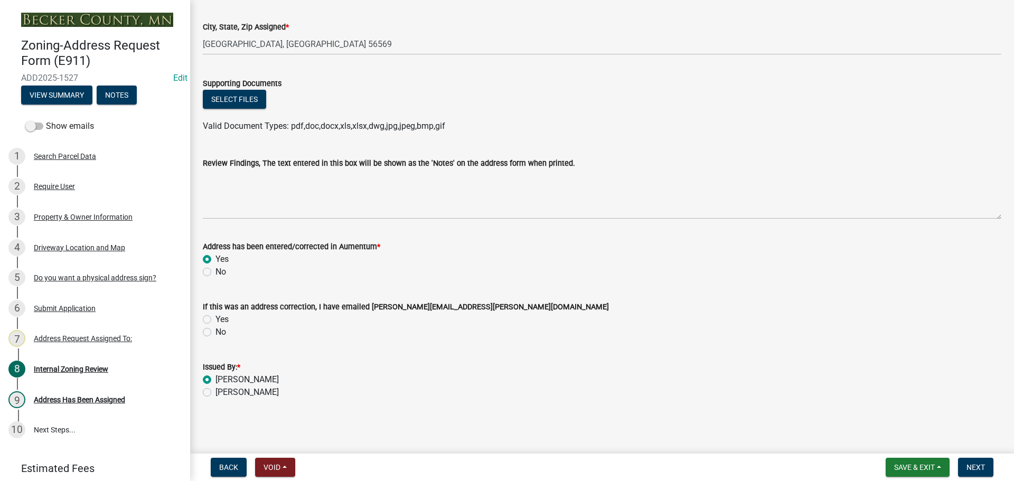
radio input "true"
click at [980, 467] on span "Next" at bounding box center [976, 467] width 18 height 8
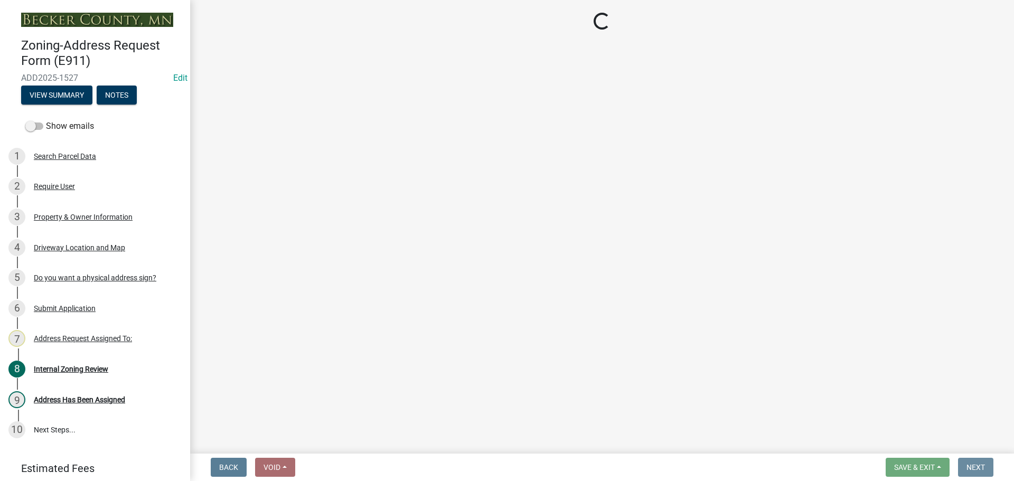
scroll to position [0, 0]
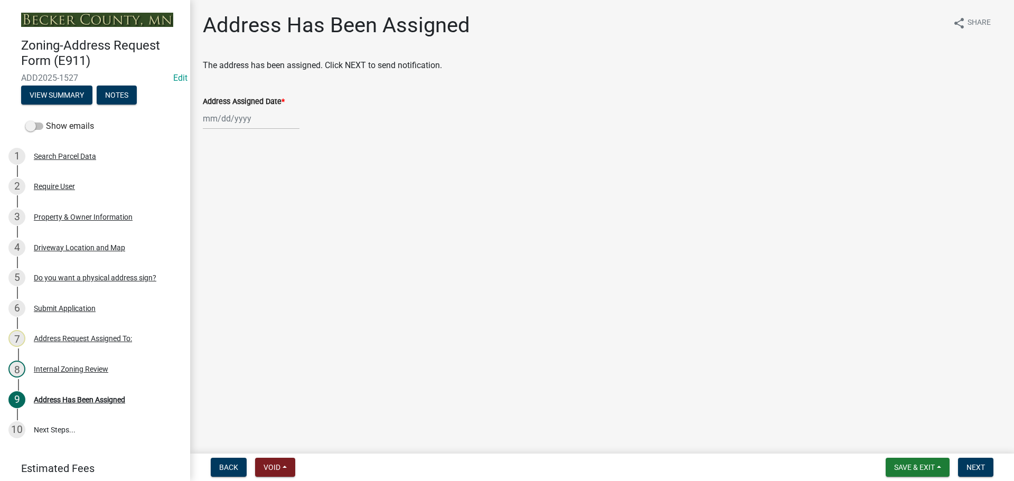
select select "9"
select select "2025"
click at [240, 119] on div "Jan Feb Mar Apr May Jun Jul Aug Sep Oct Nov Dec 1525 1526 1527 1528 1529 1530 1…" at bounding box center [251, 119] width 97 height 22
click at [283, 186] on div "12" at bounding box center [281, 191] width 17 height 17
type input "09/12/2025"
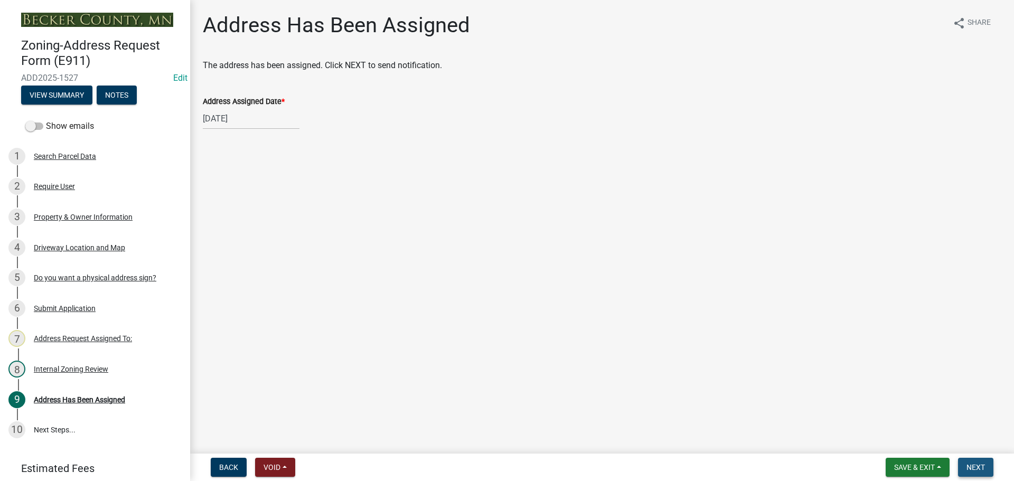
click at [979, 469] on span "Next" at bounding box center [976, 467] width 18 height 8
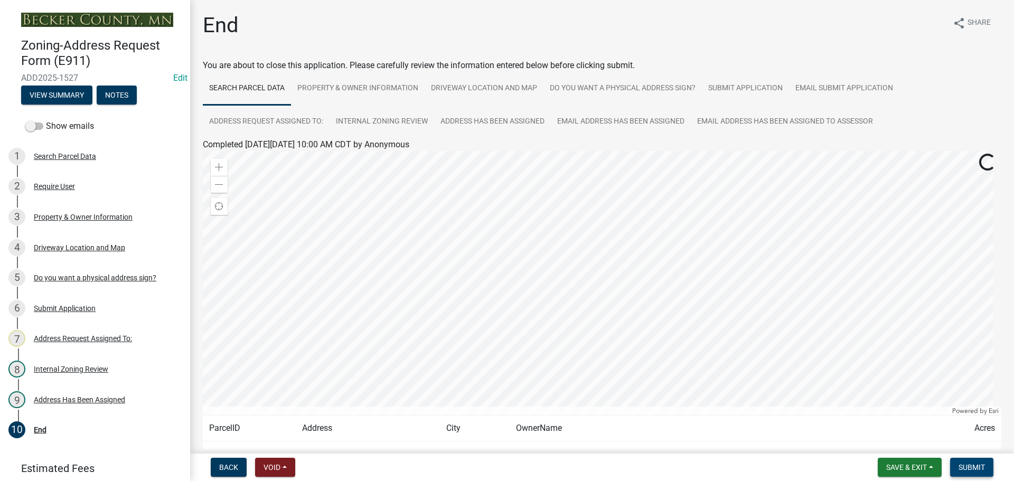
click at [972, 467] on span "Submit" at bounding box center [972, 467] width 26 height 8
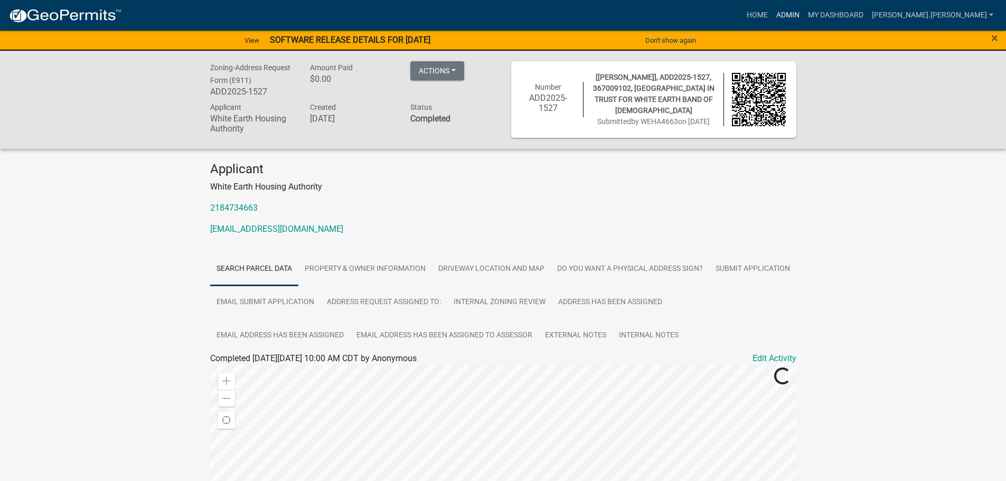
click at [804, 12] on link "Admin" at bounding box center [788, 15] width 32 height 20
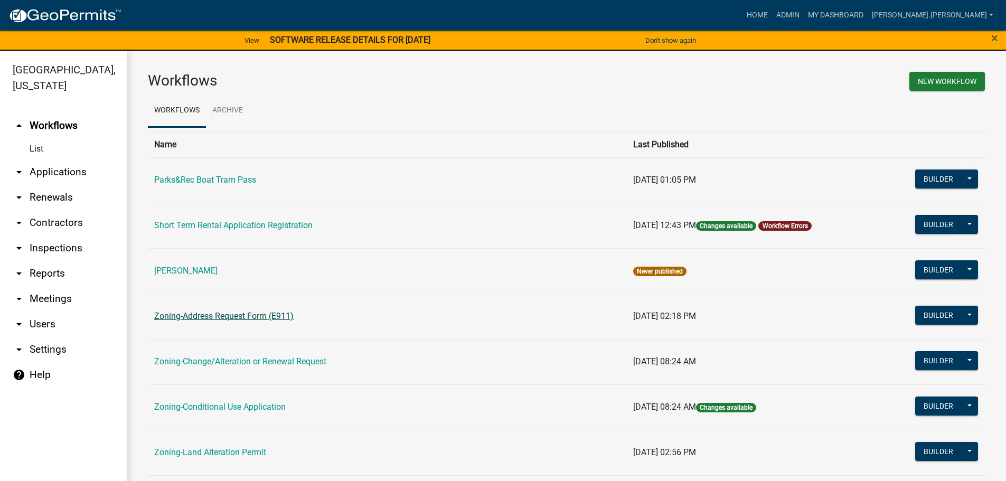
click at [231, 319] on link "Zoning-Address Request Form (E911)" at bounding box center [223, 316] width 139 height 10
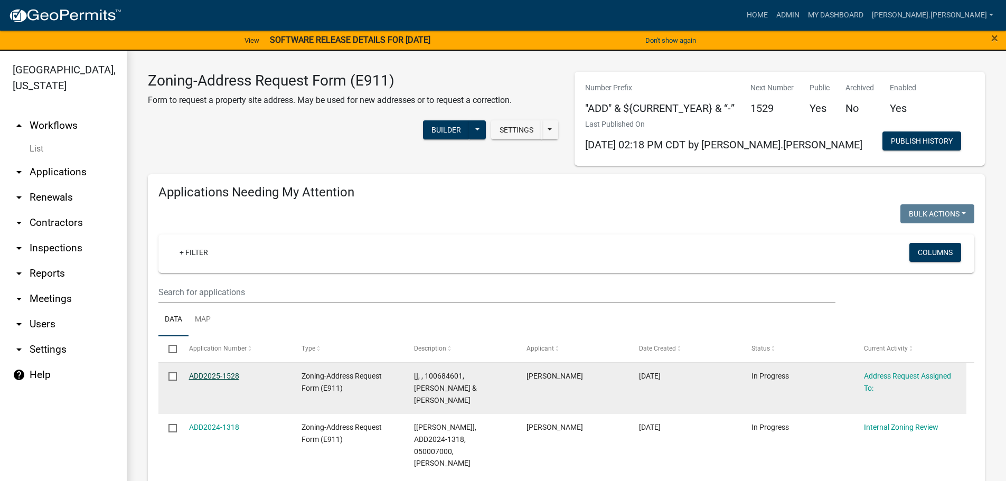
click at [231, 372] on link "ADD2025-1528" at bounding box center [214, 376] width 50 height 8
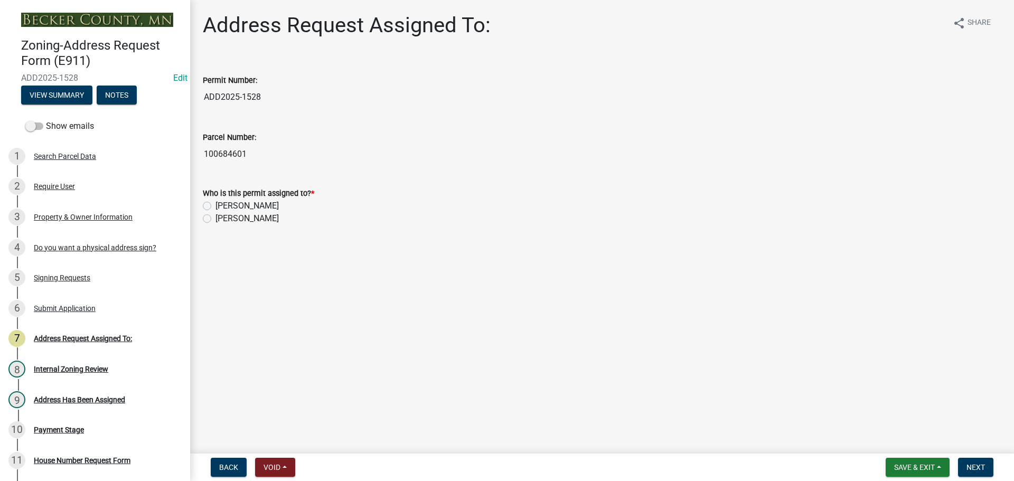
click at [216, 207] on label "[PERSON_NAME]" at bounding box center [247, 206] width 63 height 13
click at [216, 207] on input "[PERSON_NAME]" at bounding box center [219, 203] width 7 height 7
radio input "true"
click at [977, 468] on span "Next" at bounding box center [976, 467] width 18 height 8
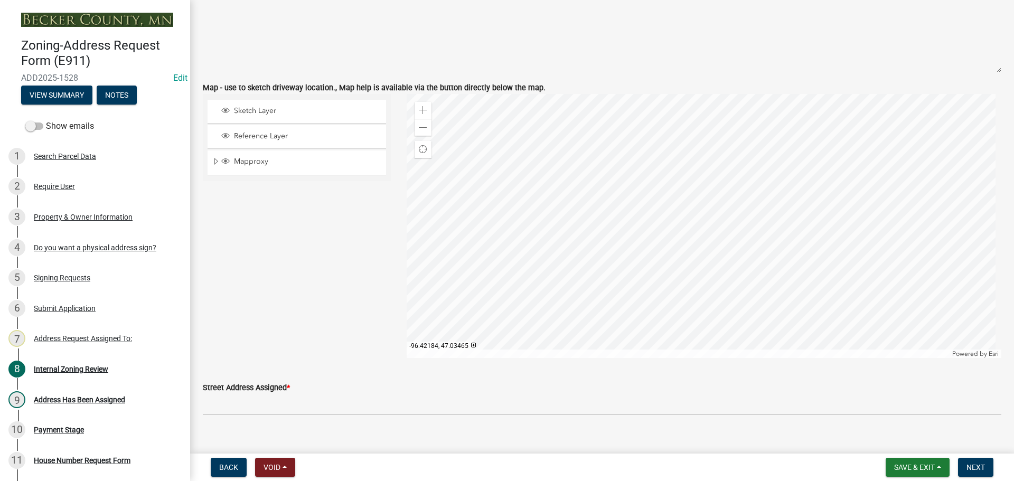
scroll to position [951, 0]
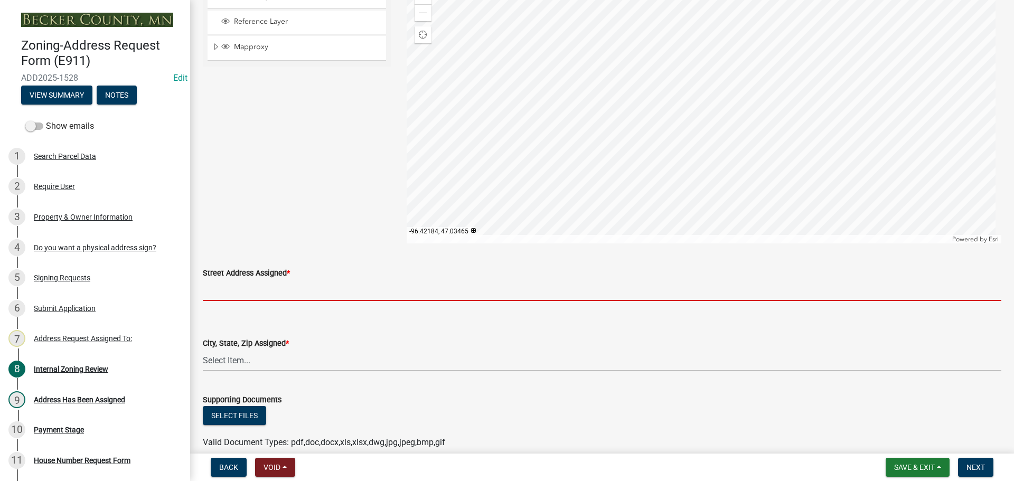
click at [314, 293] on input "Street Address Assigned *" at bounding box center [602, 290] width 799 height 22
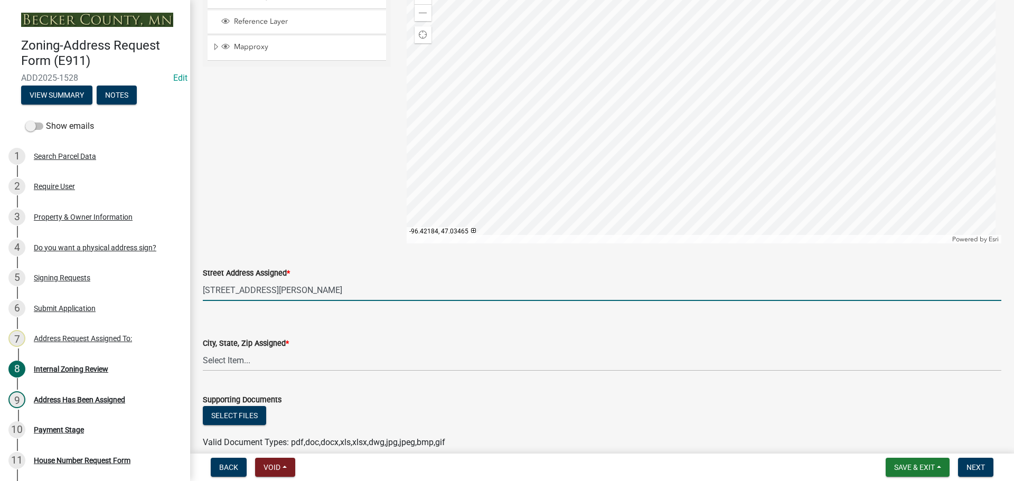
type input "21349 NW PICKEREL LAKE RD"
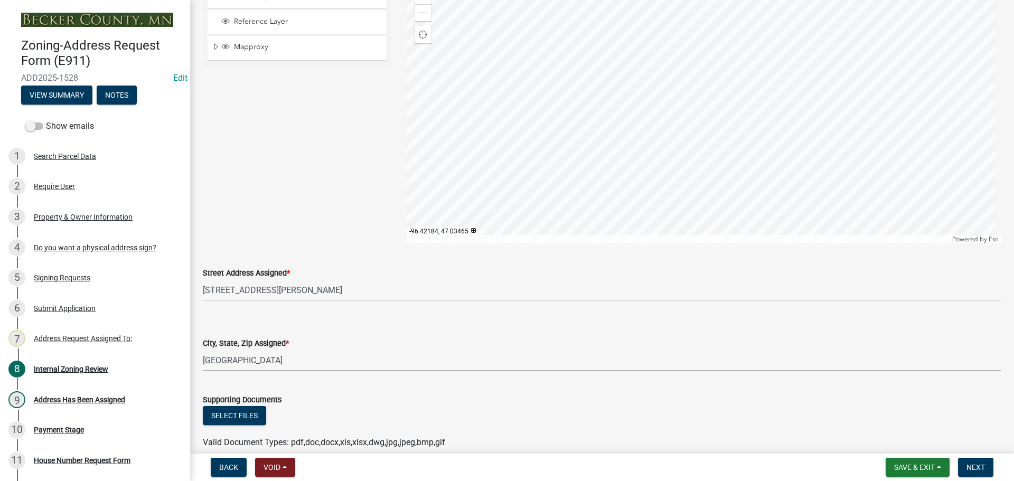
select select "c3087f0f-9696-46d3-bf35-b5c3c300b49d"
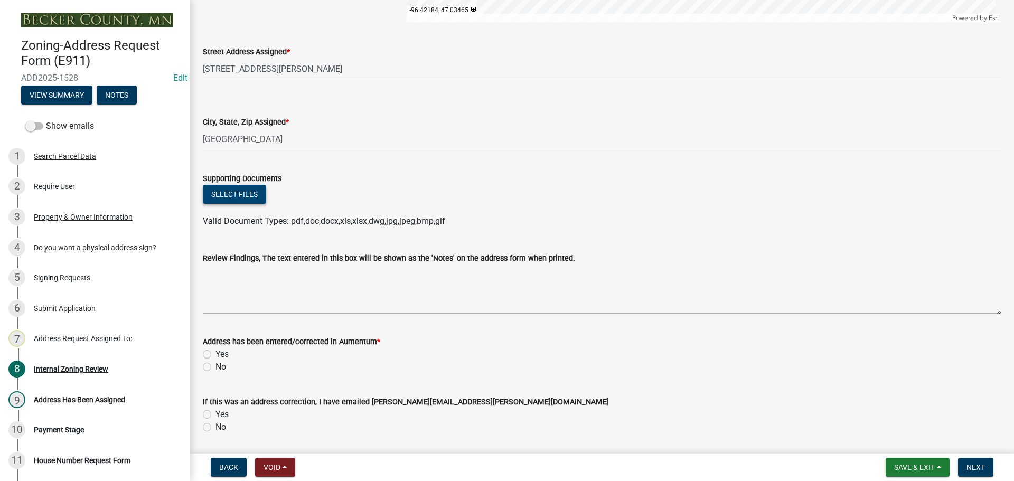
scroll to position [1267, 0]
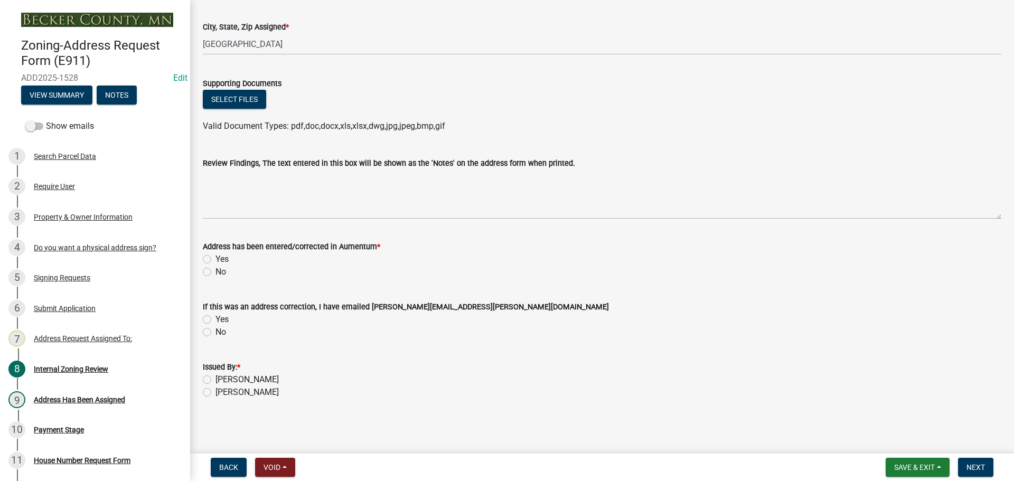
click at [216, 260] on label "Yes" at bounding box center [222, 259] width 13 height 13
click at [216, 260] on input "Yes" at bounding box center [219, 256] width 7 height 7
radio input "true"
click at [216, 380] on label "[PERSON_NAME]" at bounding box center [247, 379] width 63 height 13
click at [216, 380] on input "[PERSON_NAME]" at bounding box center [219, 376] width 7 height 7
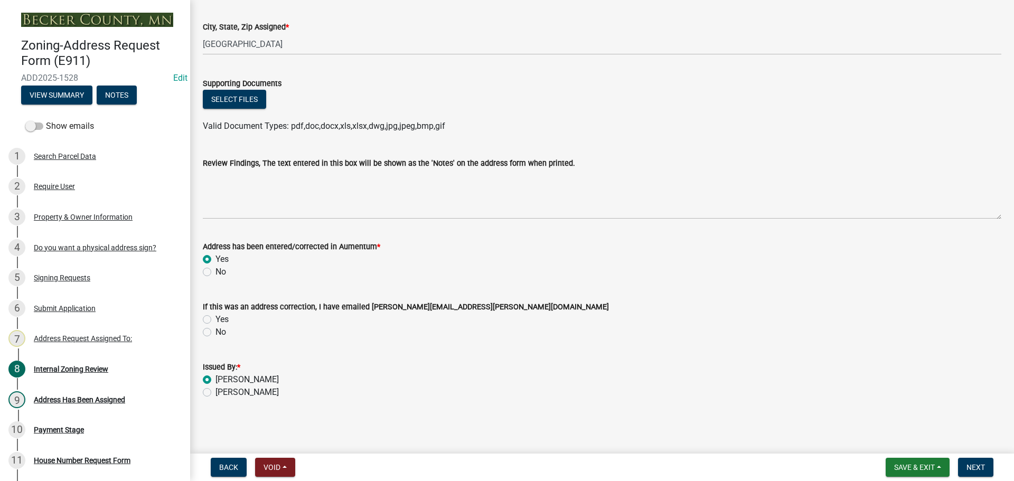
radio input "true"
click at [973, 469] on span "Next" at bounding box center [976, 467] width 18 height 8
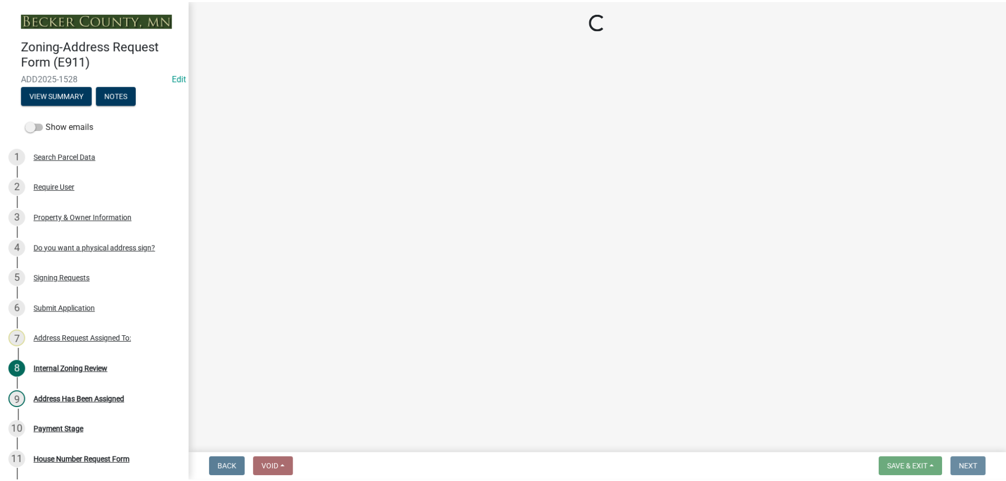
scroll to position [0, 0]
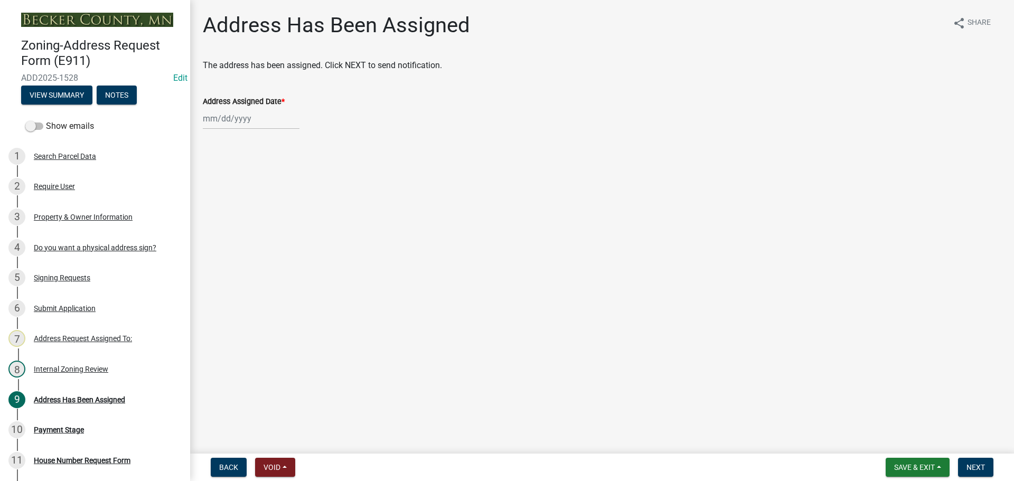
click at [237, 123] on div at bounding box center [251, 119] width 97 height 22
select select "9"
select select "2025"
click at [284, 193] on div "12" at bounding box center [281, 191] width 17 height 17
type input "09/12/2025"
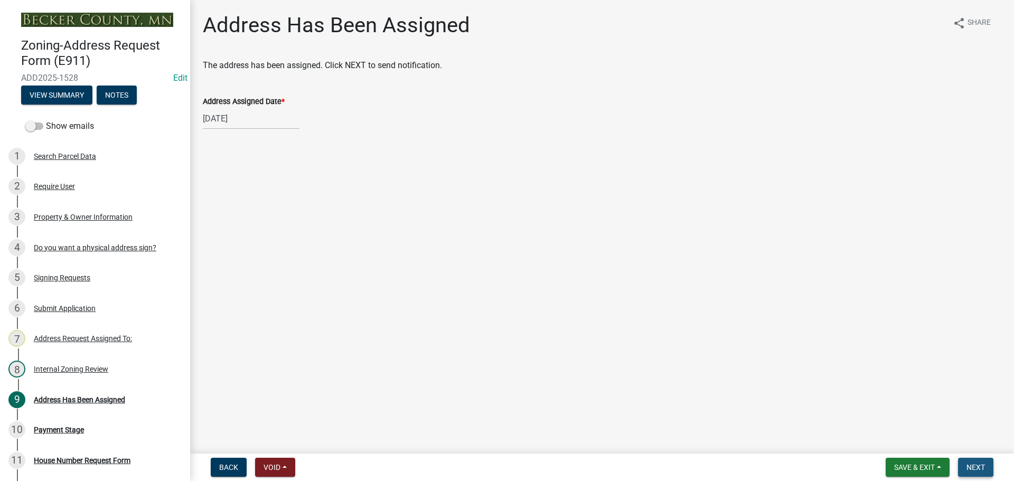
click at [975, 469] on span "Next" at bounding box center [976, 467] width 18 height 8
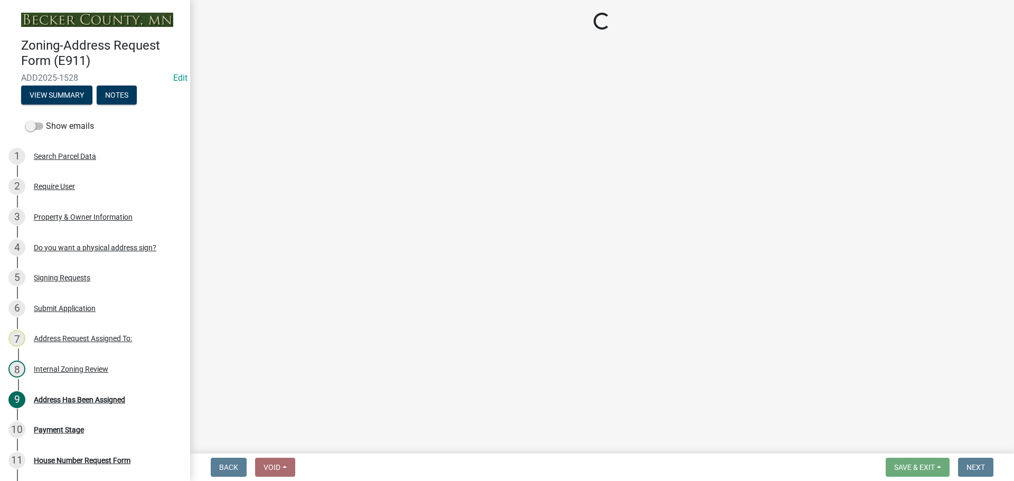
select select "3: 3"
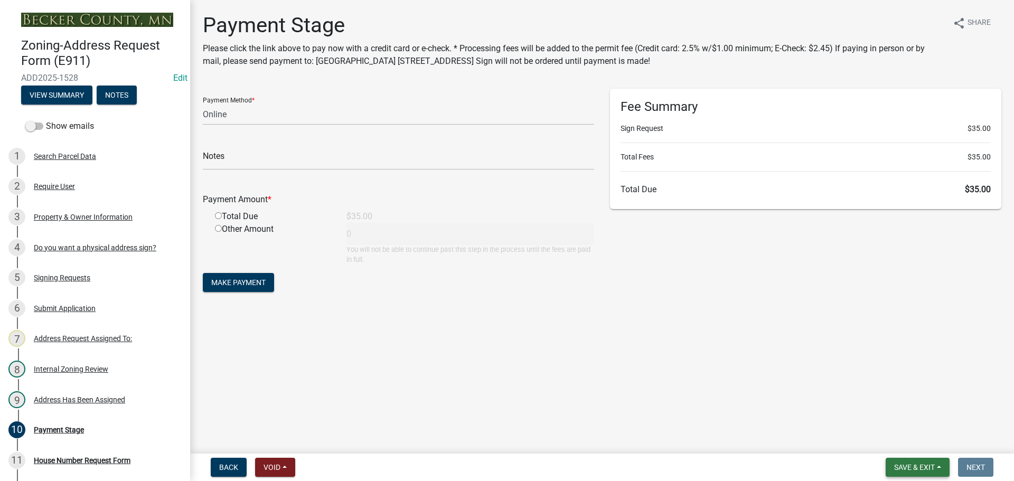
click at [901, 466] on span "Save & Exit" at bounding box center [914, 467] width 41 height 8
click at [902, 436] on button "Save & Exit" at bounding box center [907, 439] width 85 height 25
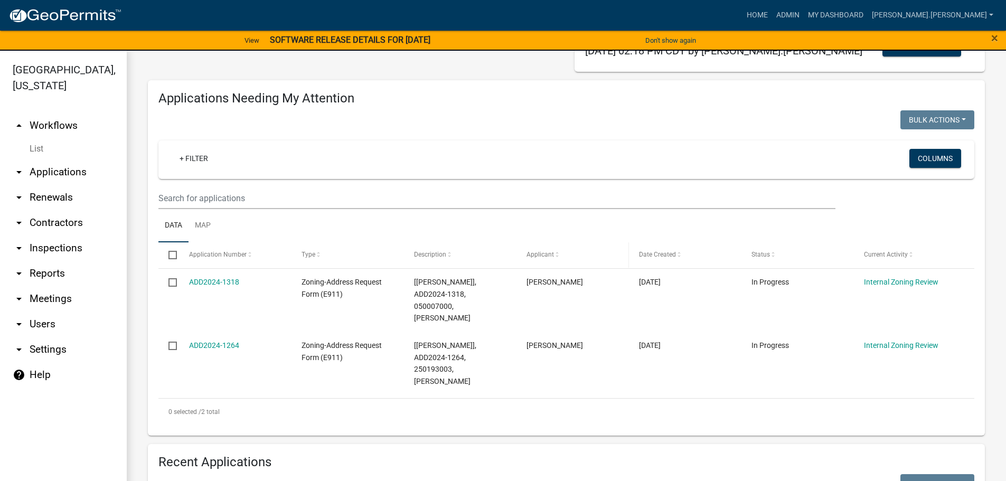
scroll to position [106, 0]
